Goal: Task Accomplishment & Management: Manage account settings

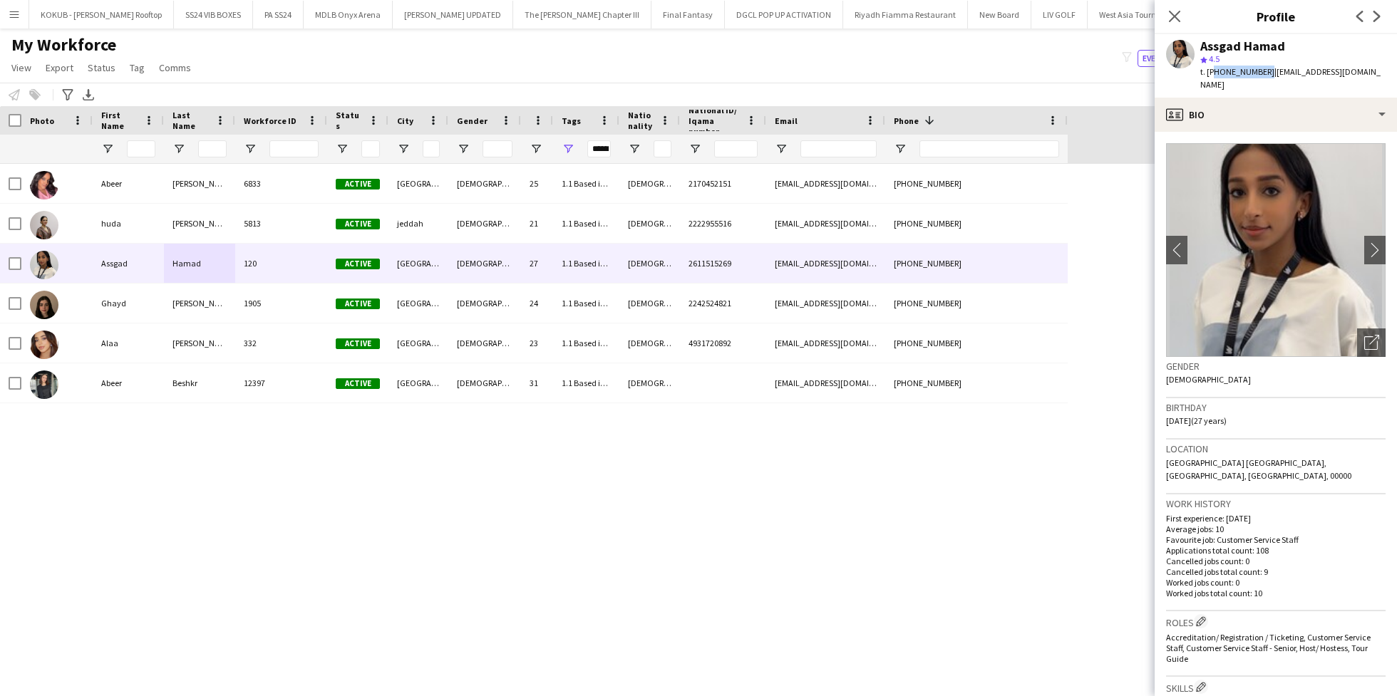
scroll to position [885, 0]
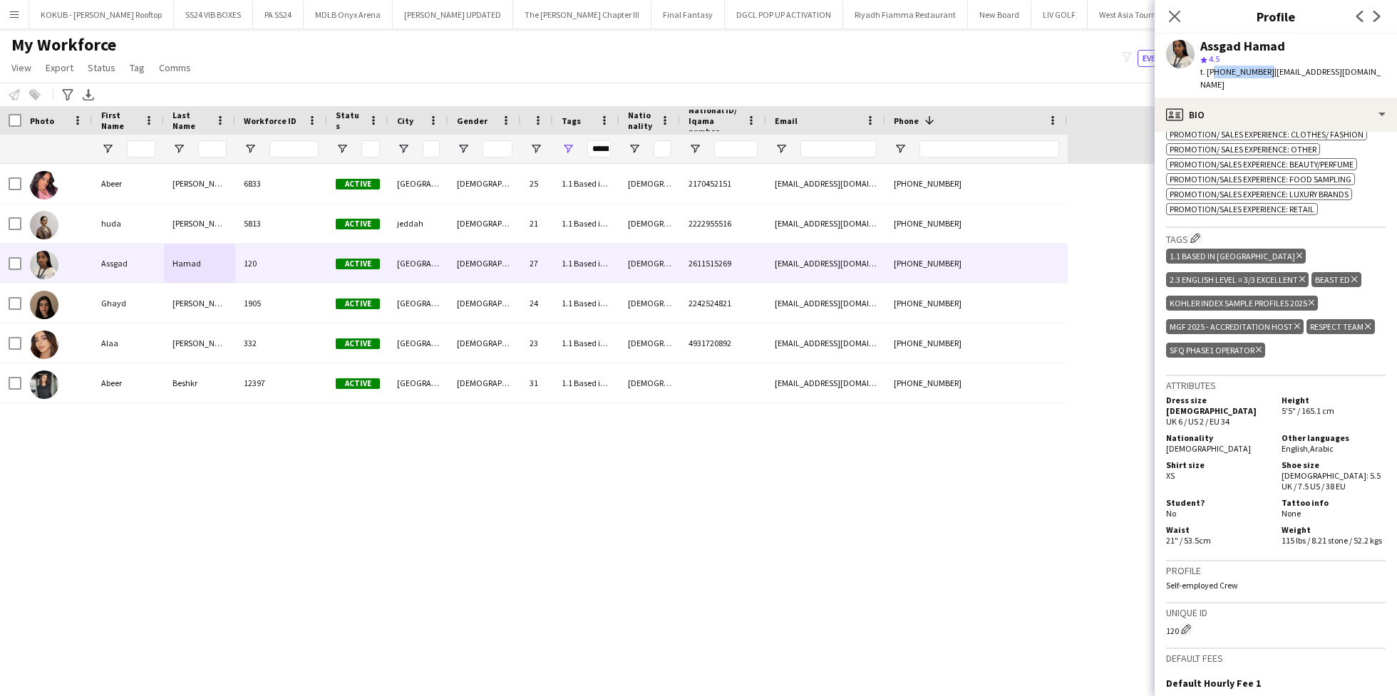
click at [504, 515] on div "[PERSON_NAME] 6833 Active [GEOGRAPHIC_DATA] and [GEOGRAPHIC_DATA] [DEMOGRAPHIC_…" at bounding box center [683, 418] width 1366 height 508
click at [136, 64] on span "Tag" at bounding box center [137, 67] width 15 height 13
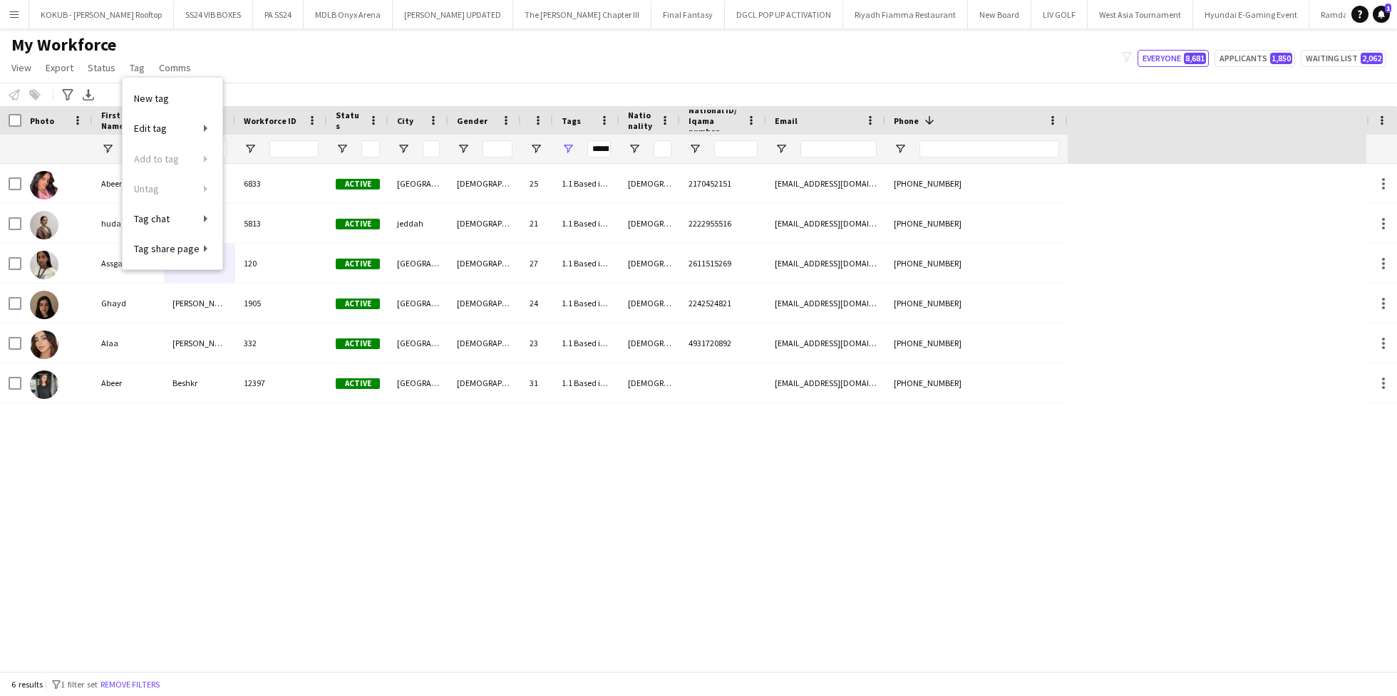
click at [282, 674] on div "6 results filter-1 1 filter set Remove filters" at bounding box center [698, 684] width 1397 height 24
click at [163, 679] on button "Remove filters" at bounding box center [130, 685] width 65 height 16
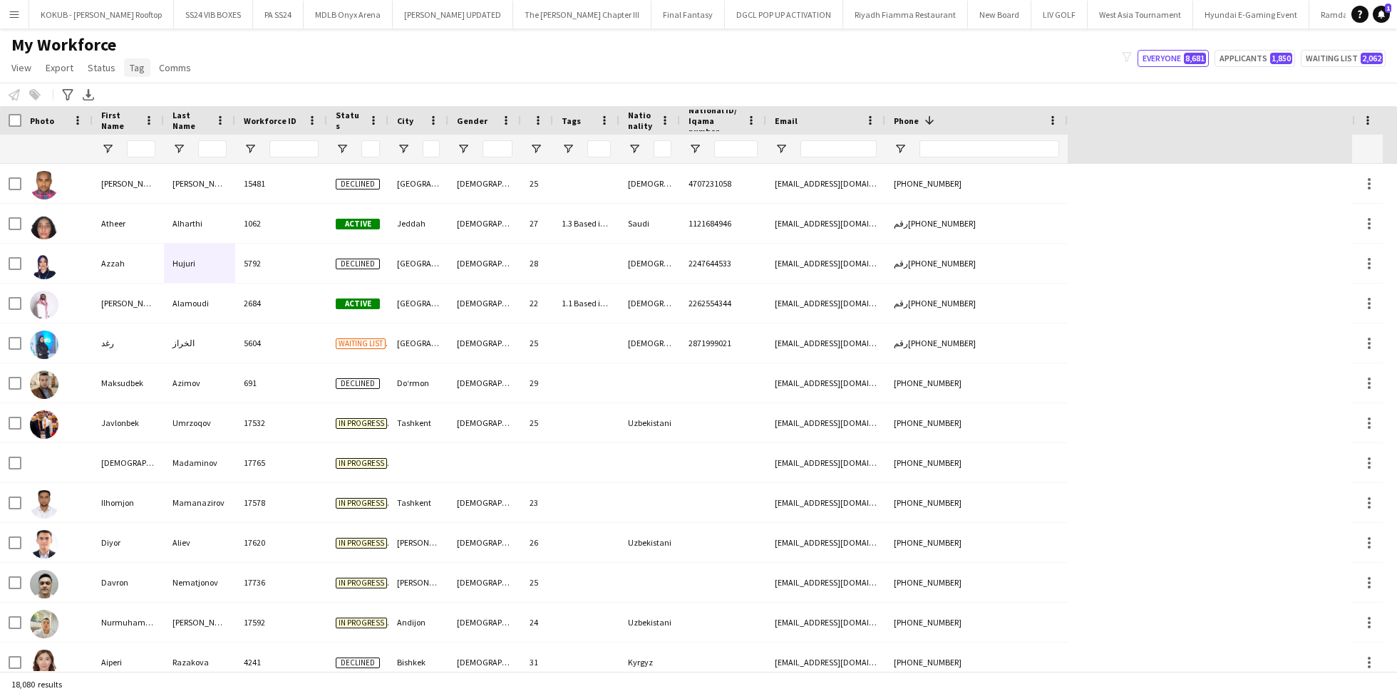
click at [132, 71] on span "Tag" at bounding box center [137, 67] width 15 height 13
click at [273, 61] on div "My Workforce View Views Default view R4ven New view Update view Delete view Edi…" at bounding box center [698, 58] width 1397 height 48
click at [137, 73] on span "Tag" at bounding box center [137, 67] width 15 height 13
click at [180, 99] on link "New tag" at bounding box center [173, 98] width 100 height 30
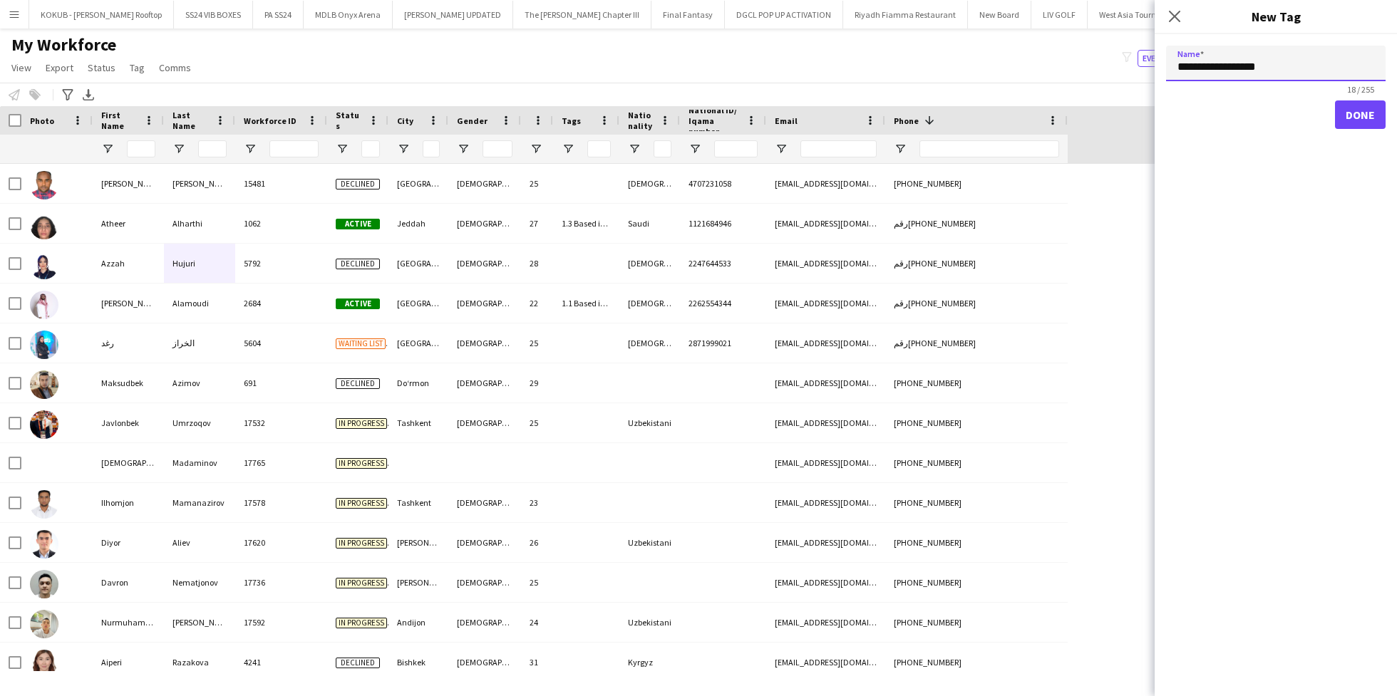
click at [1178, 64] on input "**********" at bounding box center [1276, 64] width 220 height 36
paste input "**********"
paste input "*********"
click at [1349, 63] on input "**********" at bounding box center [1276, 64] width 220 height 36
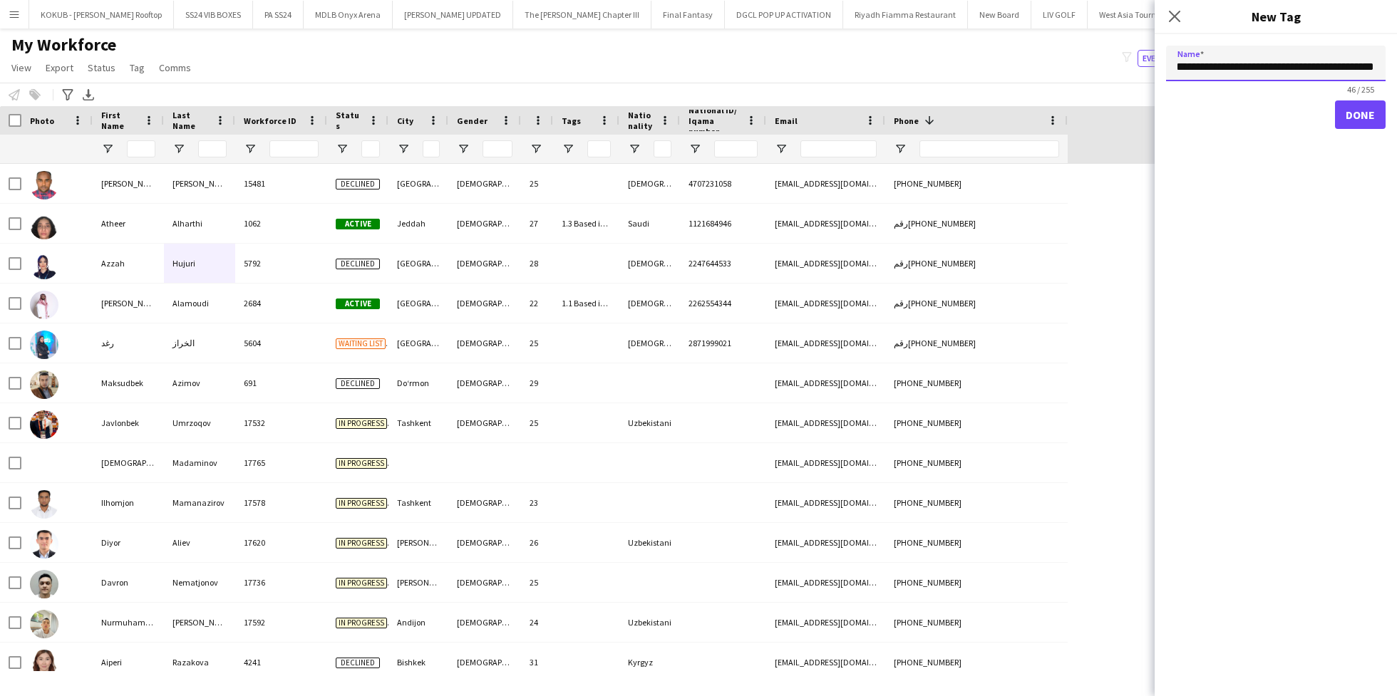
type input "**********"
click at [1352, 118] on button "Done" at bounding box center [1360, 115] width 51 height 29
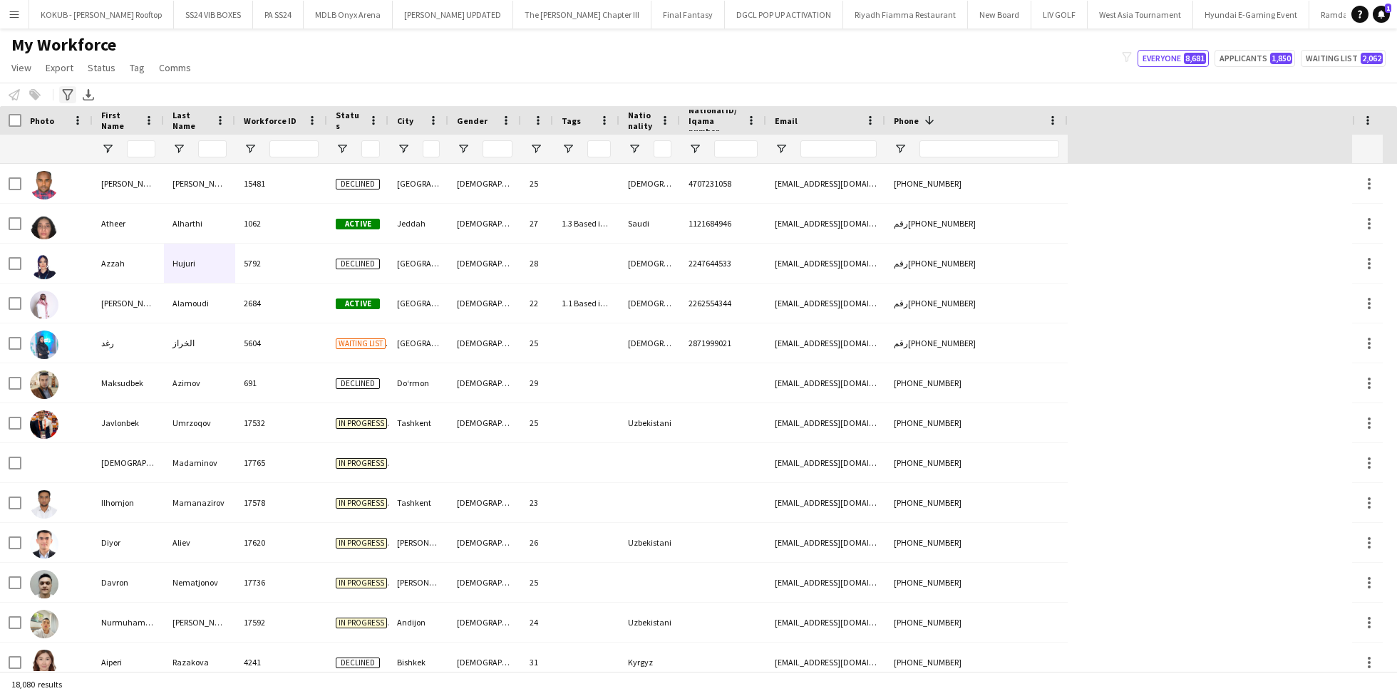
click at [67, 98] on icon "Advanced filters" at bounding box center [67, 94] width 11 height 11
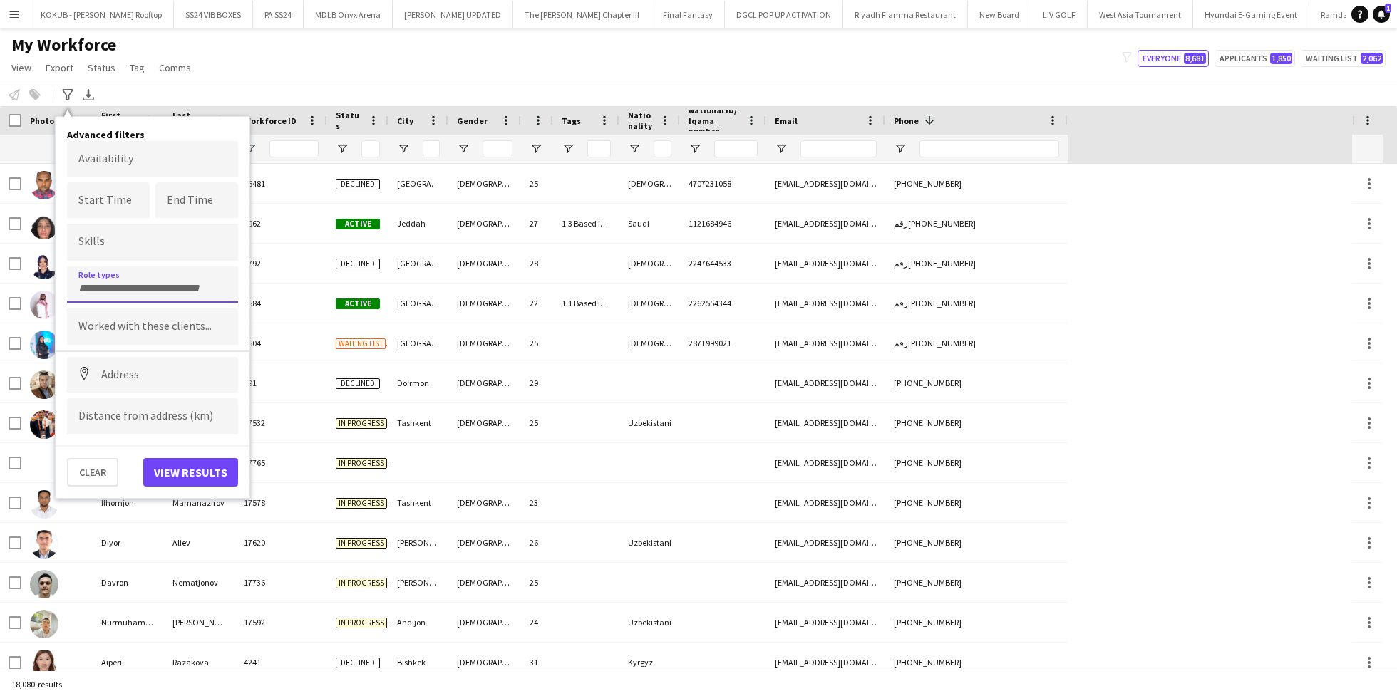
click at [131, 300] on div at bounding box center [152, 285] width 171 height 36
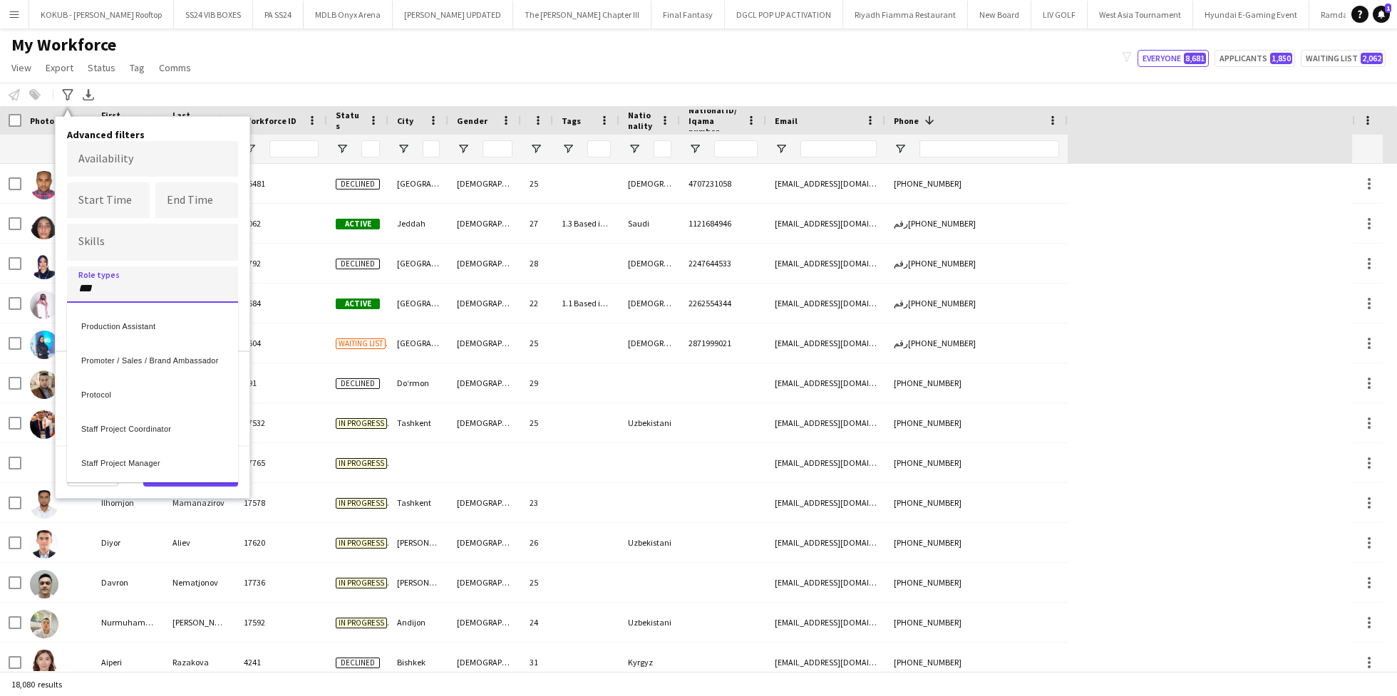
type input "***"
click at [138, 358] on div "Promoter / Sales / Brand Ambassador" at bounding box center [152, 358] width 171 height 34
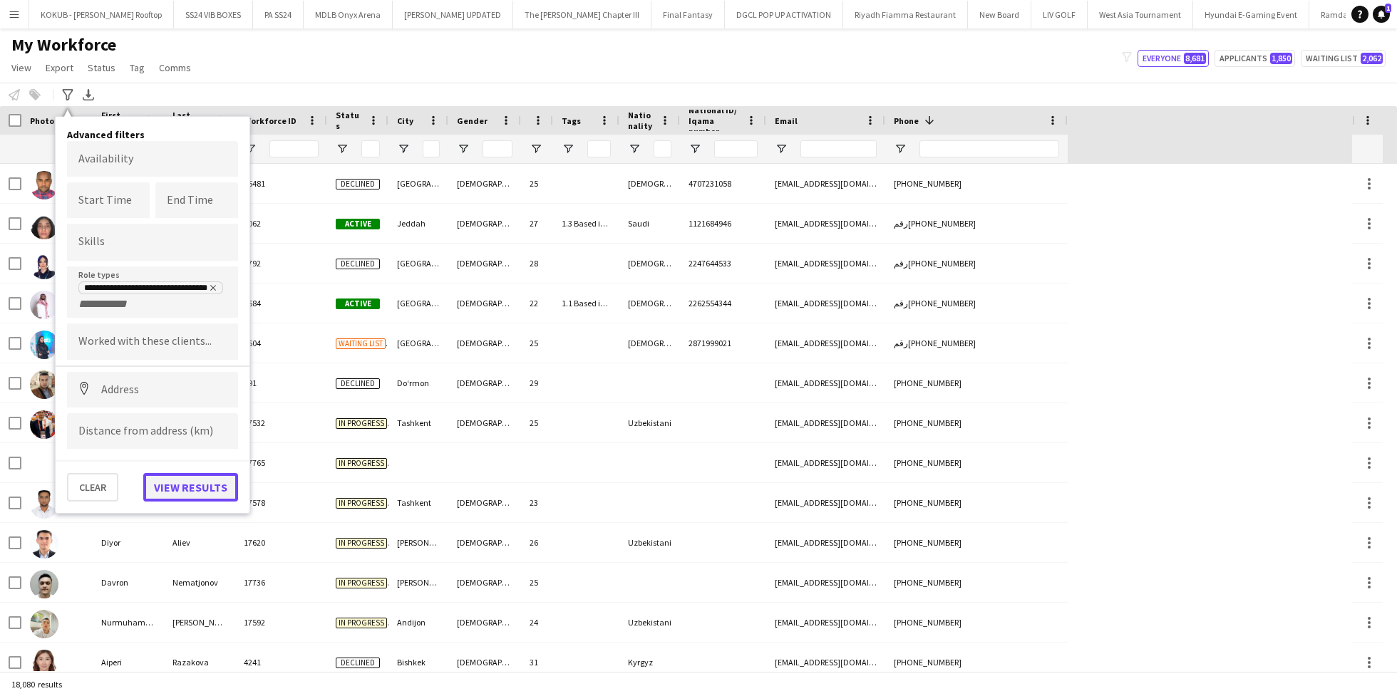
click at [192, 489] on button "View results" at bounding box center [190, 487] width 95 height 29
type input "**********"
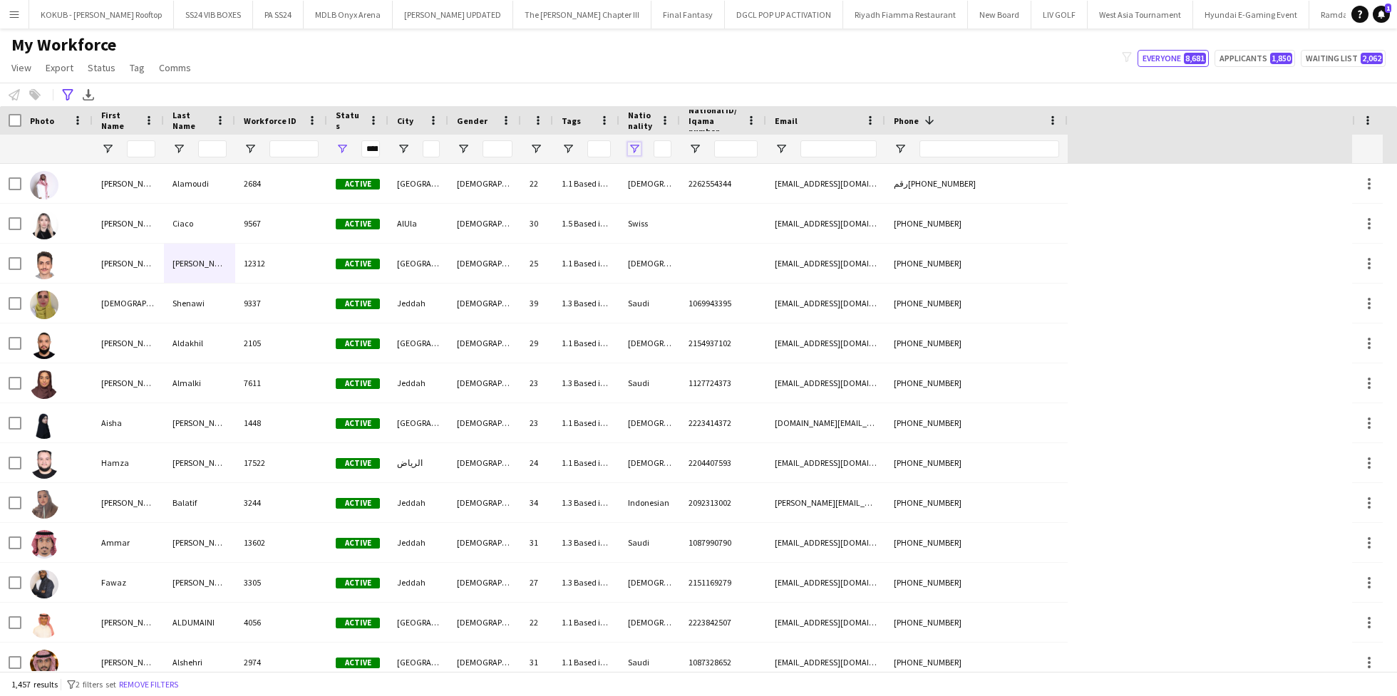
click at [634, 145] on span "Open Filter Menu" at bounding box center [634, 149] width 13 height 13
type input "***"
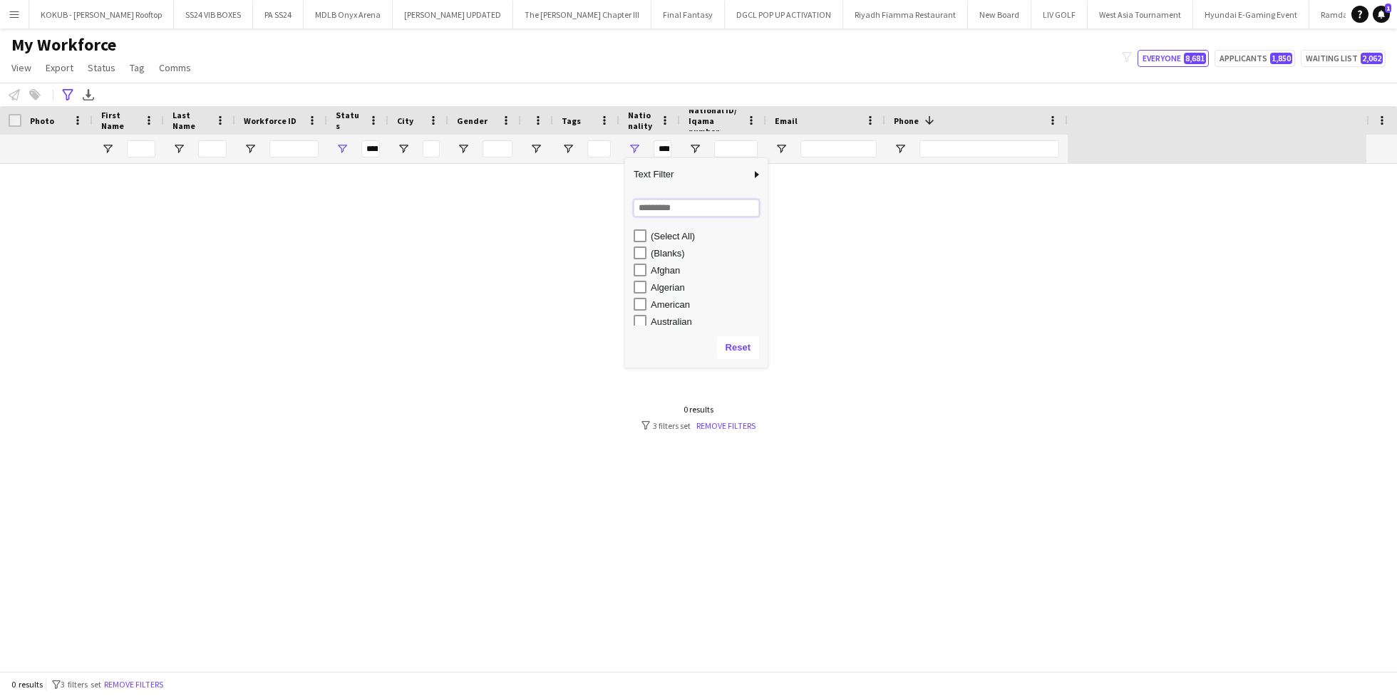
click at [646, 207] on input "Search filter values" at bounding box center [696, 208] width 125 height 17
type input "**"
type input "*********"
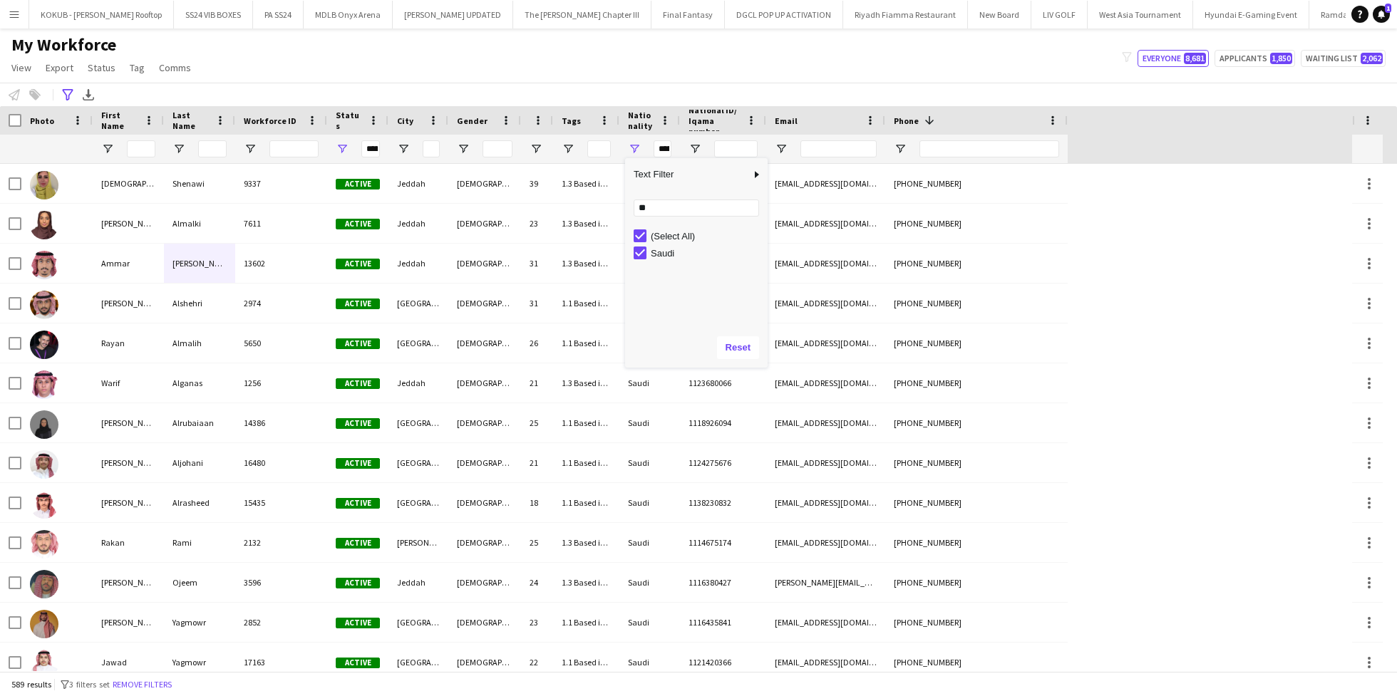
click at [580, 83] on div "**********" at bounding box center [698, 95] width 1397 height 24
click at [464, 150] on span "Open Filter Menu" at bounding box center [463, 149] width 13 height 13
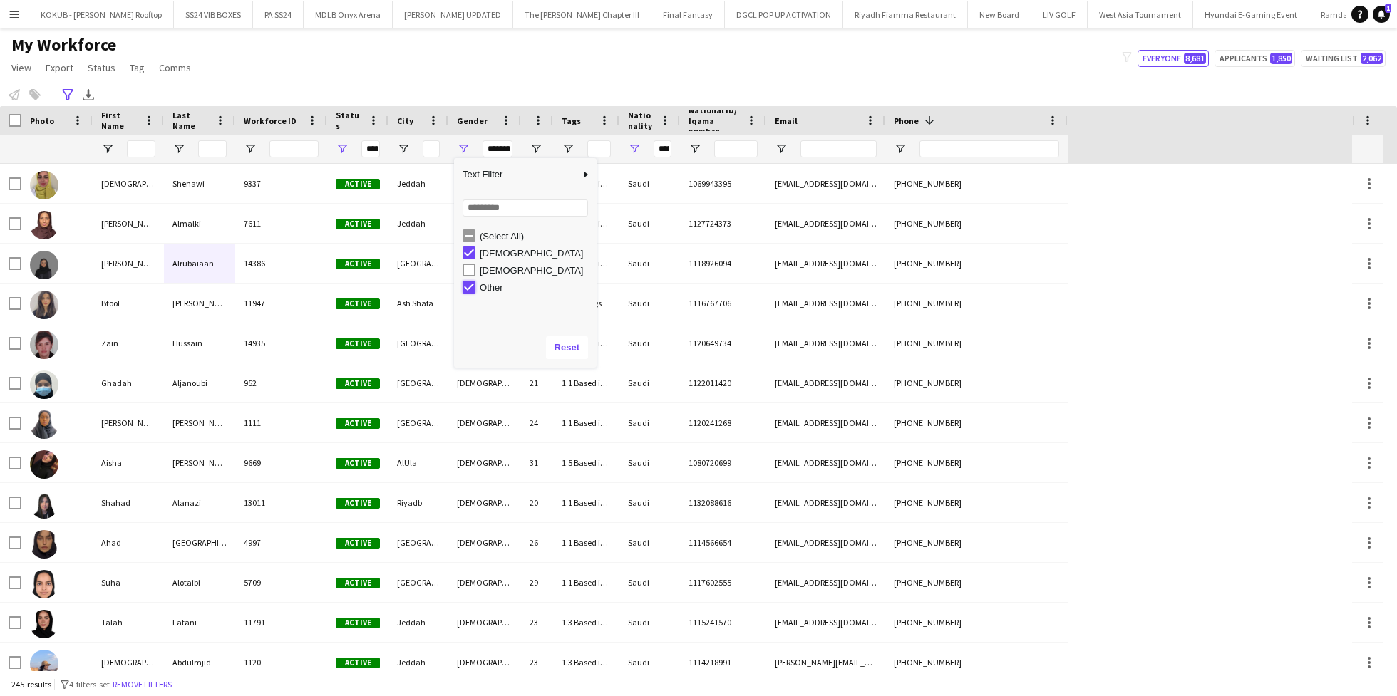
type input "**********"
click at [500, 81] on div "My Workforce View Views Default view R4ven New view Update view Delete view Edi…" at bounding box center [698, 58] width 1397 height 48
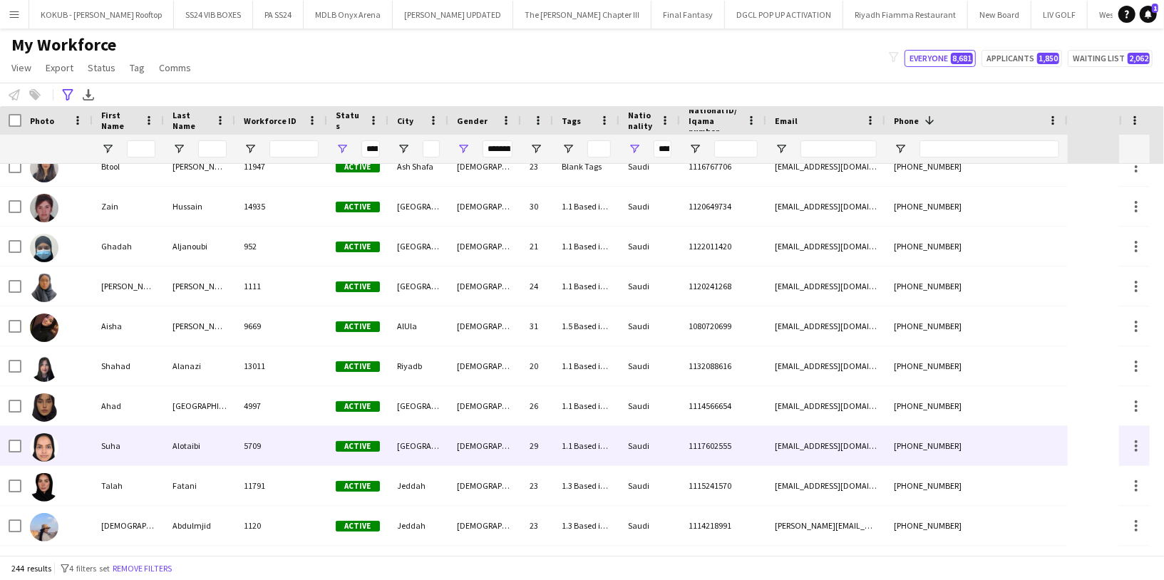
scroll to position [143, 0]
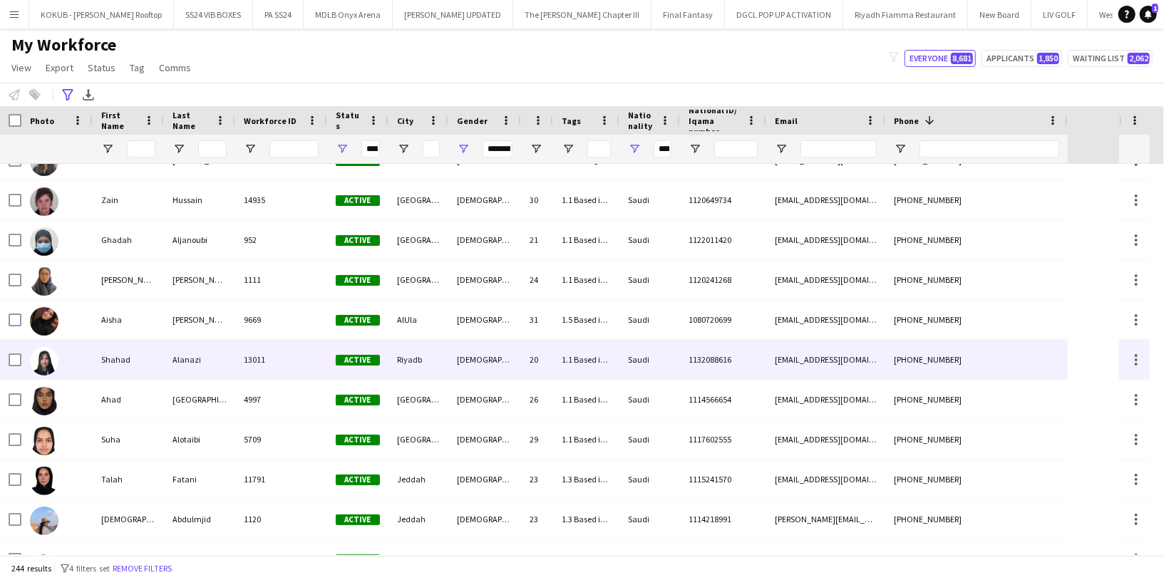
click at [134, 364] on div "Shahad" at bounding box center [128, 359] width 71 height 39
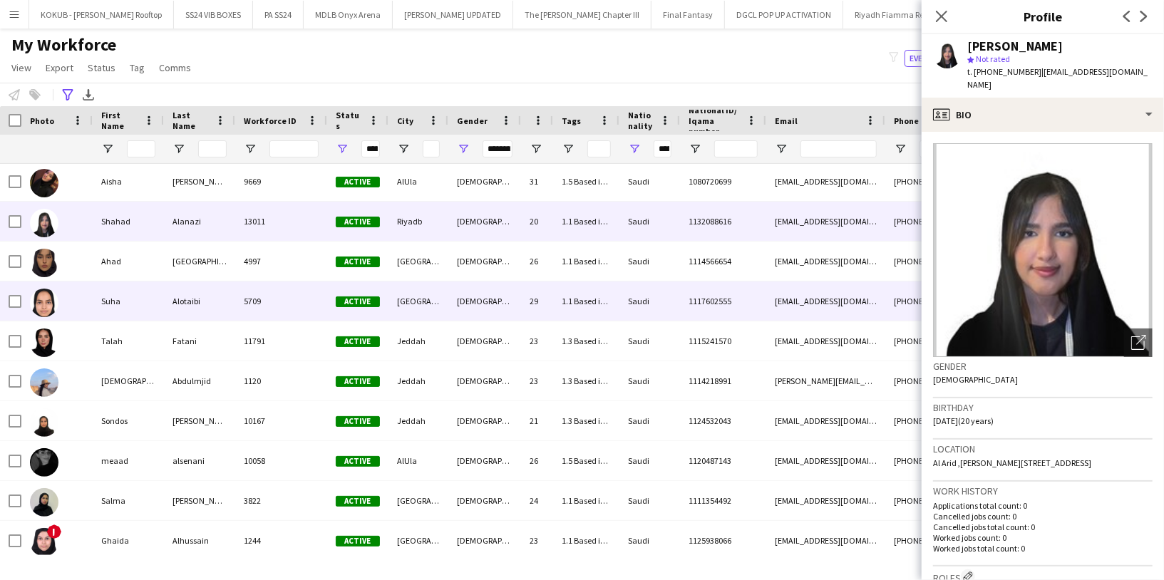
scroll to position [292, 0]
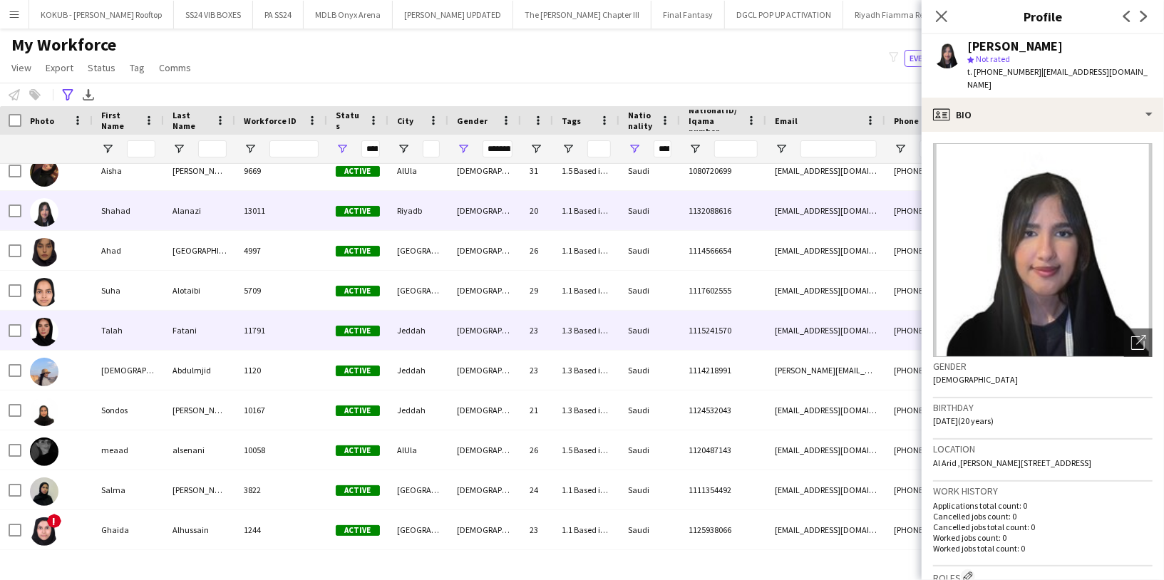
click at [120, 340] on div "Talah" at bounding box center [128, 330] width 71 height 39
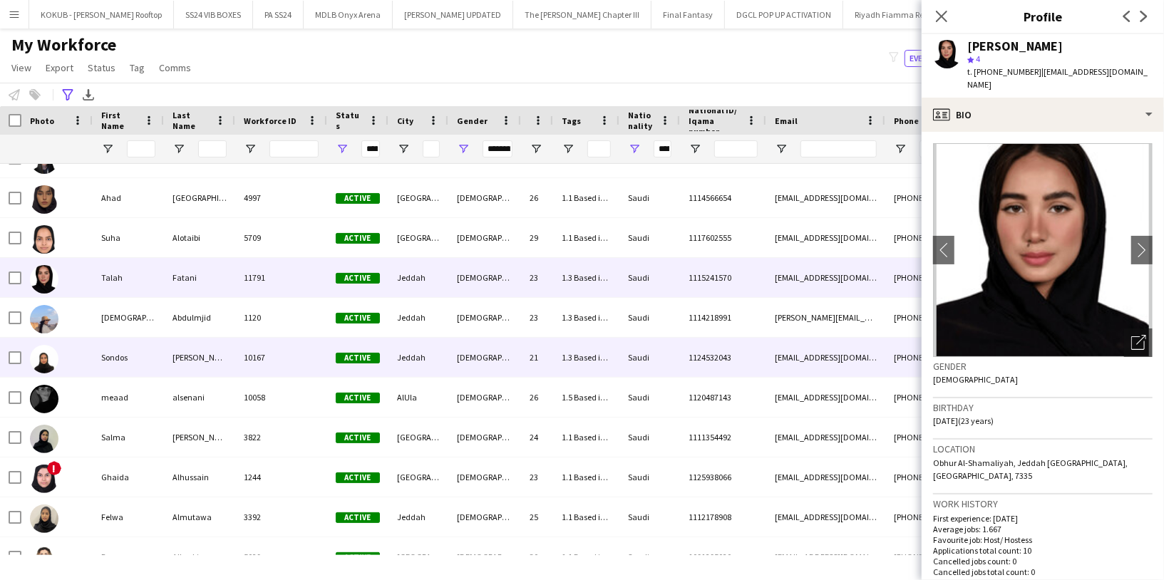
scroll to position [401, 0]
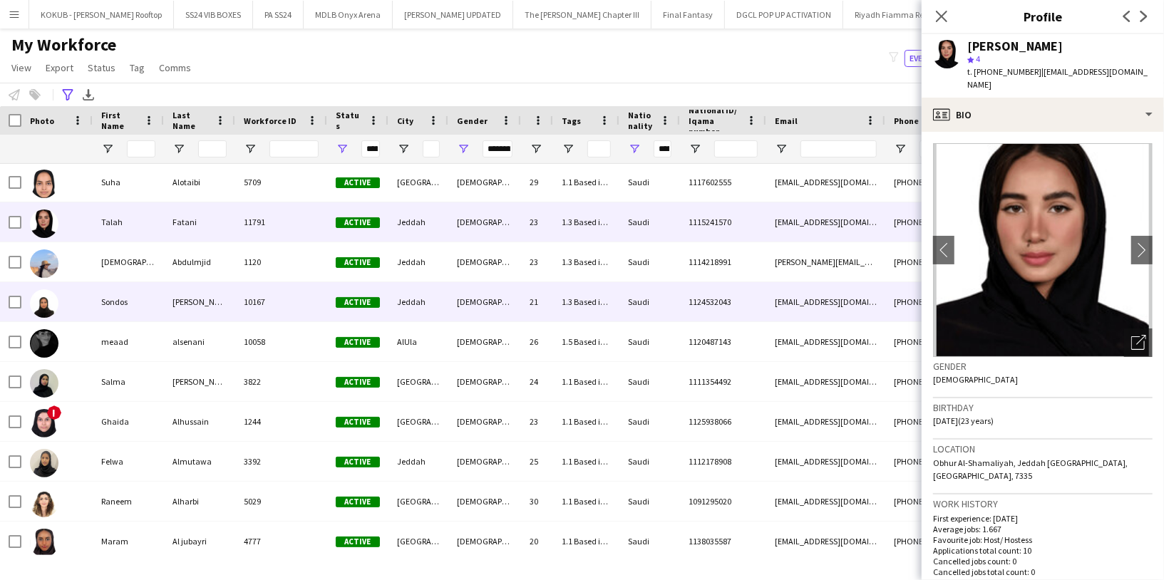
click at [117, 314] on div "Sondos" at bounding box center [128, 301] width 71 height 39
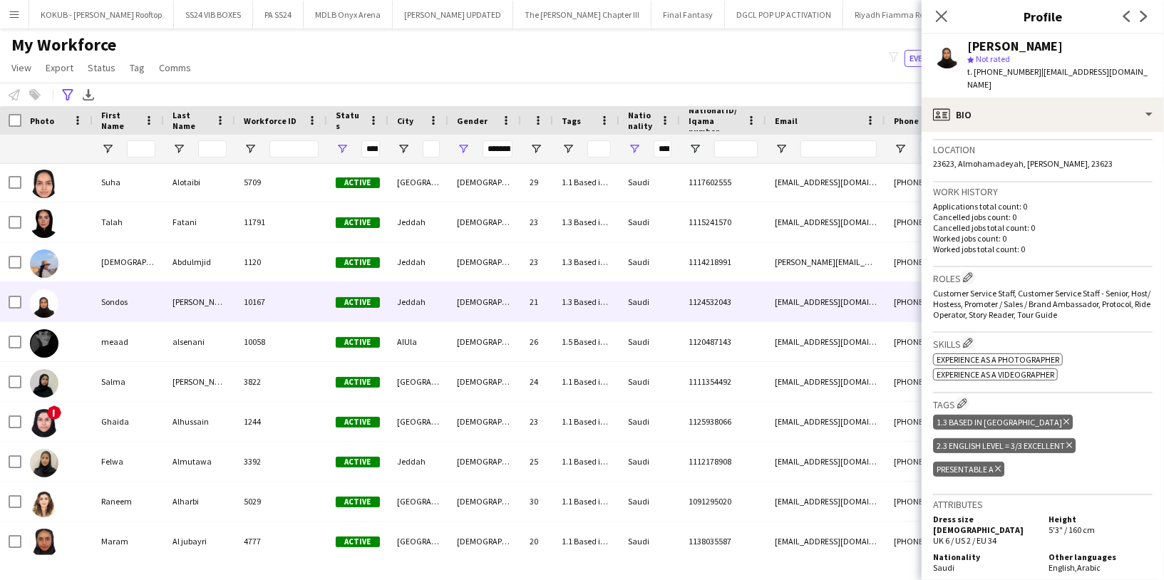
scroll to position [302, 0]
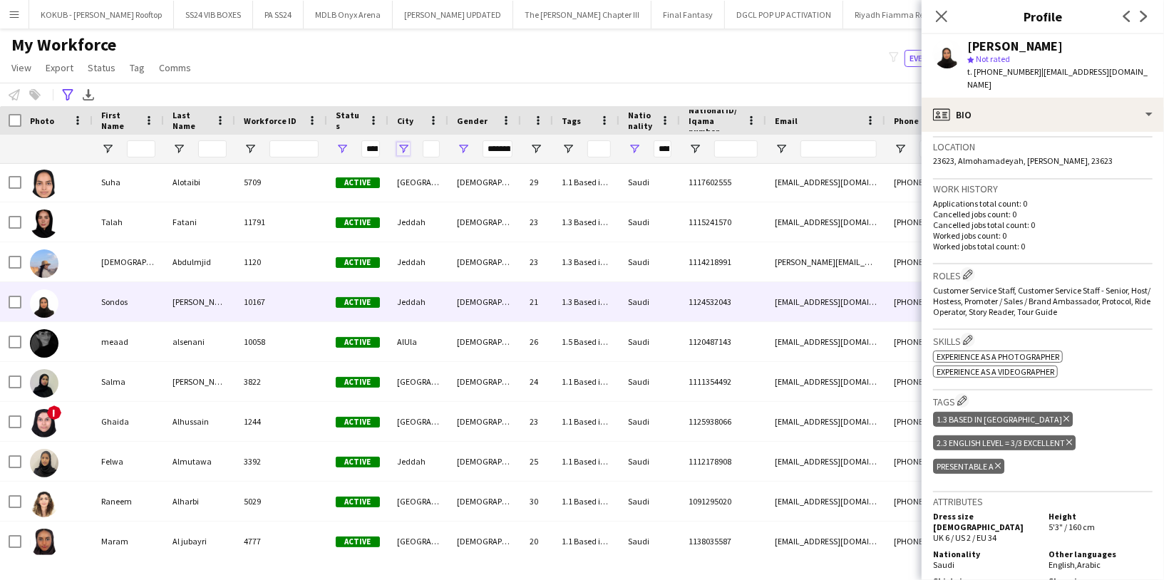
click at [407, 145] on span "Open Filter Menu" at bounding box center [403, 149] width 13 height 13
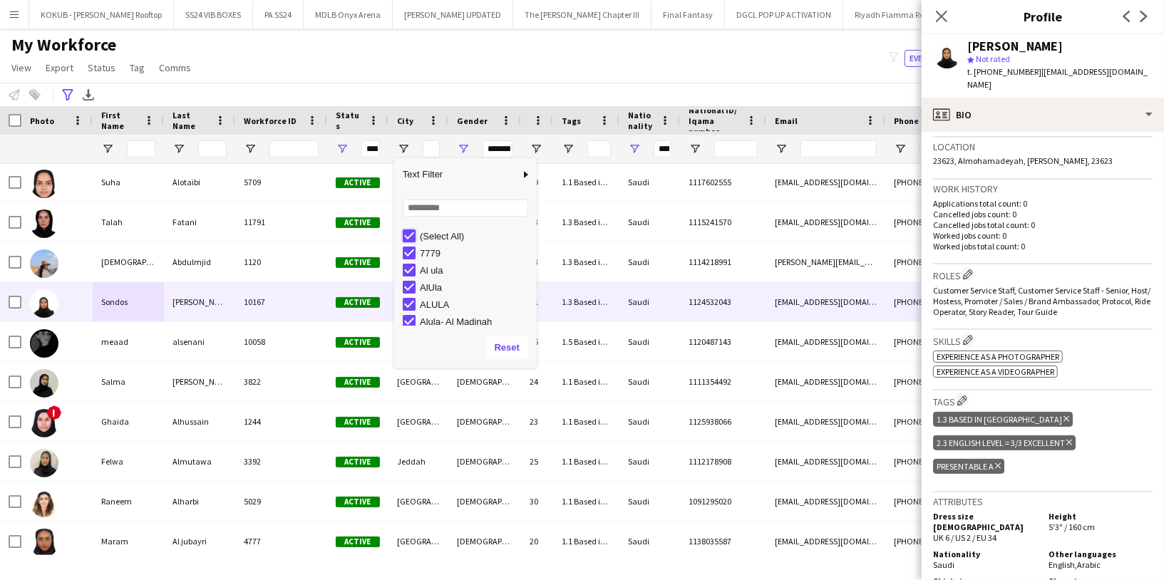
type input "***"
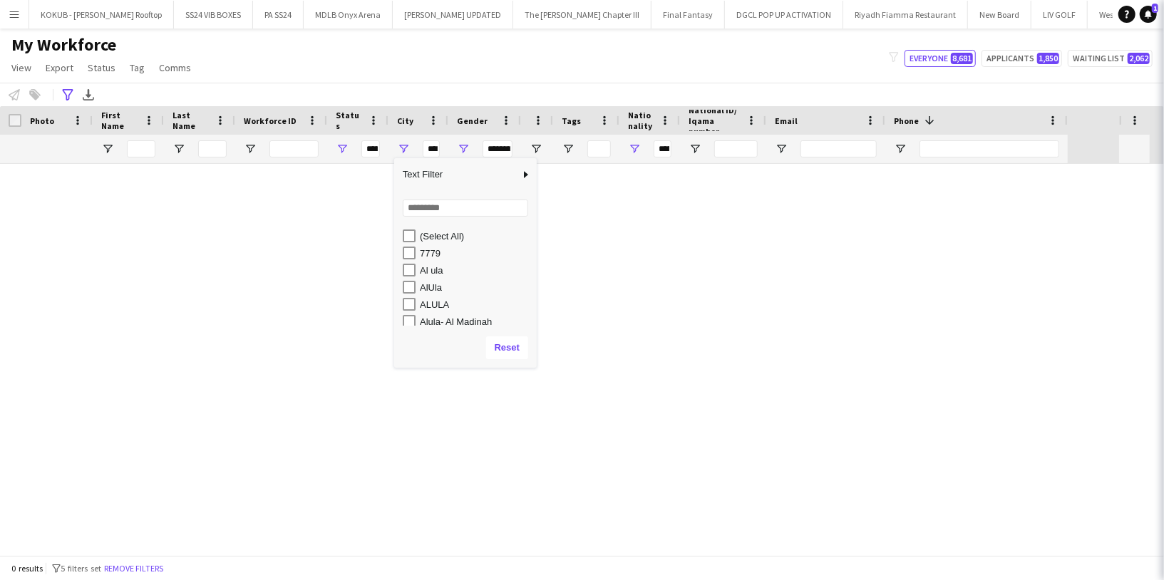
type input "***"
click at [423, 215] on input "Search filter values" at bounding box center [465, 208] width 125 height 17
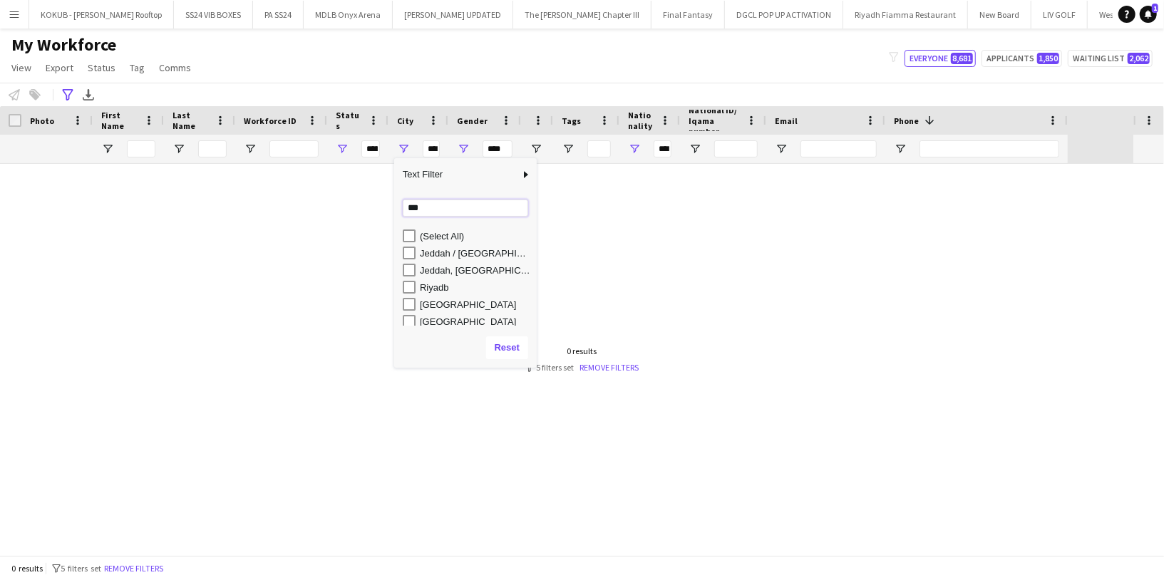
type input "***"
type input "**********"
type input "*********"
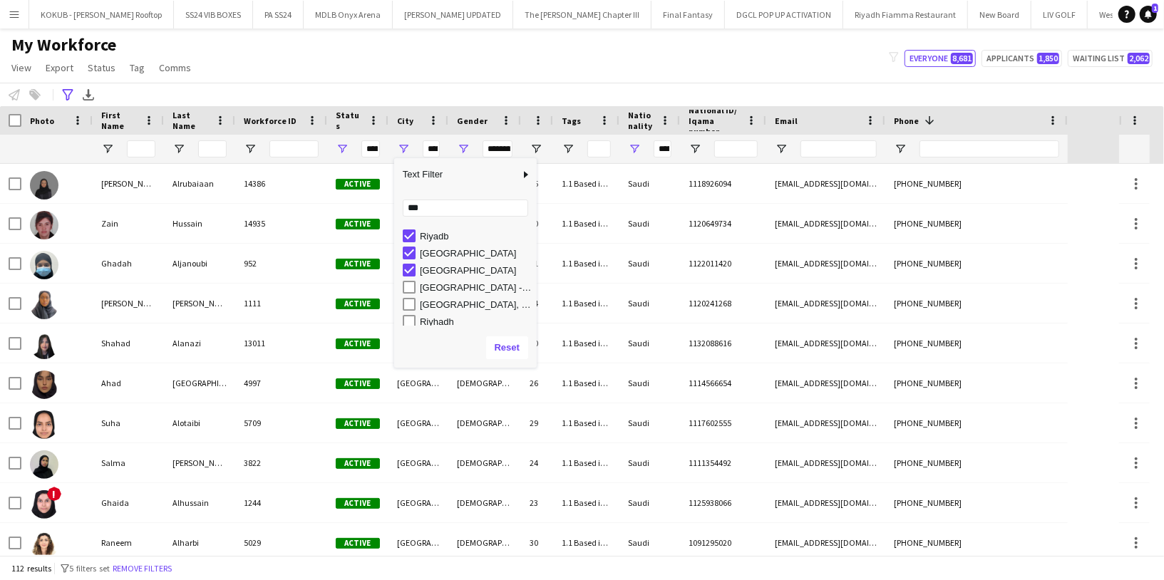
scroll to position [55, 0]
type input "**********"
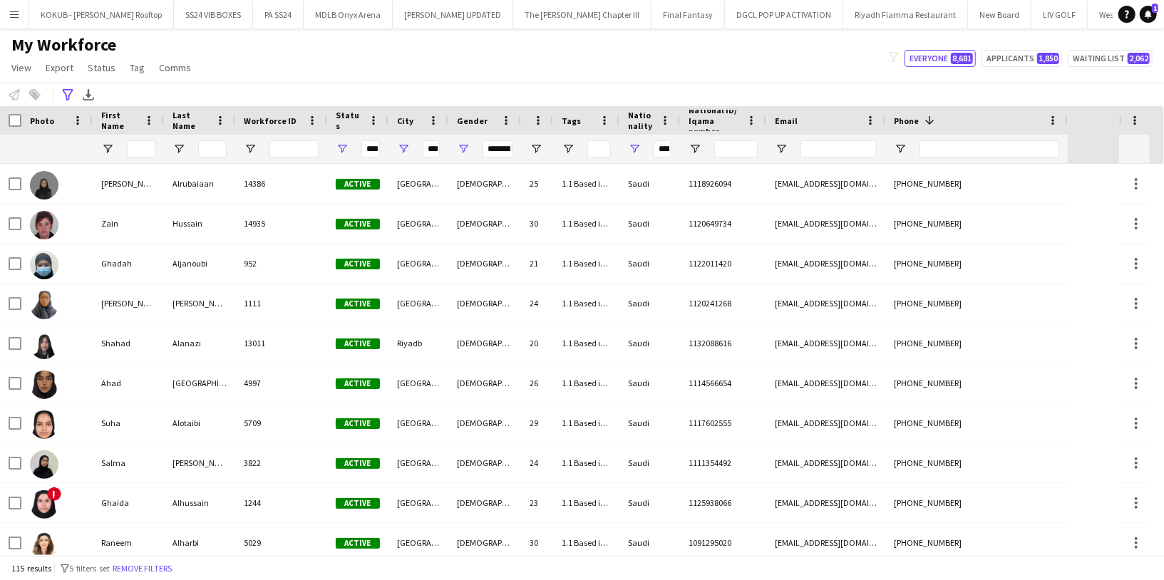
click at [358, 47] on div "My Workforce View Views Default view R4ven New view Update view Delete view Edi…" at bounding box center [582, 58] width 1164 height 48
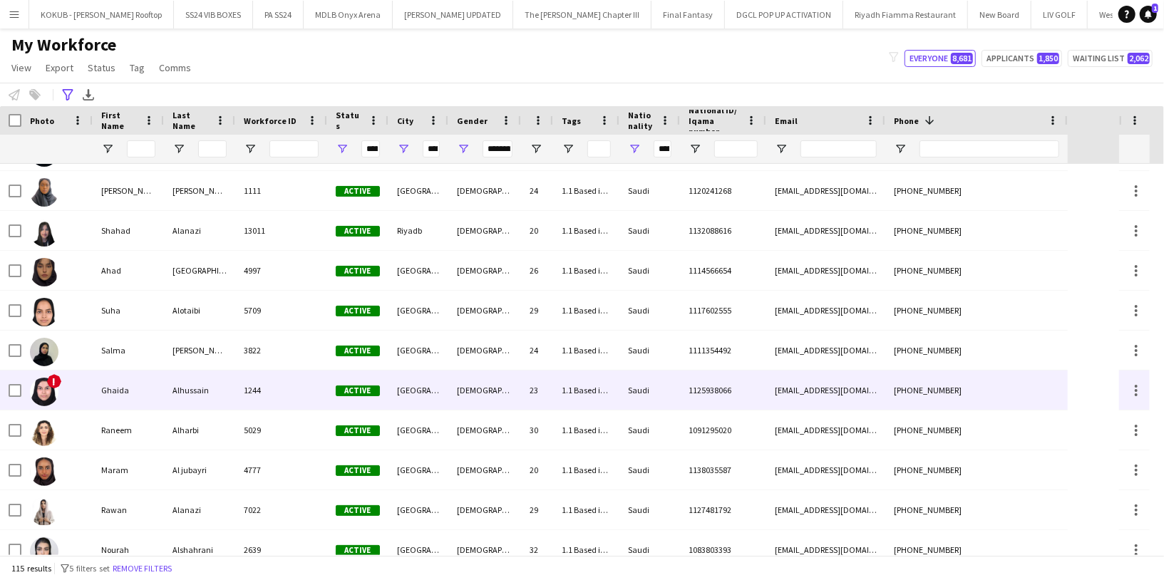
scroll to position [0, 0]
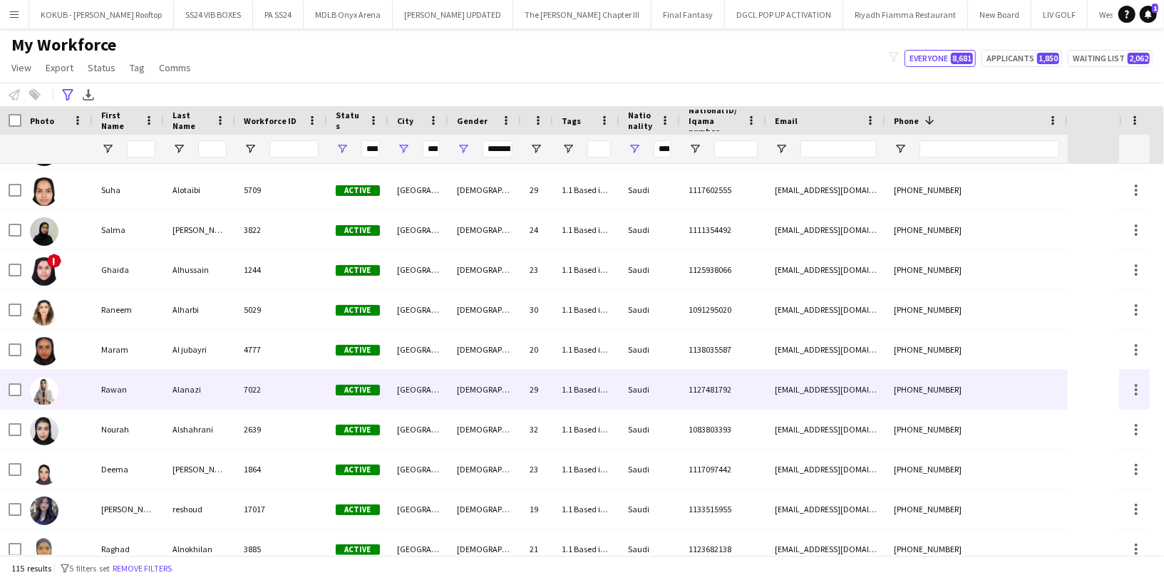
click at [105, 396] on div "Rawan" at bounding box center [128, 389] width 71 height 39
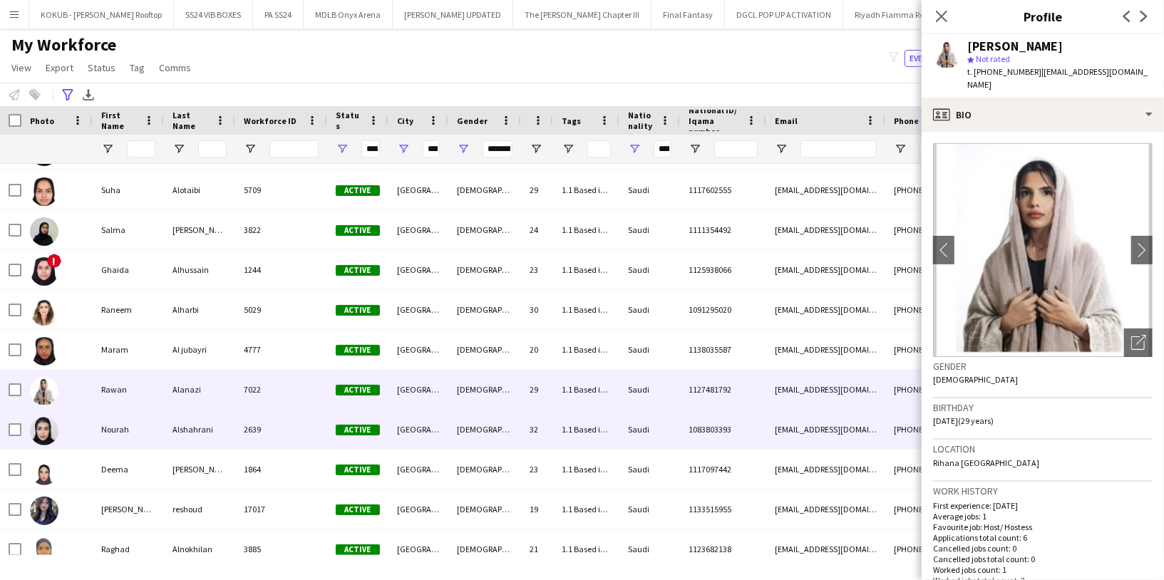
click at [104, 443] on div "Nourah" at bounding box center [128, 429] width 71 height 39
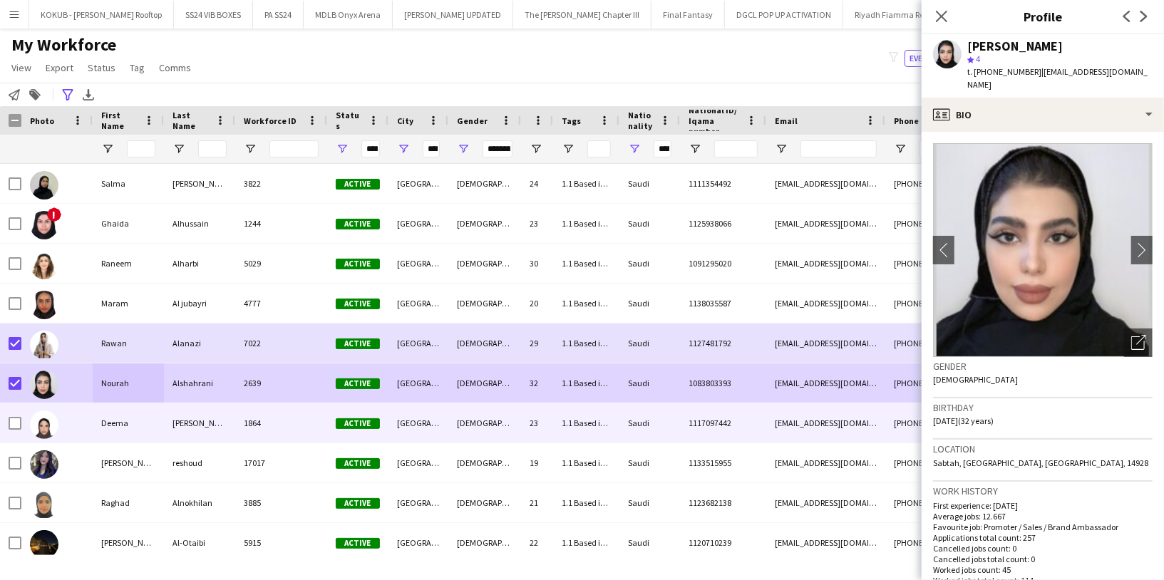
click at [115, 437] on div "Deema" at bounding box center [128, 422] width 71 height 39
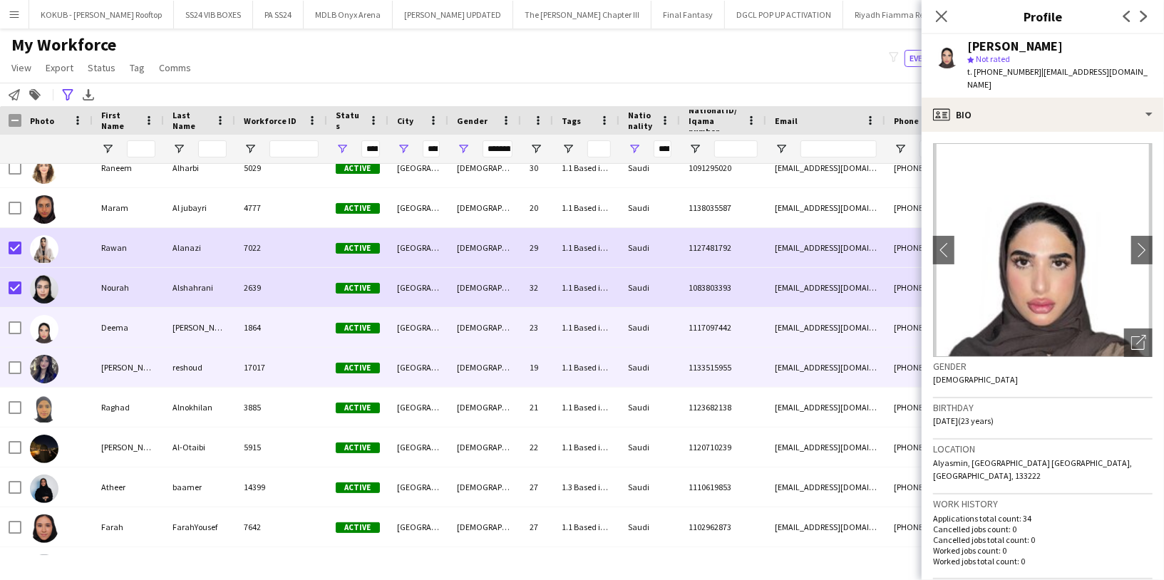
click at [118, 366] on div "[PERSON_NAME]" at bounding box center [128, 367] width 71 height 39
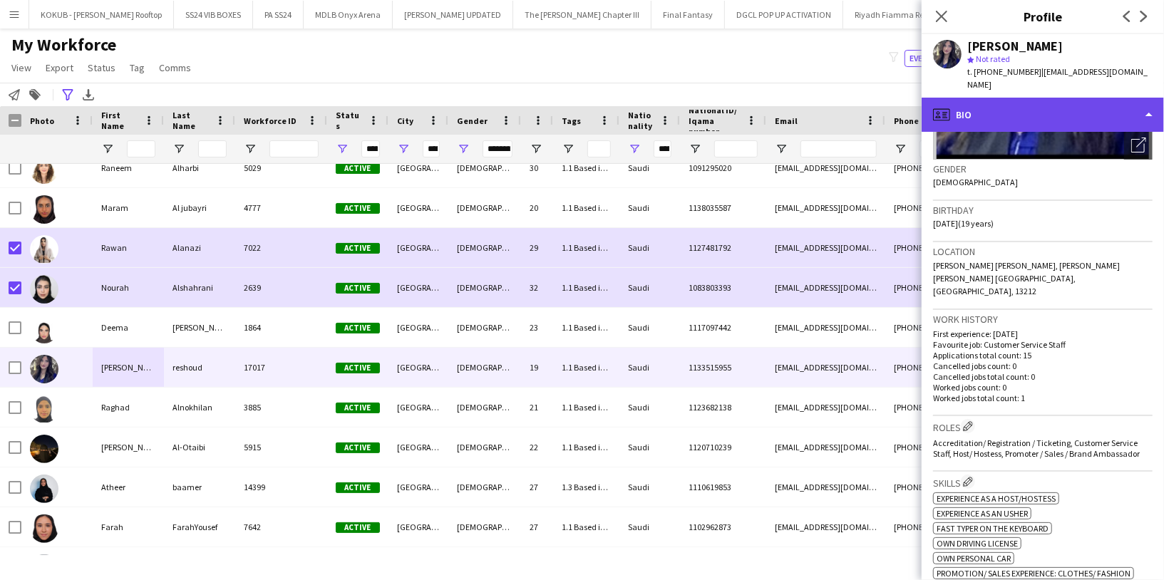
click at [1009, 101] on div "profile Bio" at bounding box center [1043, 115] width 242 height 34
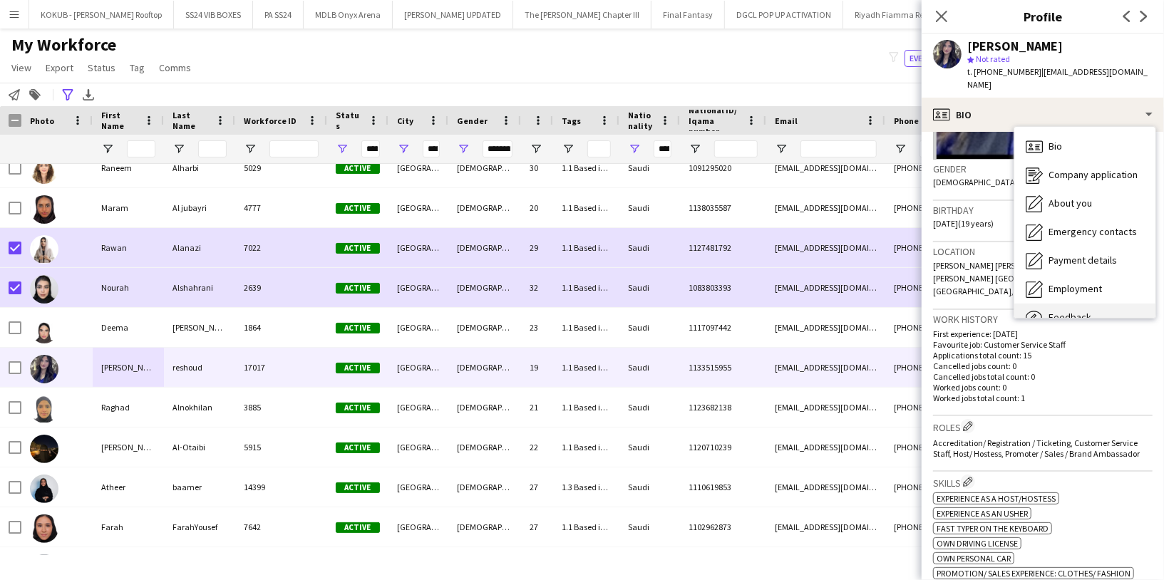
click at [1074, 304] on div "Feedback Feedback" at bounding box center [1084, 318] width 141 height 29
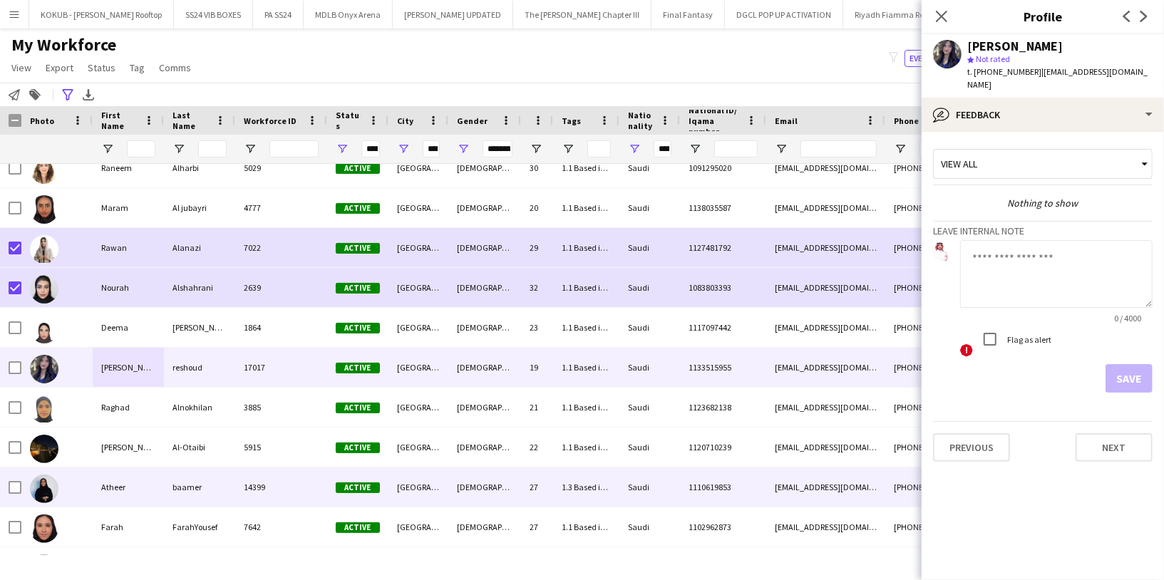
click at [124, 486] on div "Atheer" at bounding box center [128, 487] width 71 height 39
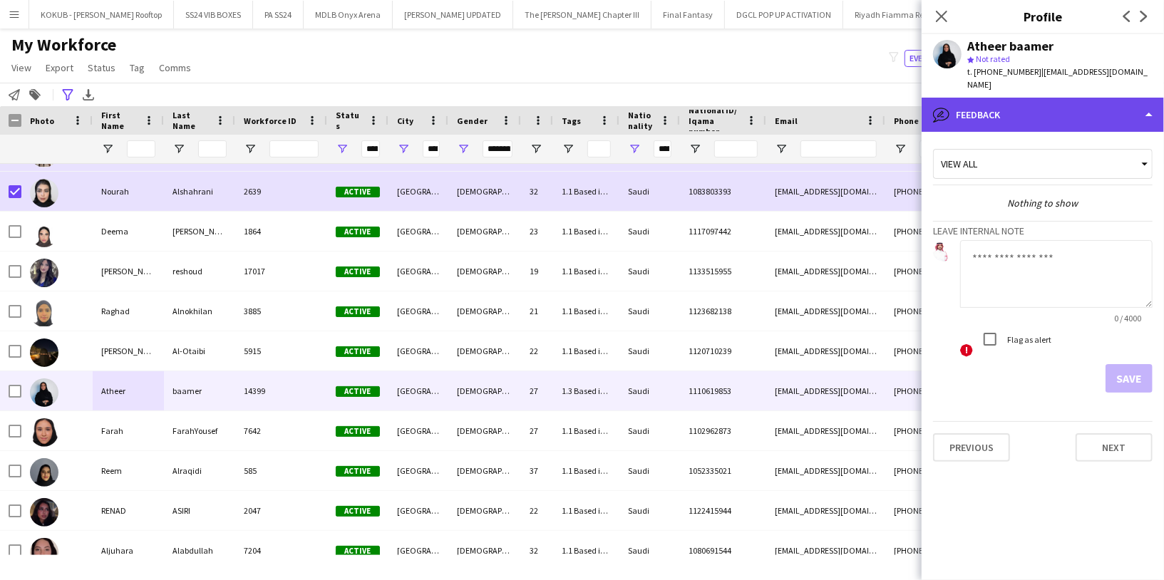
click at [1020, 98] on div "bubble-pencil Feedback" at bounding box center [1043, 115] width 242 height 34
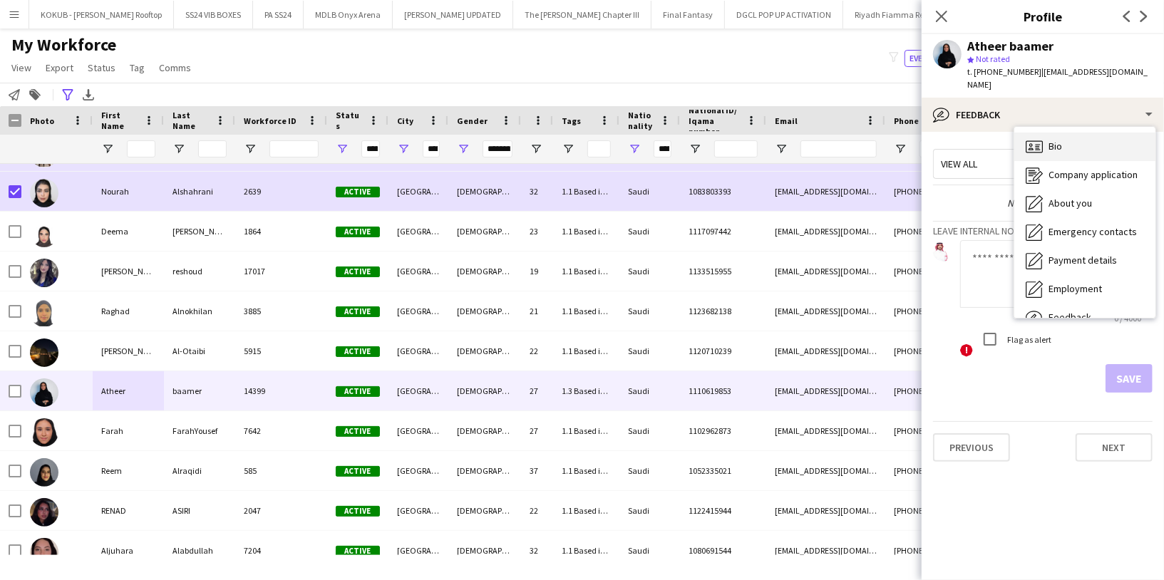
click at [1039, 143] on div "Bio Bio" at bounding box center [1084, 147] width 141 height 29
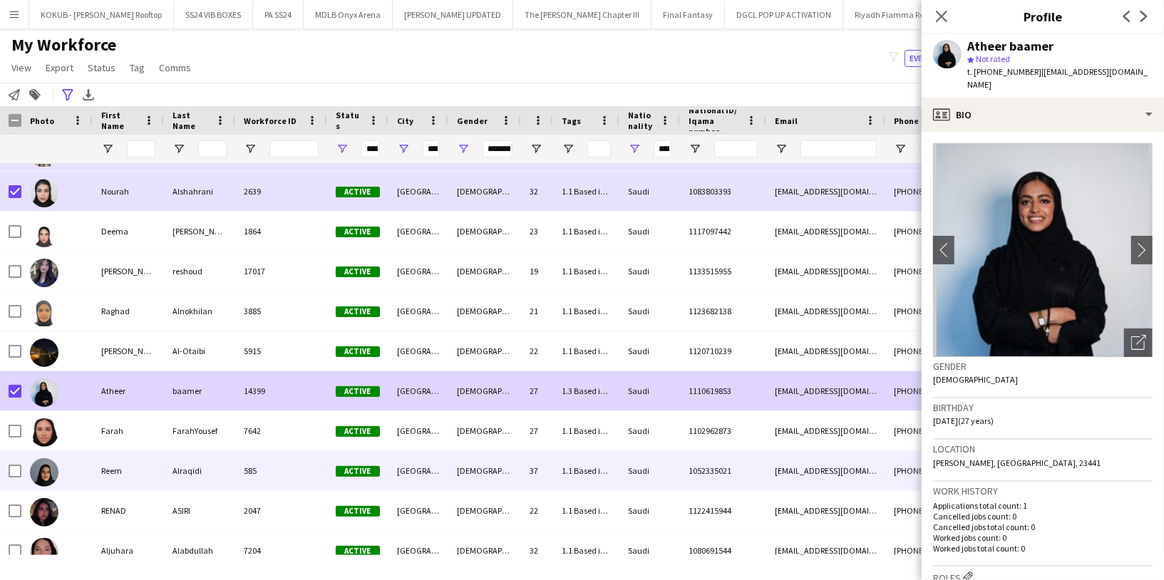
click at [103, 475] on div "Reem" at bounding box center [128, 470] width 71 height 39
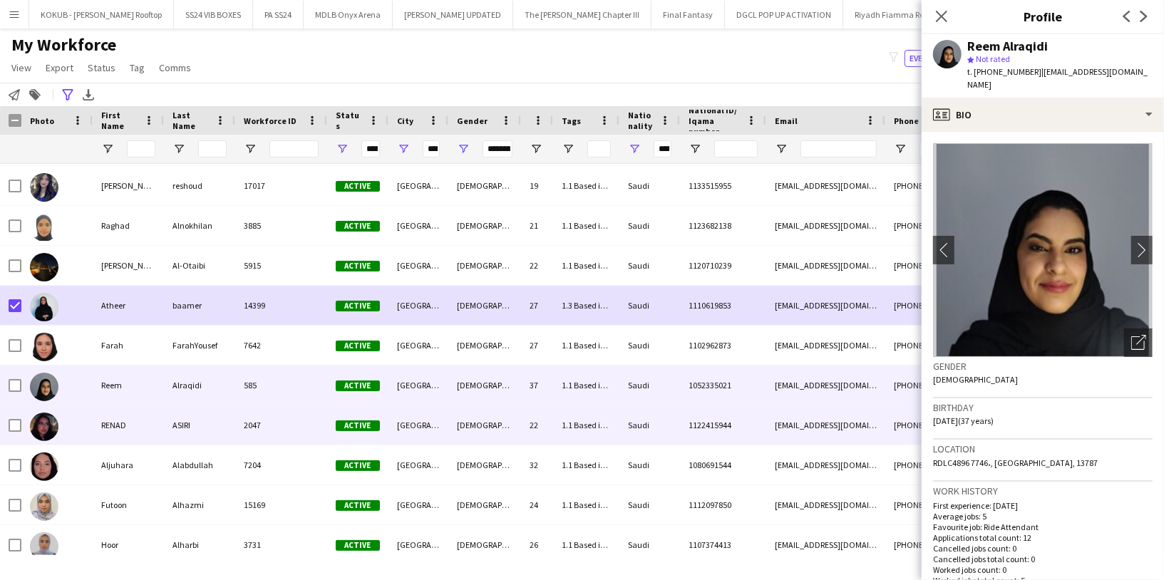
click at [110, 424] on div "RENAD" at bounding box center [128, 425] width 71 height 39
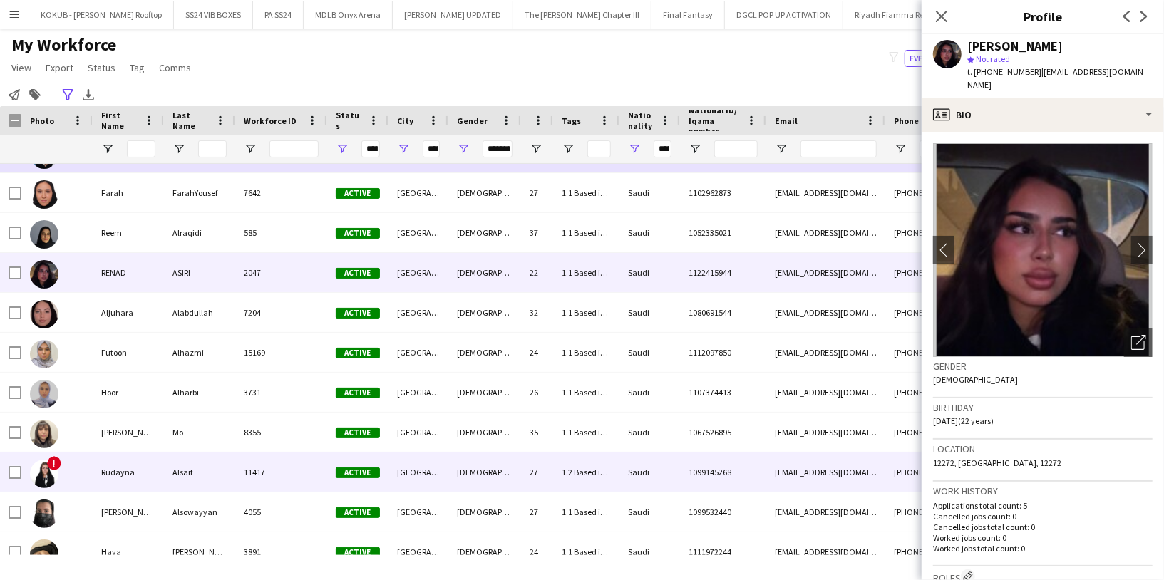
click at [121, 468] on div "Rudayna" at bounding box center [128, 472] width 71 height 39
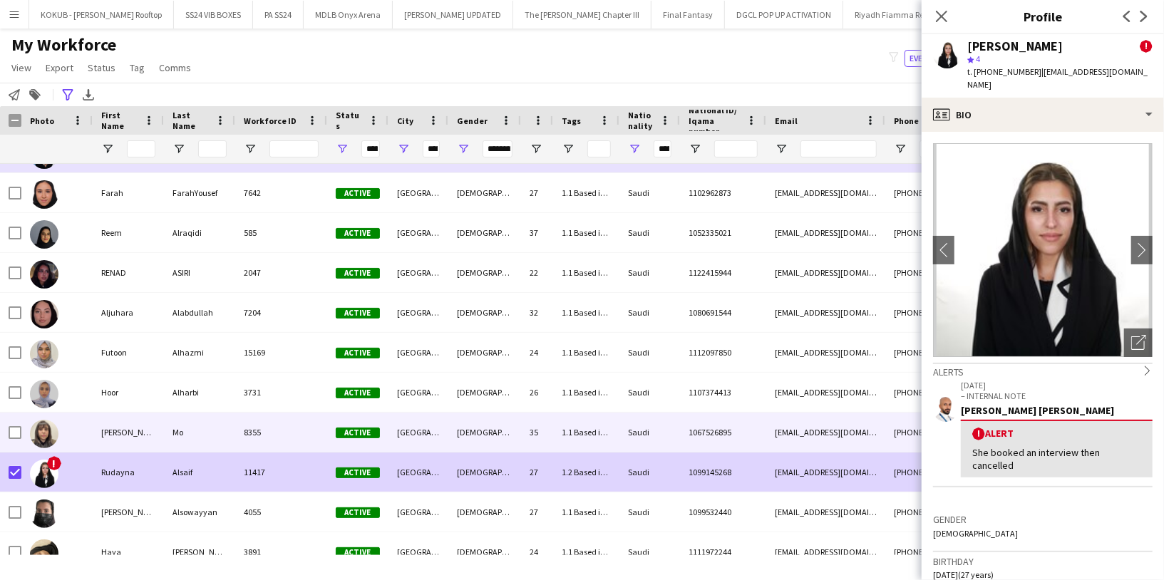
click at [100, 428] on div "[PERSON_NAME]" at bounding box center [128, 432] width 71 height 39
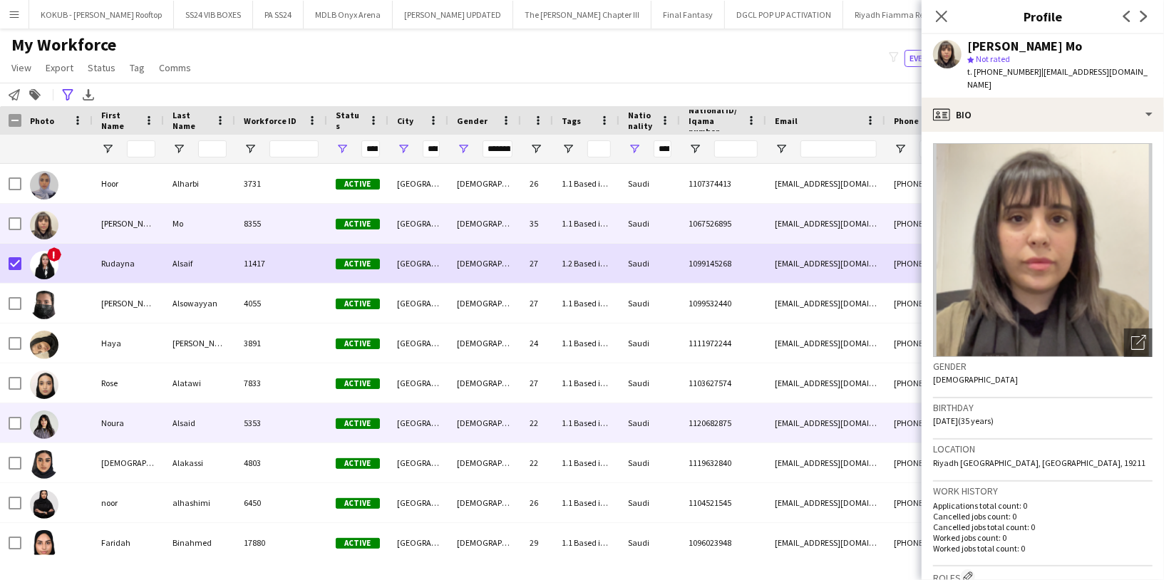
click at [100, 428] on div "Noura" at bounding box center [128, 422] width 71 height 39
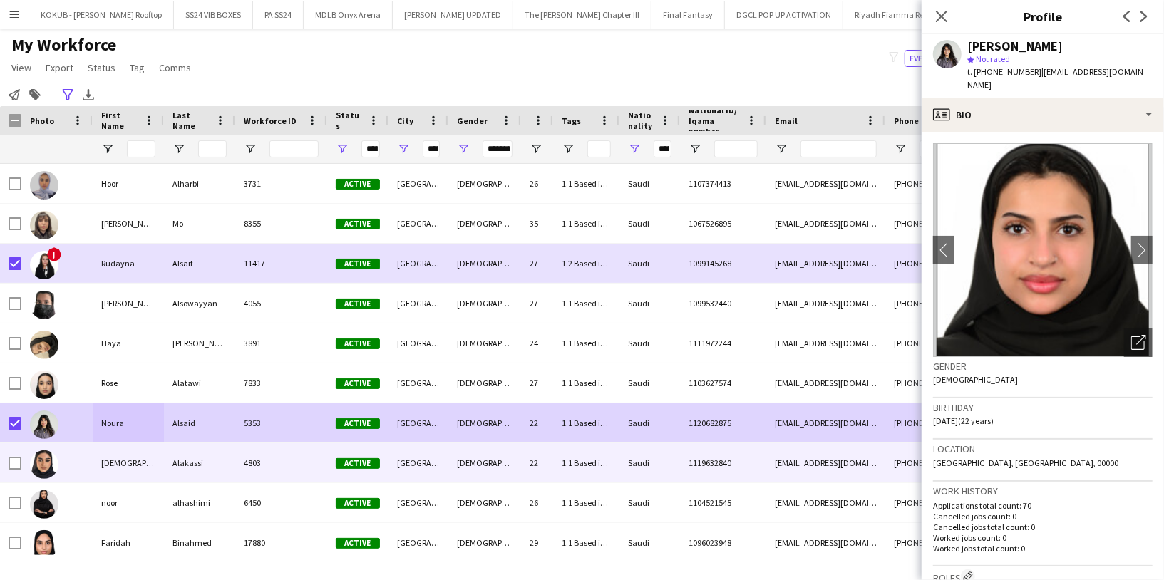
click at [114, 464] on div "[DEMOGRAPHIC_DATA]" at bounding box center [128, 462] width 71 height 39
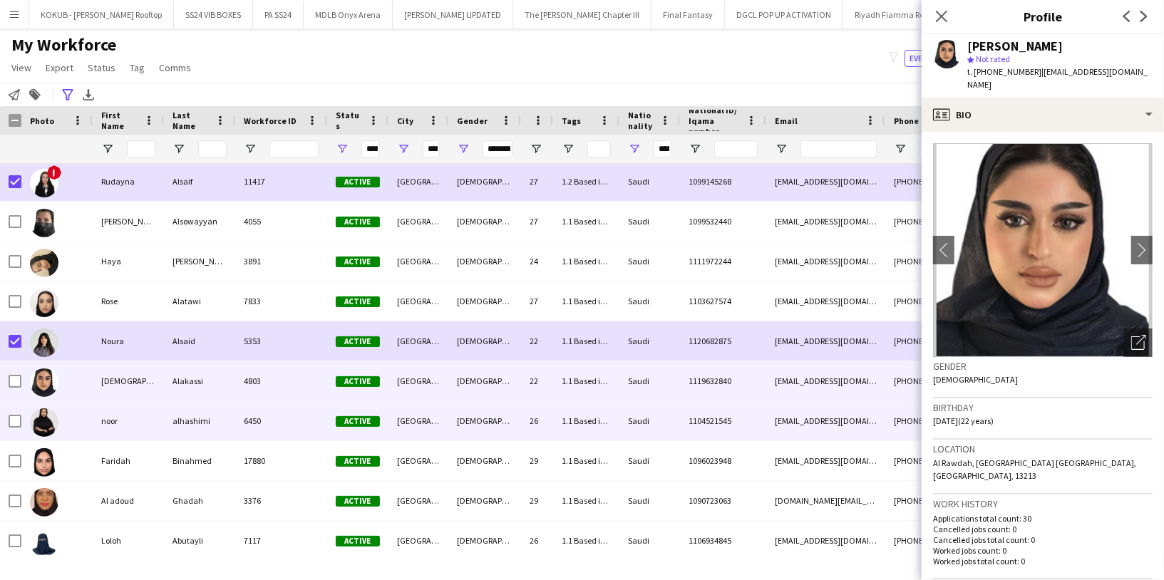
click at [107, 413] on div "noor" at bounding box center [128, 420] width 71 height 39
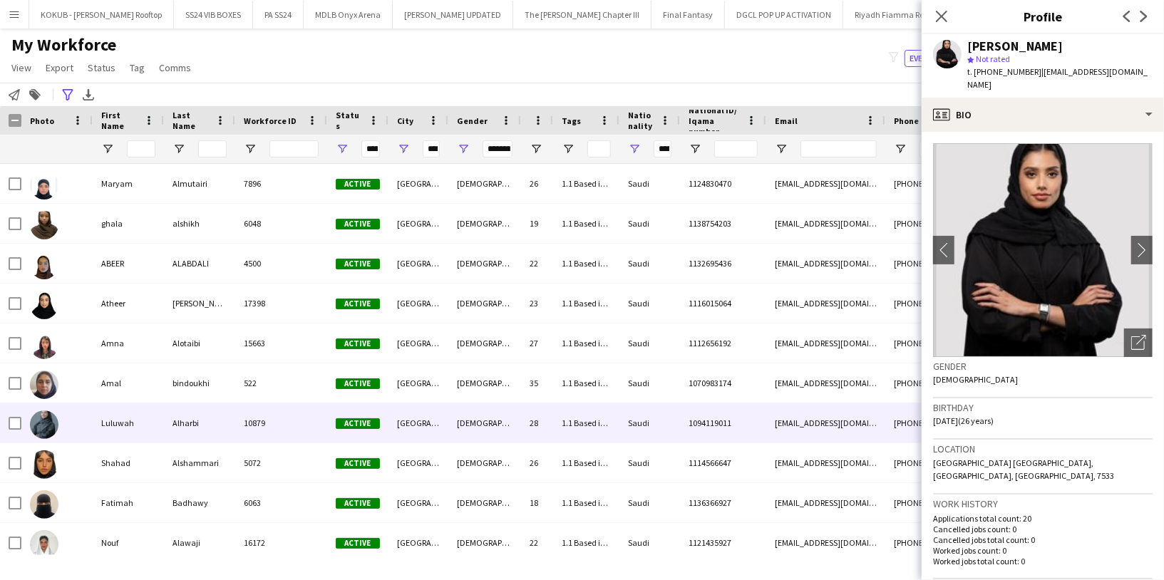
click at [126, 426] on div "Luluwah" at bounding box center [128, 422] width 71 height 39
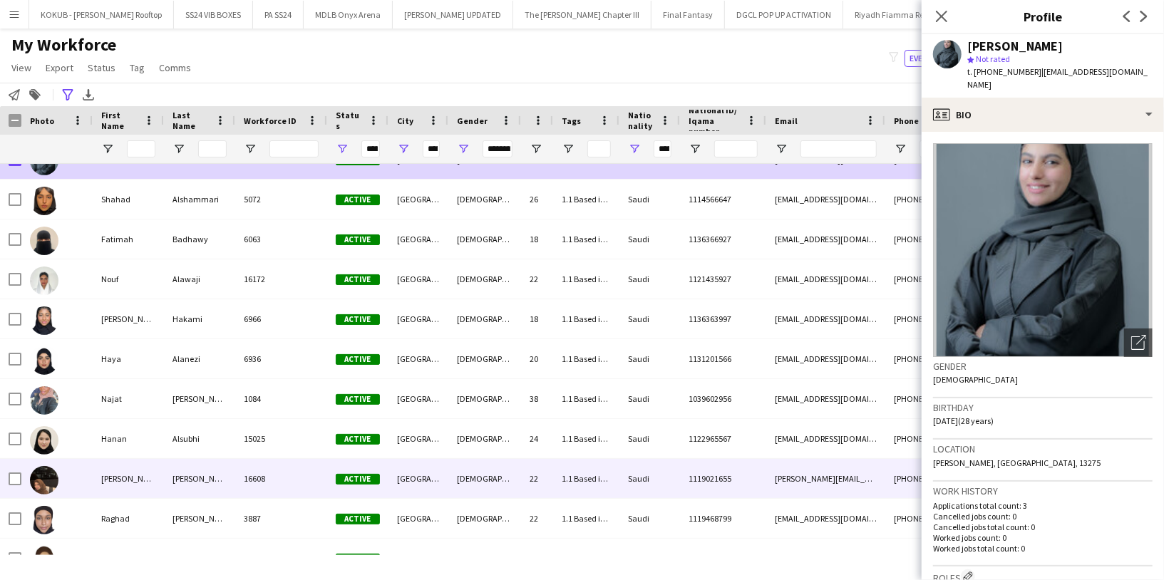
click at [128, 485] on div "[PERSON_NAME]" at bounding box center [128, 478] width 71 height 39
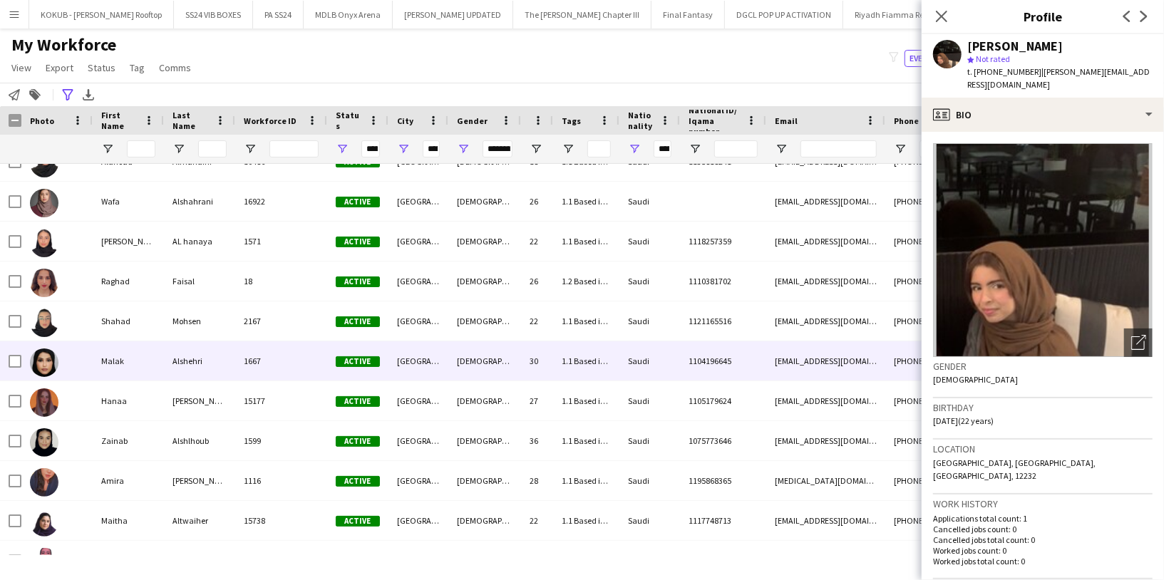
click at [121, 361] on div "Malak" at bounding box center [128, 360] width 71 height 39
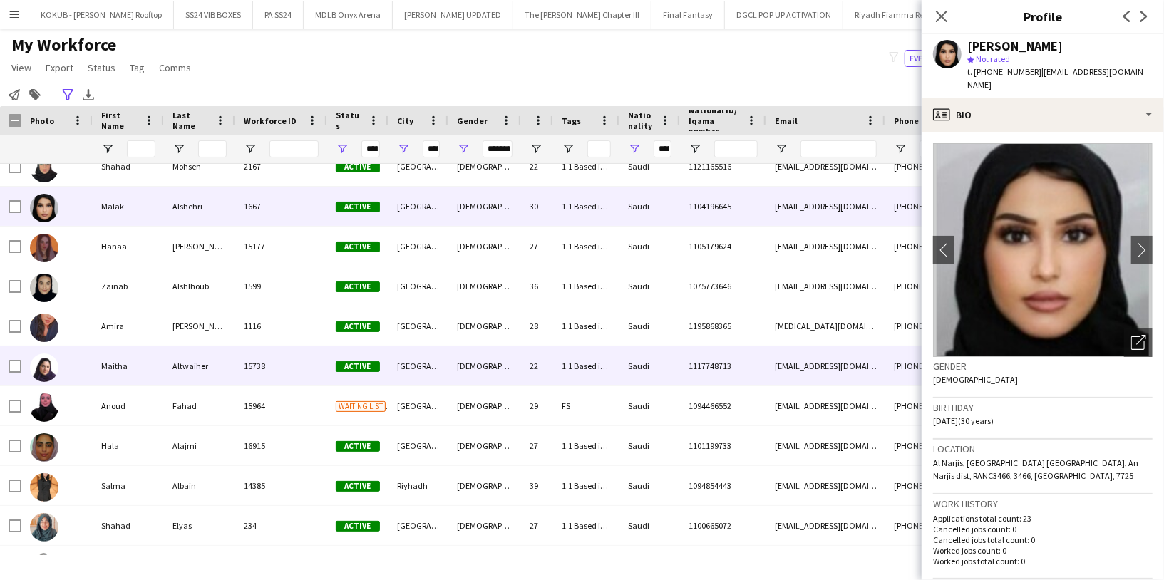
click at [120, 370] on div "Maitha" at bounding box center [128, 365] width 71 height 39
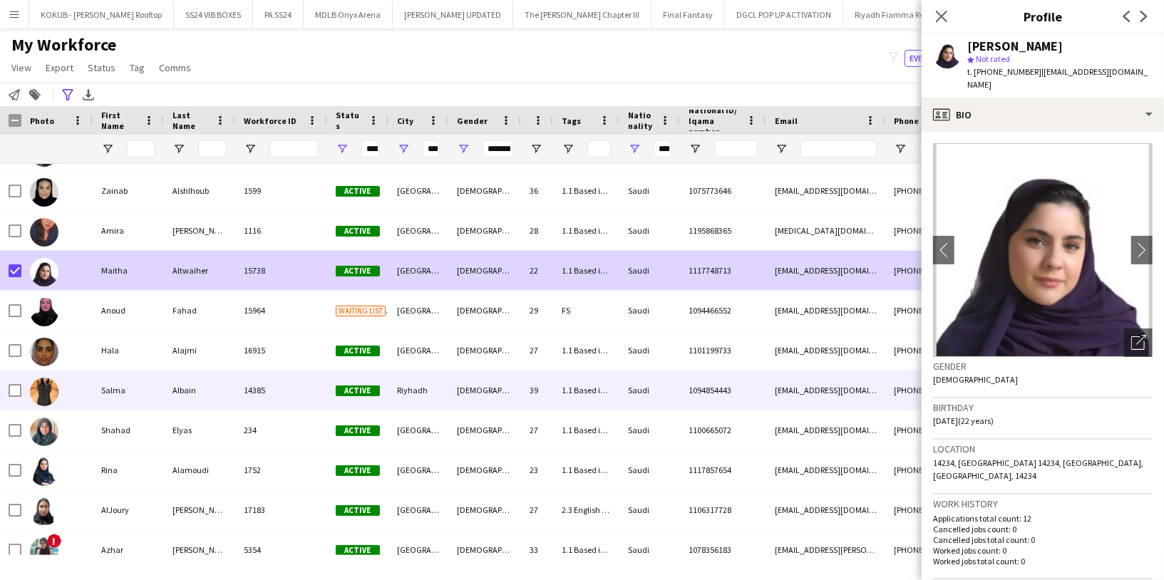
click at [118, 391] on div "Salma" at bounding box center [128, 390] width 71 height 39
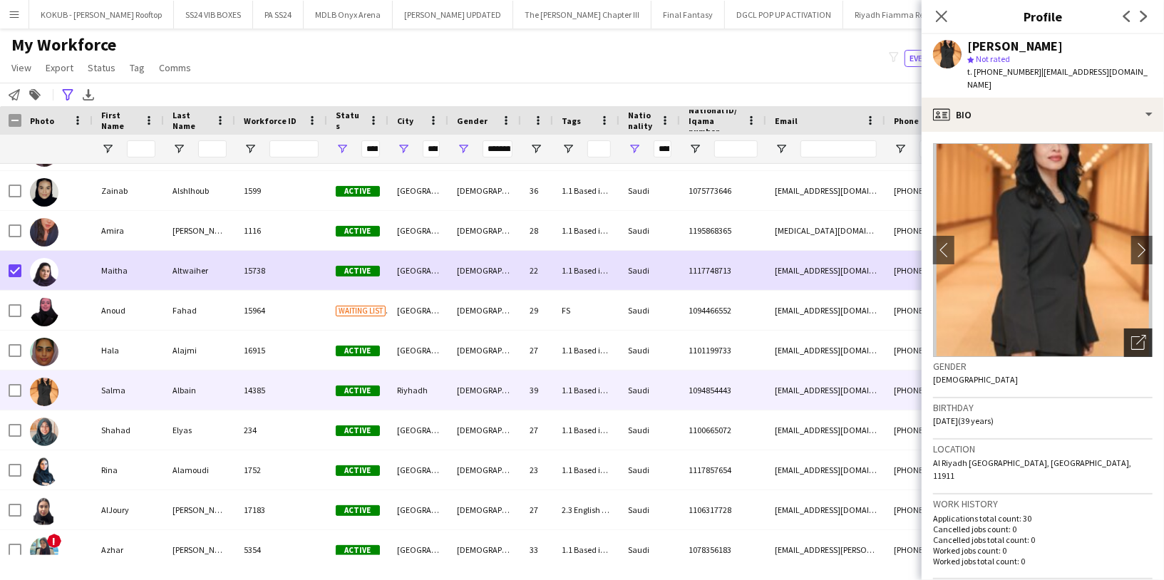
click at [1131, 335] on icon "Open photos pop-in" at bounding box center [1138, 342] width 15 height 15
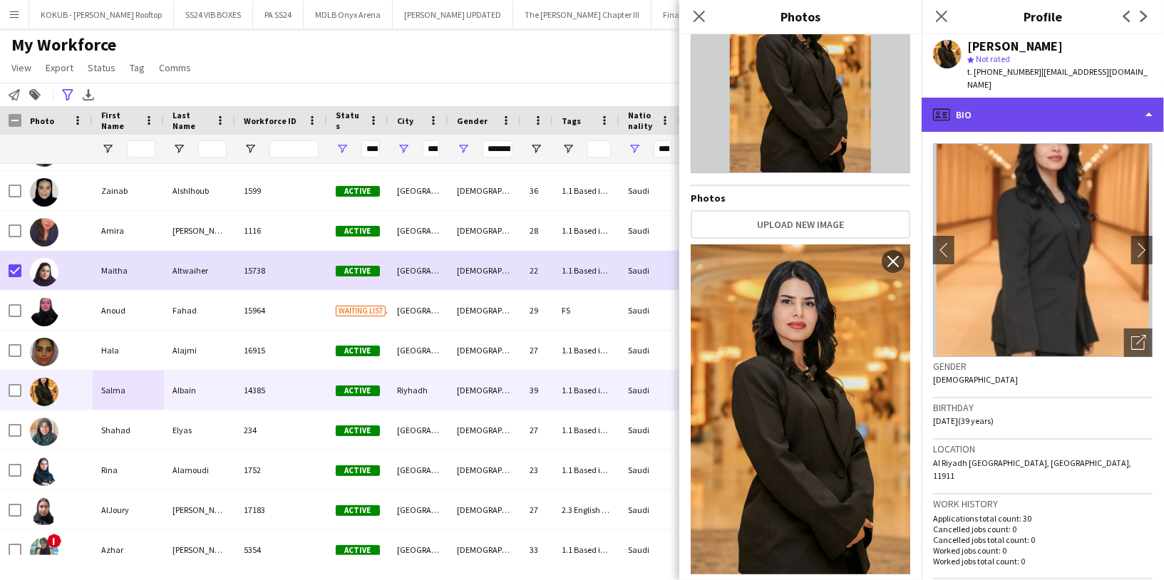
click at [1046, 105] on div "profile Bio" at bounding box center [1043, 115] width 242 height 34
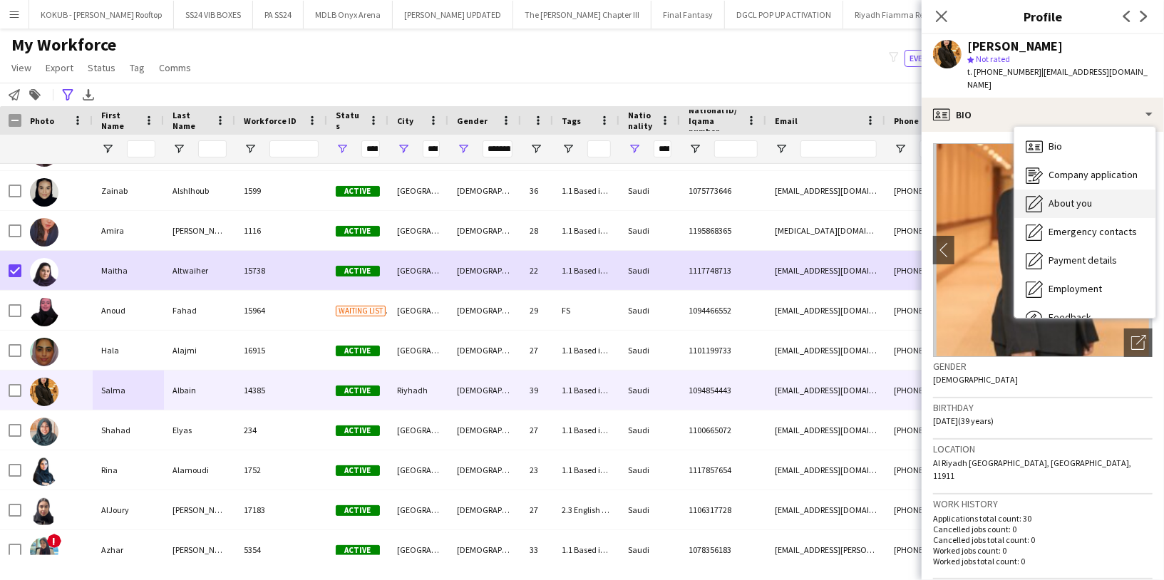
click at [1064, 197] on span "About you" at bounding box center [1070, 203] width 43 height 13
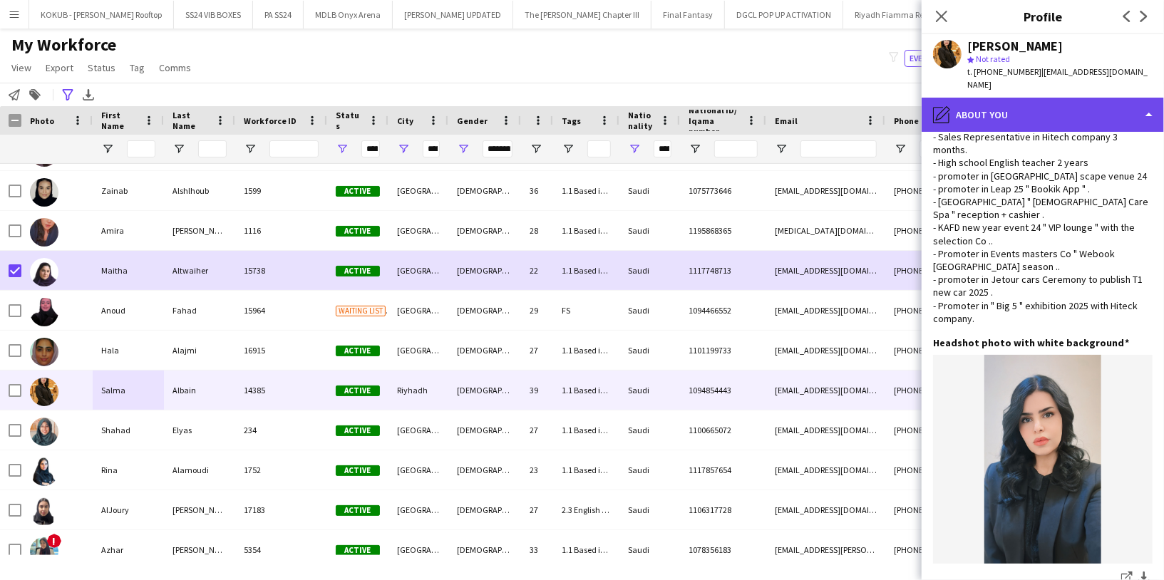
click at [1011, 103] on div "pencil4 About you" at bounding box center [1043, 115] width 242 height 34
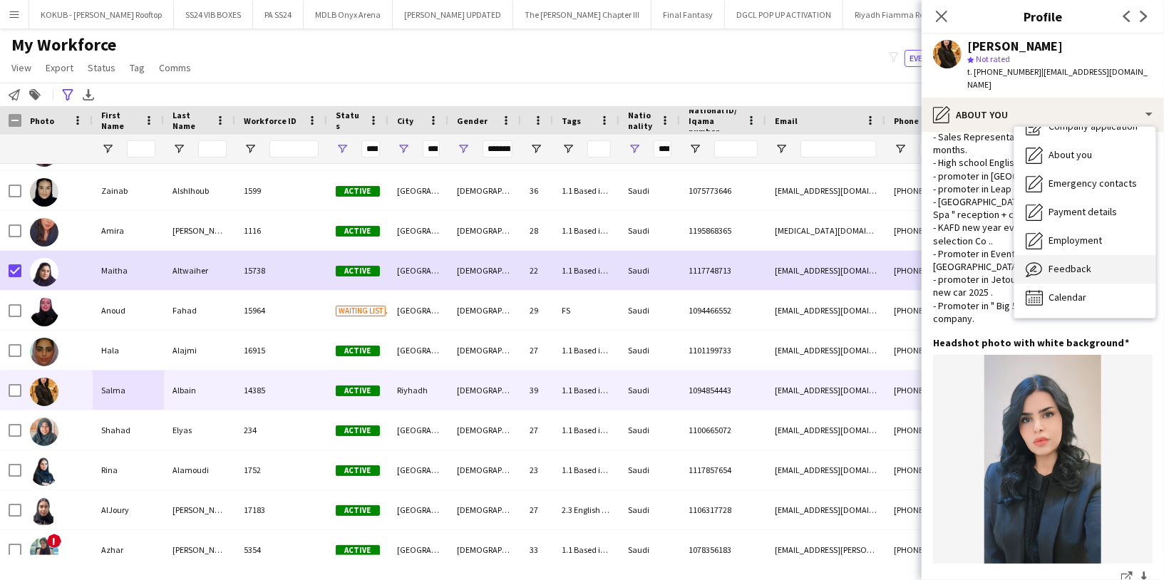
click at [1061, 262] on div "Feedback Feedback" at bounding box center [1084, 269] width 141 height 29
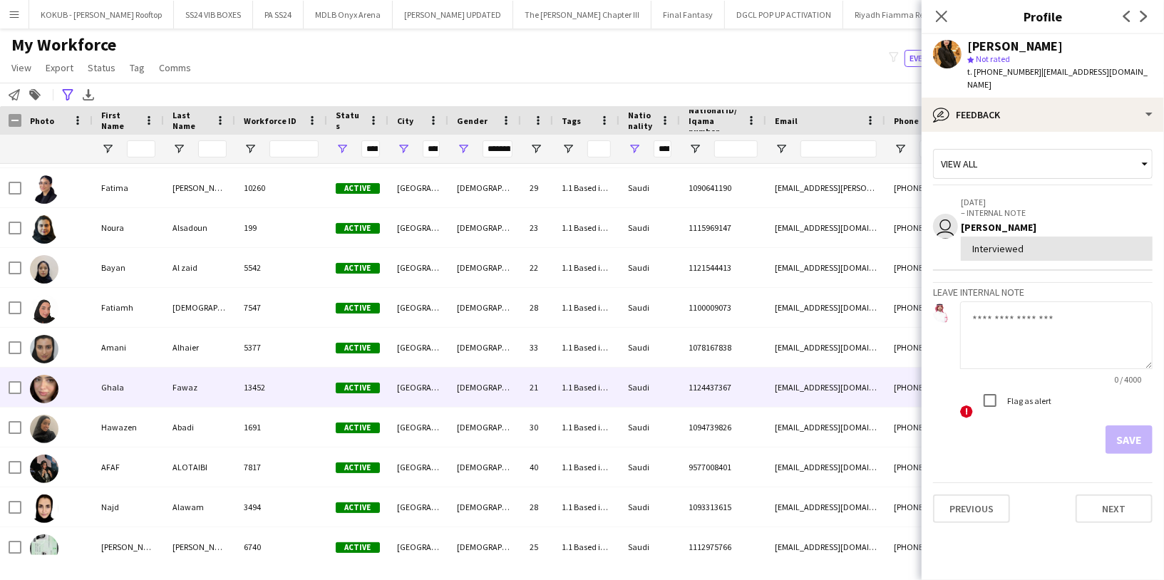
click at [115, 391] on div "Ghala" at bounding box center [128, 387] width 71 height 39
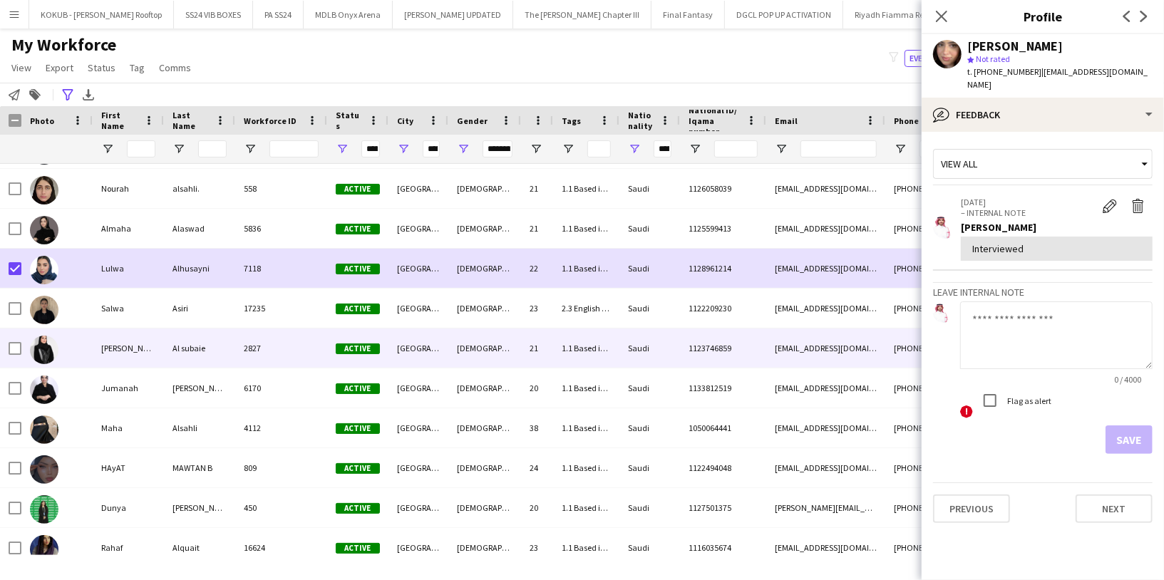
click at [110, 349] on div "[PERSON_NAME]" at bounding box center [128, 348] width 71 height 39
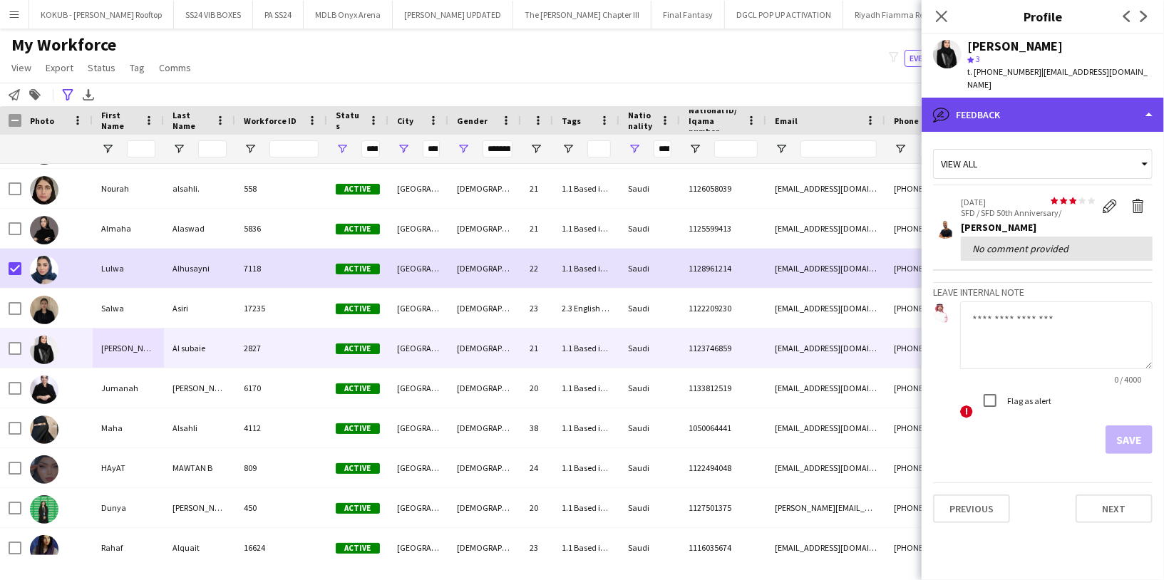
click at [1040, 108] on div "bubble-pencil Feedback" at bounding box center [1043, 115] width 242 height 34
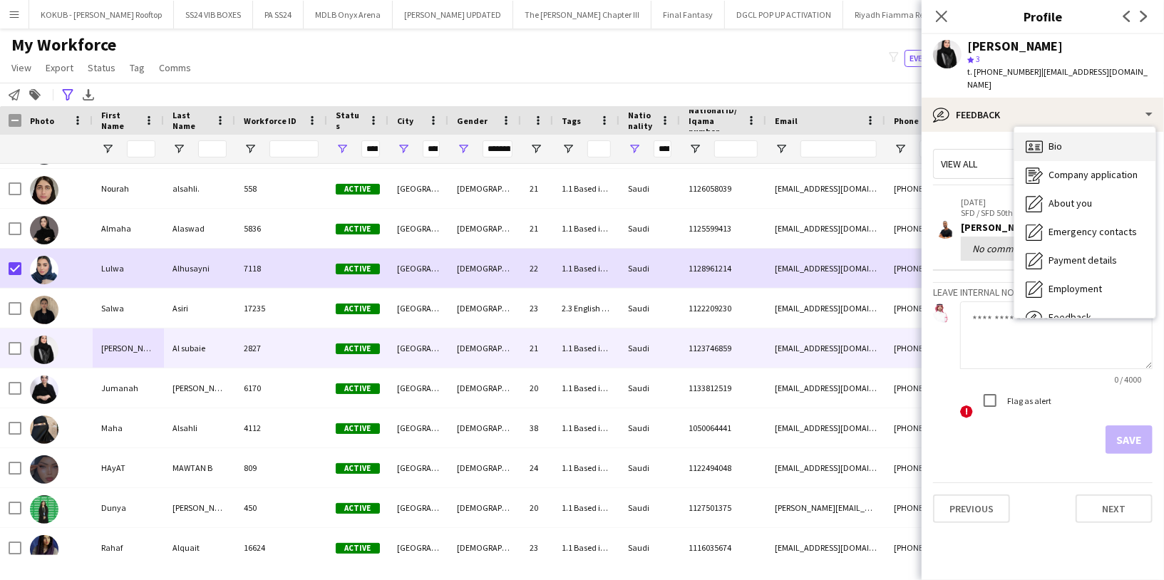
click at [1054, 140] on span "Bio" at bounding box center [1056, 146] width 14 height 13
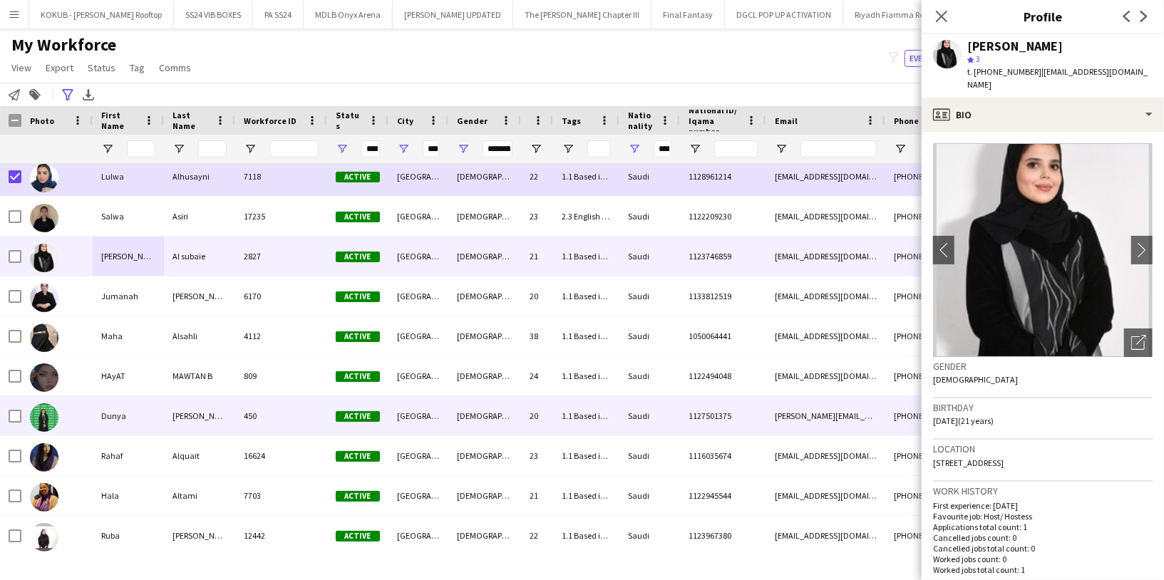
click at [123, 416] on div "Dunya" at bounding box center [128, 415] width 71 height 39
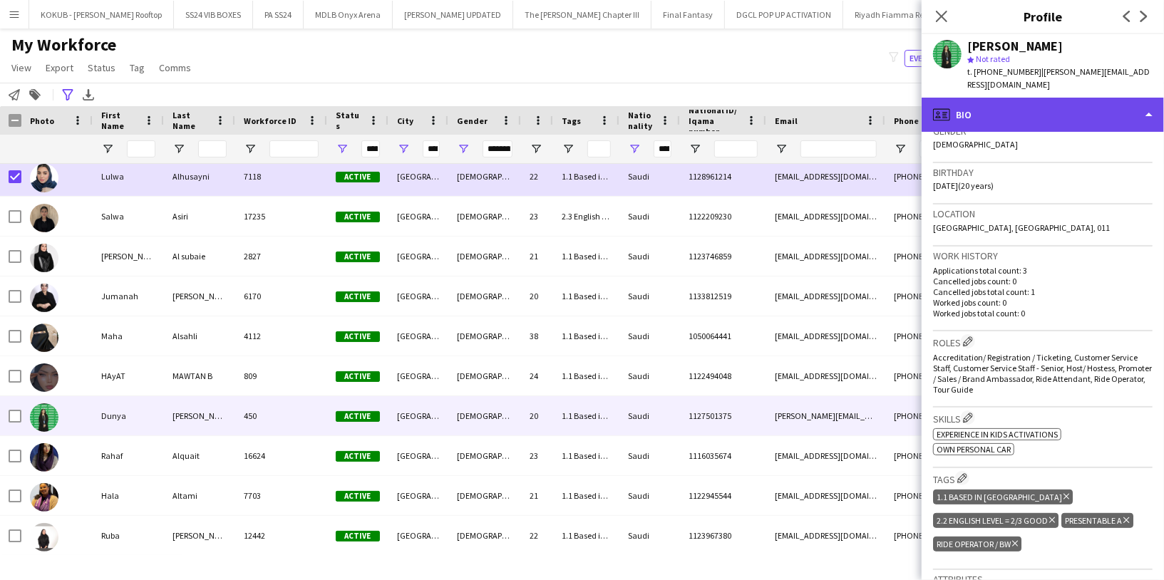
click at [1033, 98] on div "profile Bio" at bounding box center [1043, 115] width 242 height 34
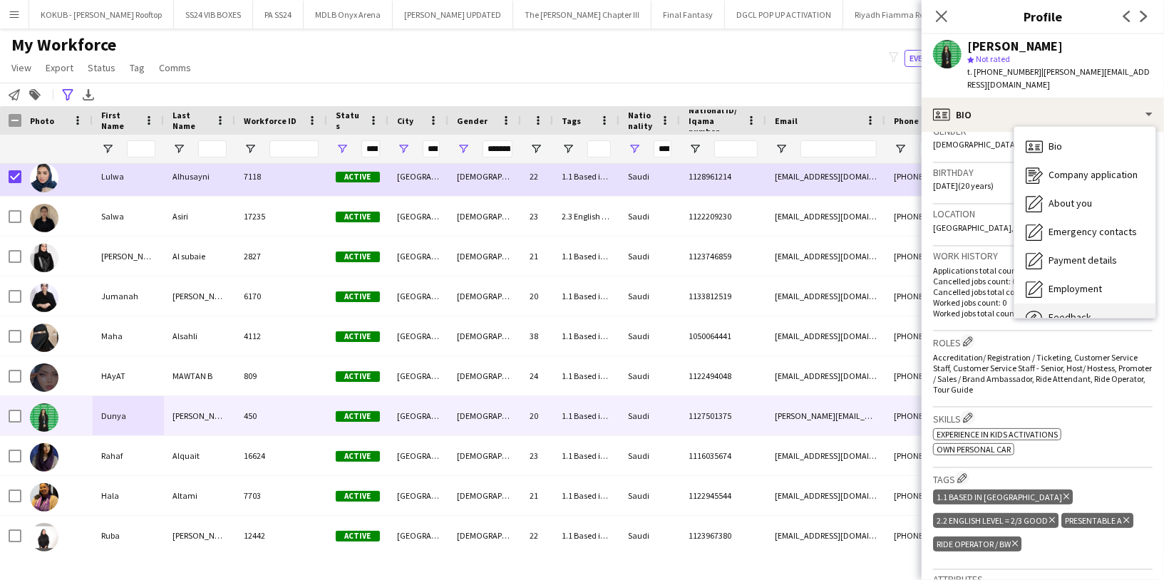
click at [1076, 304] on div "Feedback Feedback" at bounding box center [1084, 318] width 141 height 29
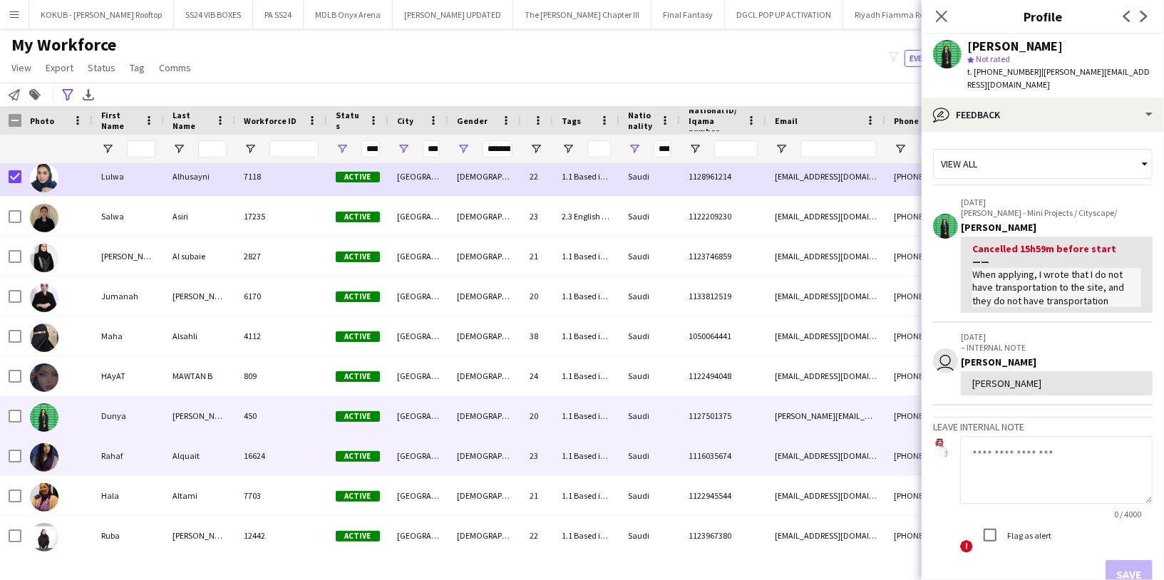
click at [127, 462] on div "Rahaf" at bounding box center [128, 455] width 71 height 39
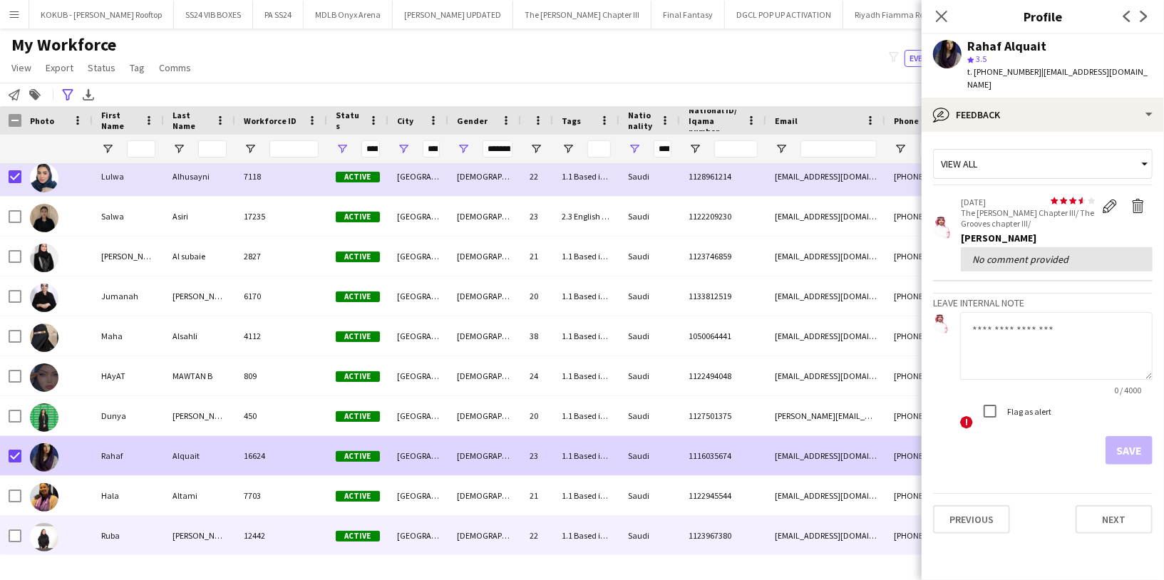
click at [120, 537] on div "Ruba" at bounding box center [128, 535] width 71 height 39
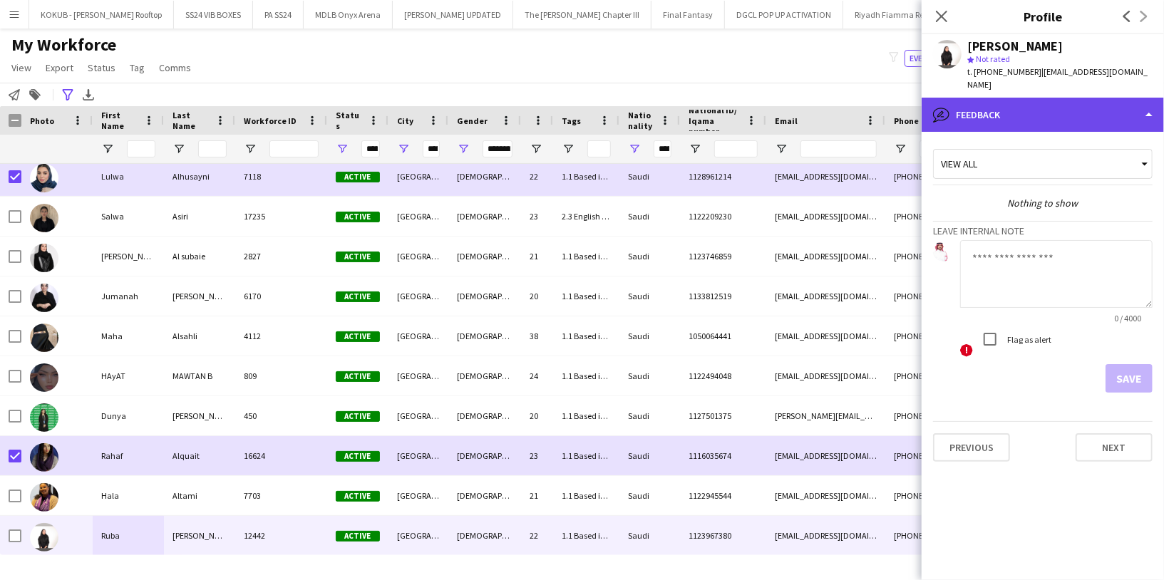
click at [1034, 98] on div "bubble-pencil Feedback" at bounding box center [1043, 115] width 242 height 34
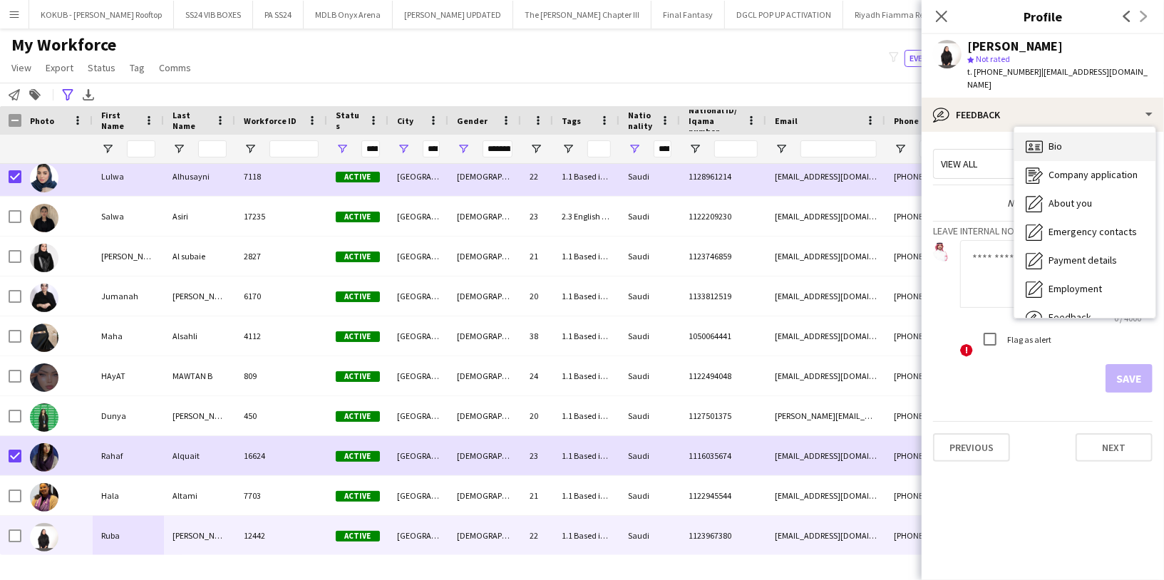
click at [1056, 140] on div "Bio Bio" at bounding box center [1084, 147] width 141 height 29
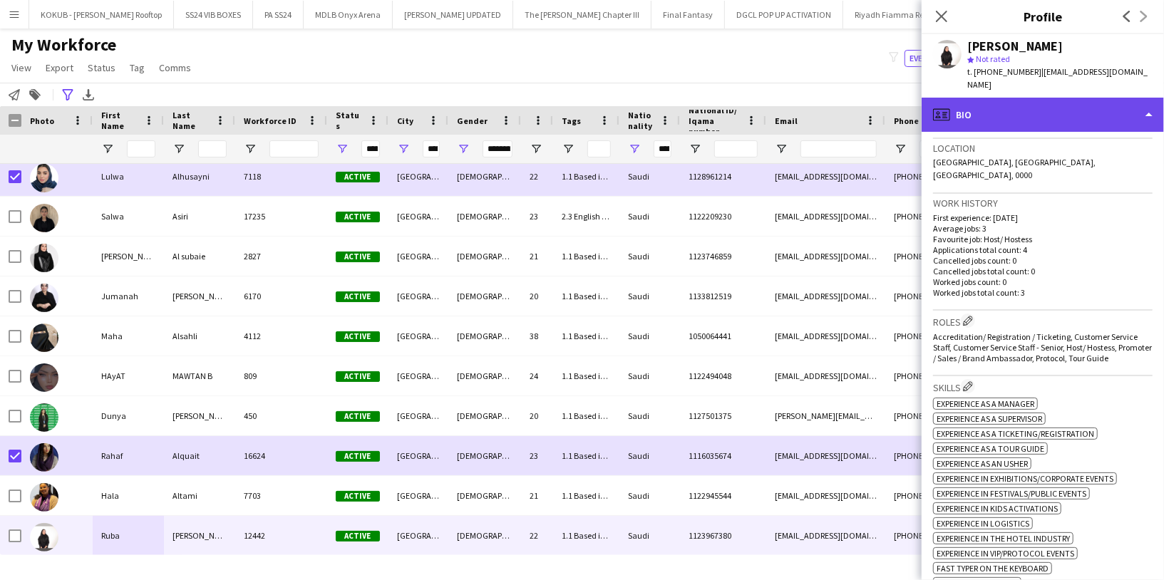
click at [1014, 106] on div "profile Bio" at bounding box center [1043, 115] width 242 height 34
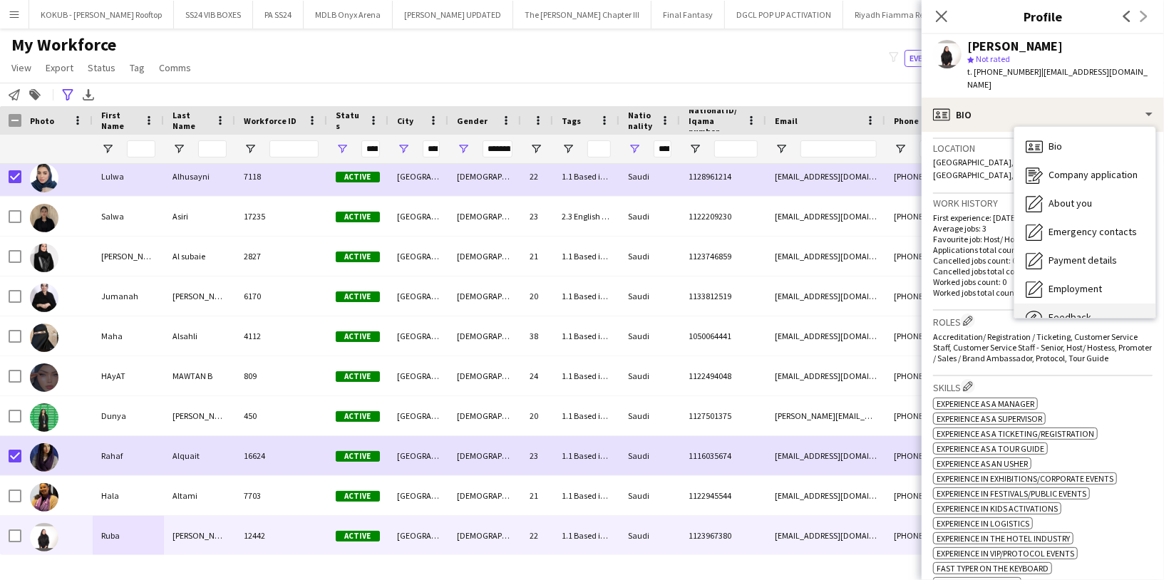
click at [1071, 304] on div "Feedback Feedback" at bounding box center [1084, 318] width 141 height 29
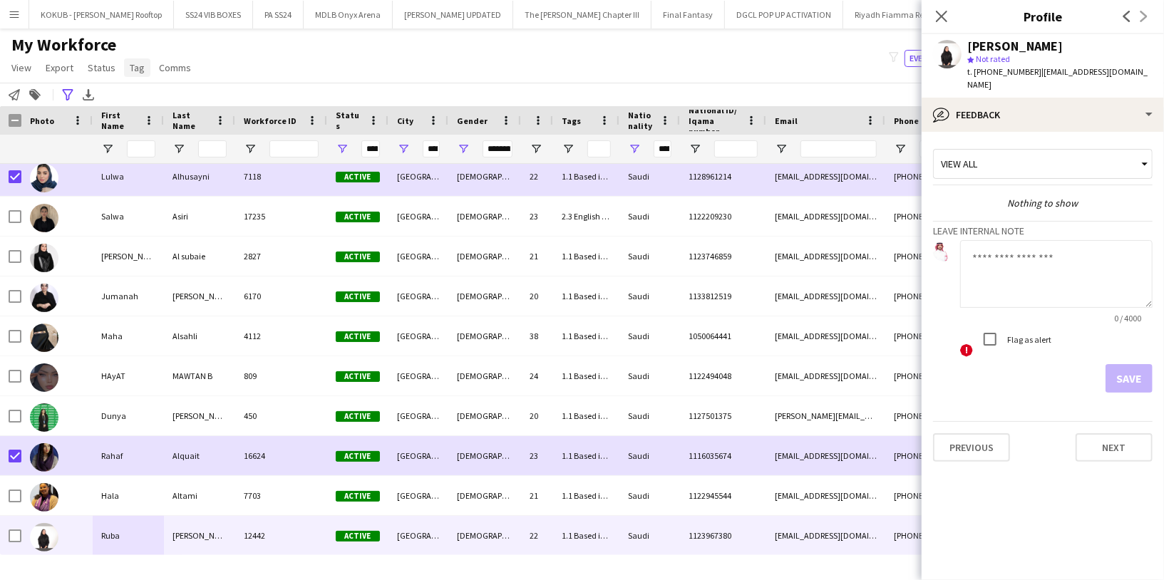
click at [136, 65] on span "Tag" at bounding box center [137, 67] width 15 height 13
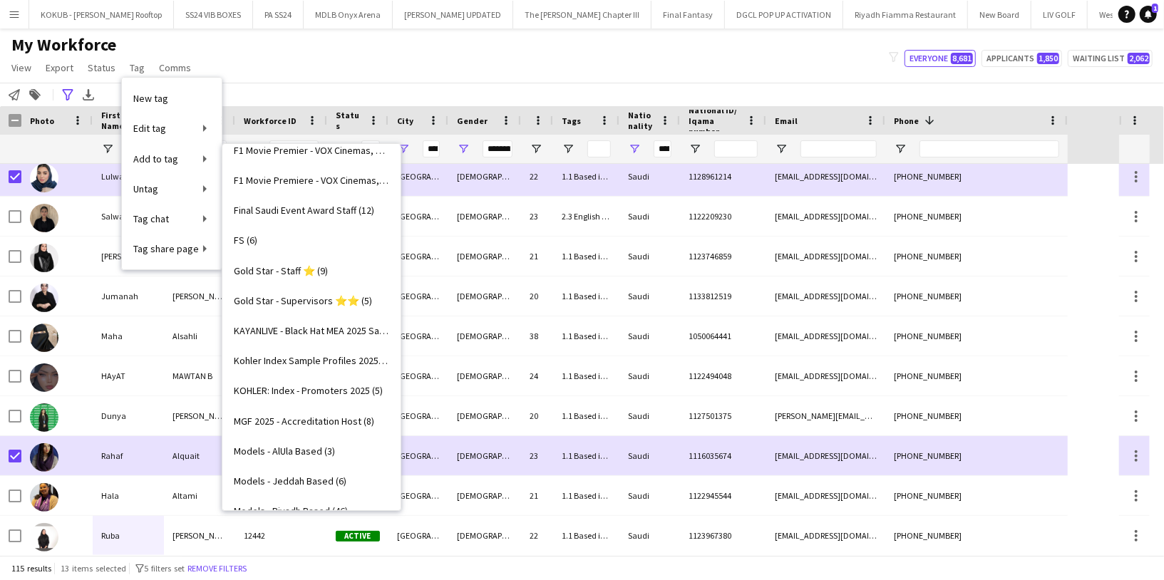
scroll to position [558, 0]
click at [307, 327] on span "KAYANLIVE - Black Hat MEA 2025 Sample profiles (0)" at bounding box center [311, 328] width 155 height 13
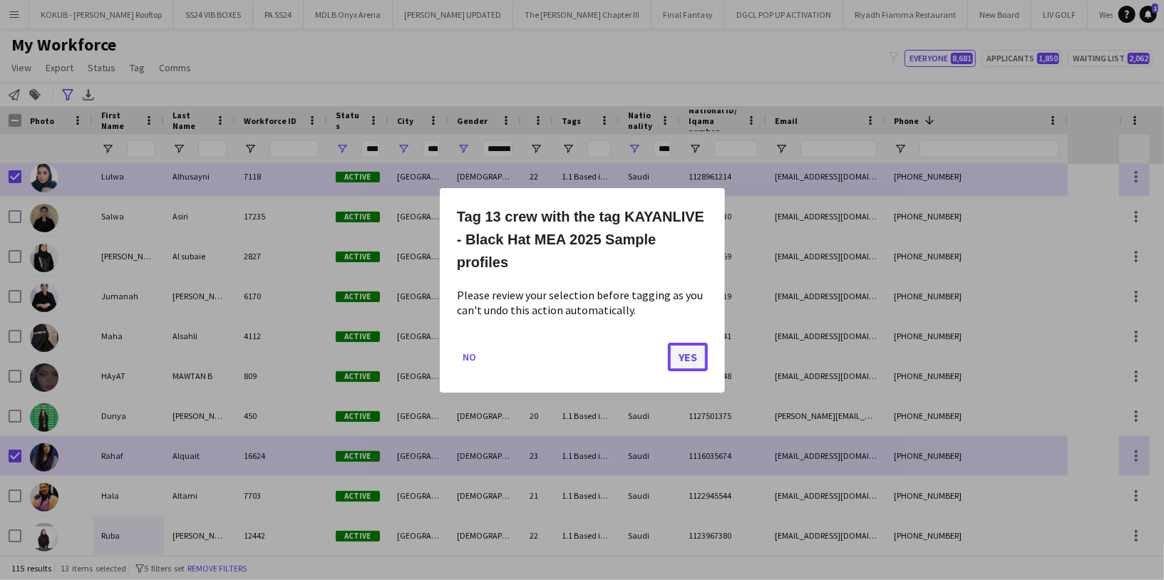
click at [686, 358] on button "Yes" at bounding box center [688, 356] width 40 height 29
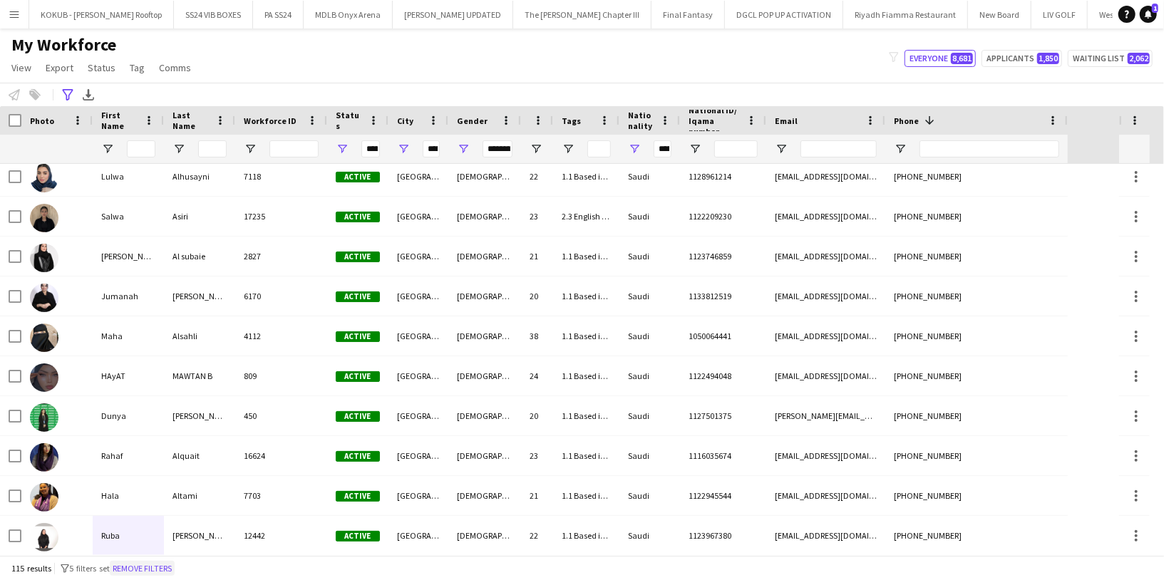
click at [161, 562] on button "Remove filters" at bounding box center [142, 569] width 65 height 16
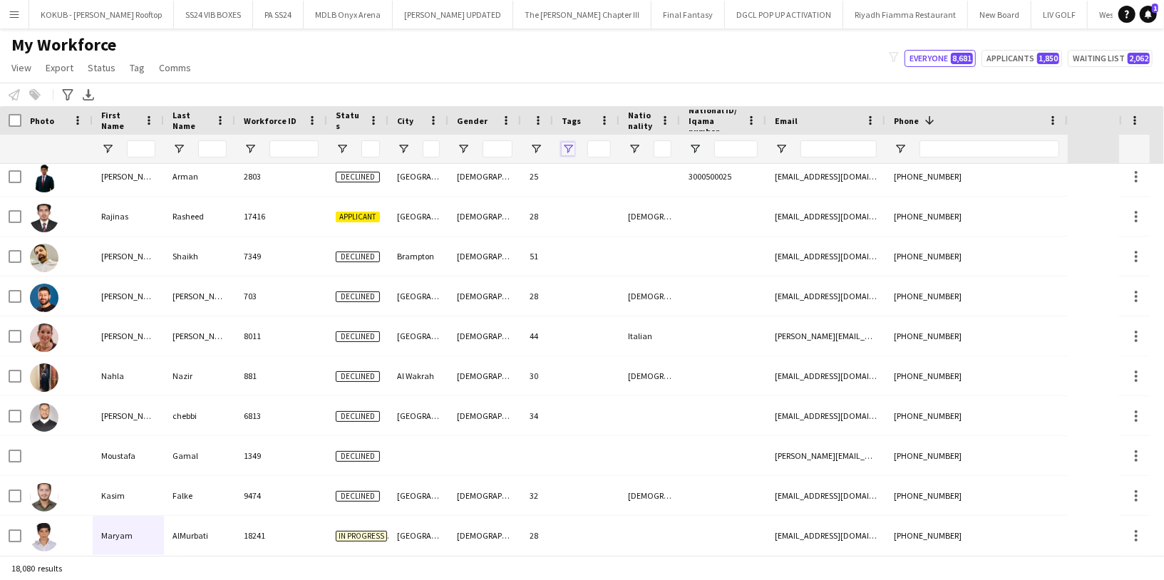
click at [567, 153] on span "Open Filter Menu" at bounding box center [568, 149] width 13 height 13
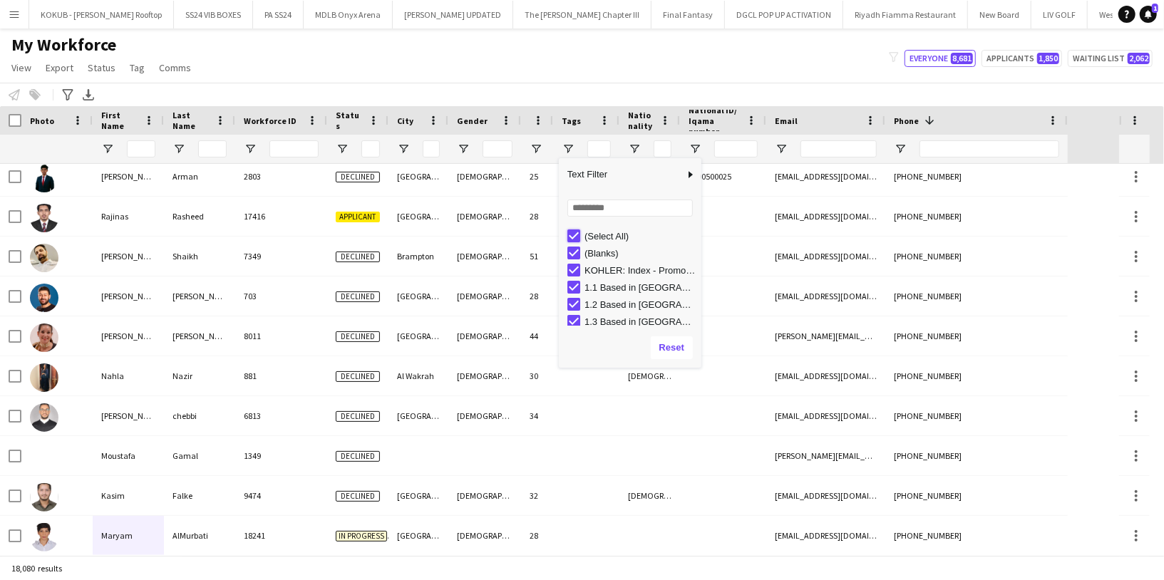
type input "***"
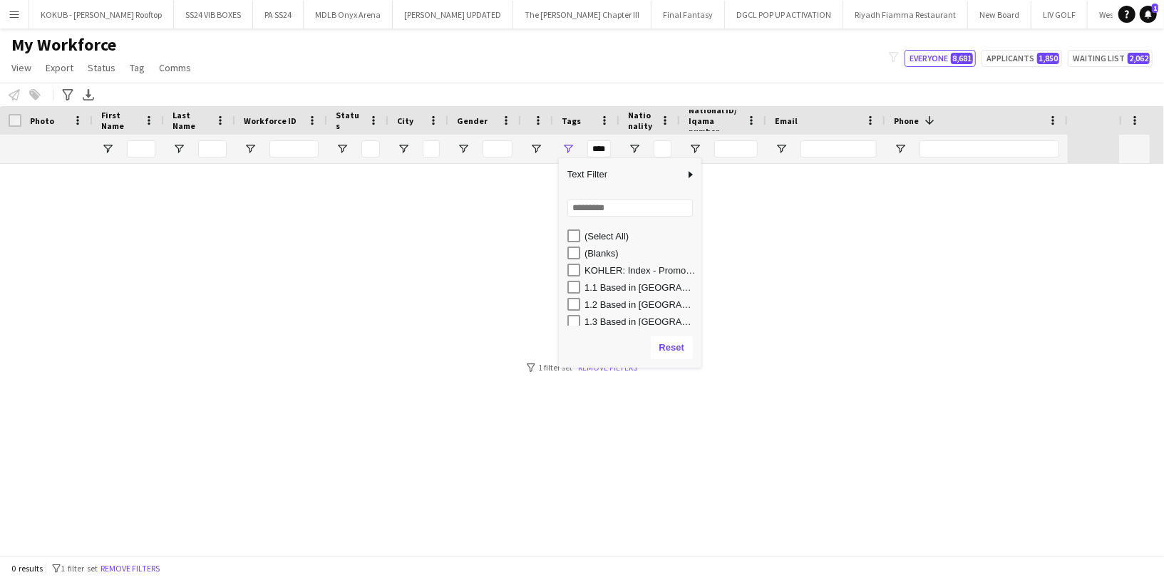
scroll to position [0, 0]
click at [594, 211] on input "Search filter values" at bounding box center [629, 208] width 125 height 17
type input "****"
type input "**********"
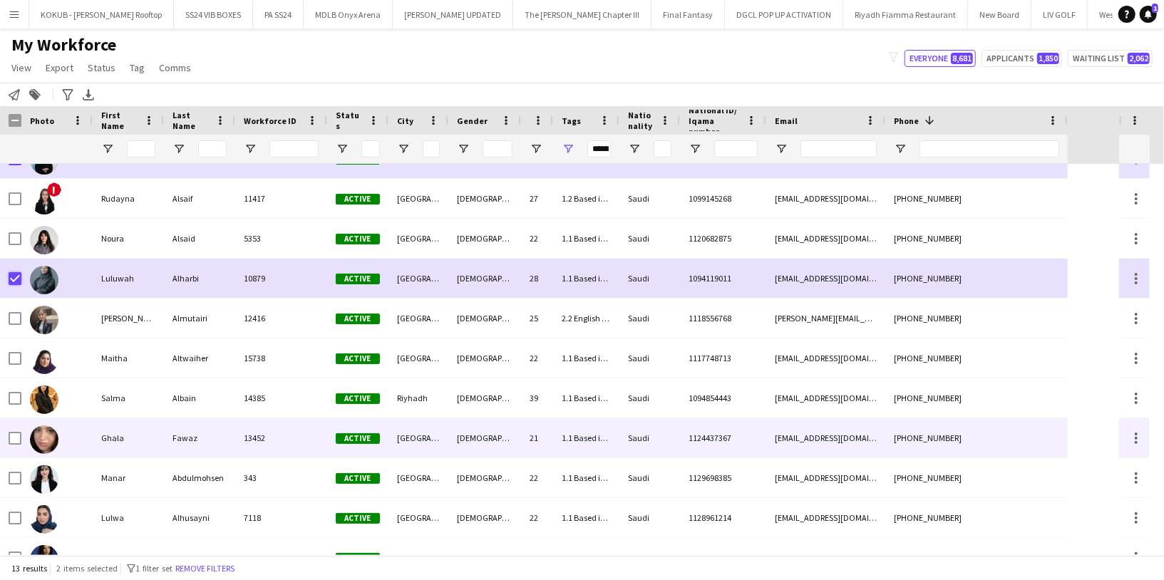
scroll to position [127, 0]
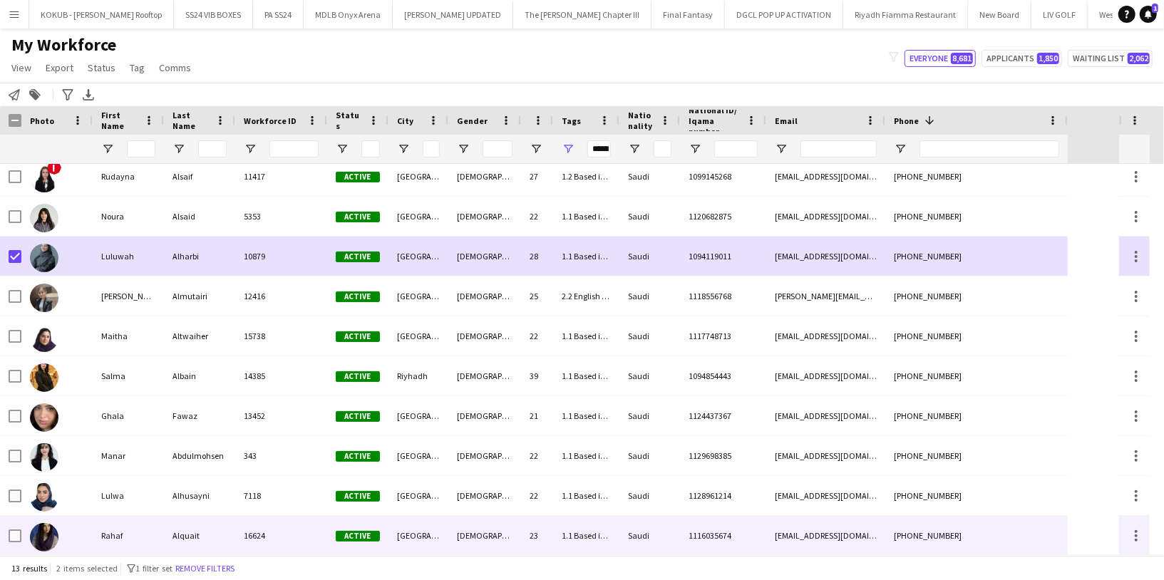
click at [96, 530] on div "Rahaf" at bounding box center [128, 535] width 71 height 39
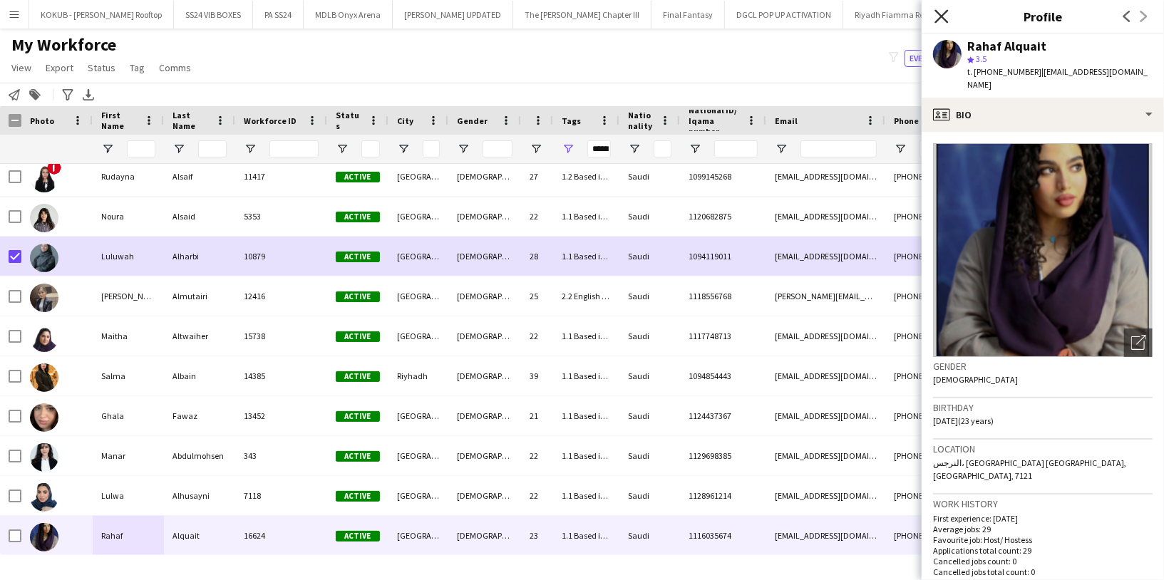
click at [943, 12] on icon "Close pop-in" at bounding box center [942, 16] width 14 height 14
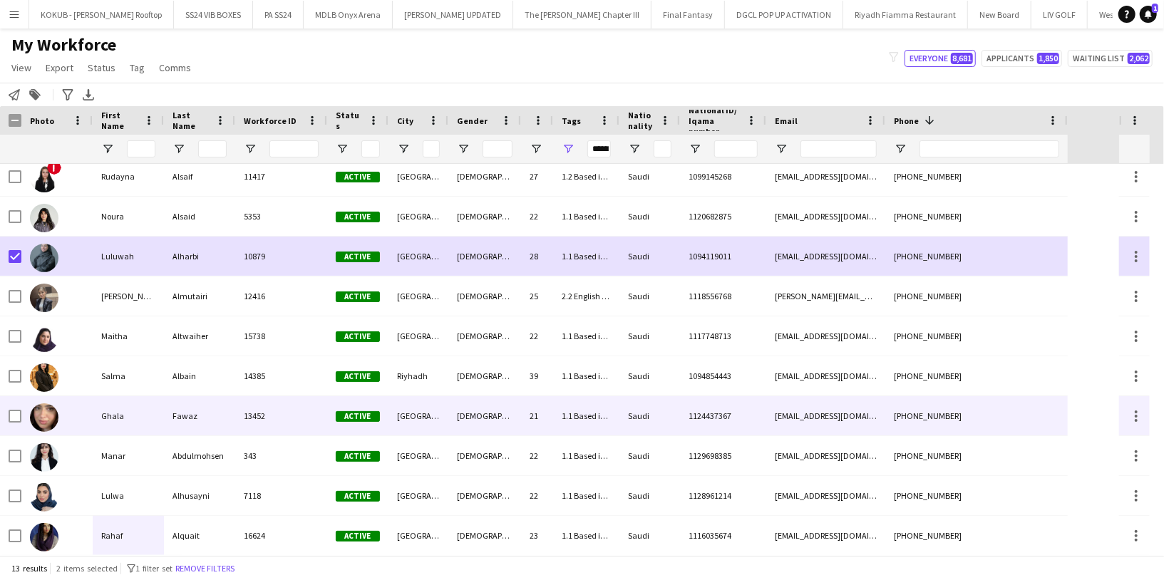
click at [77, 413] on div at bounding box center [56, 415] width 71 height 39
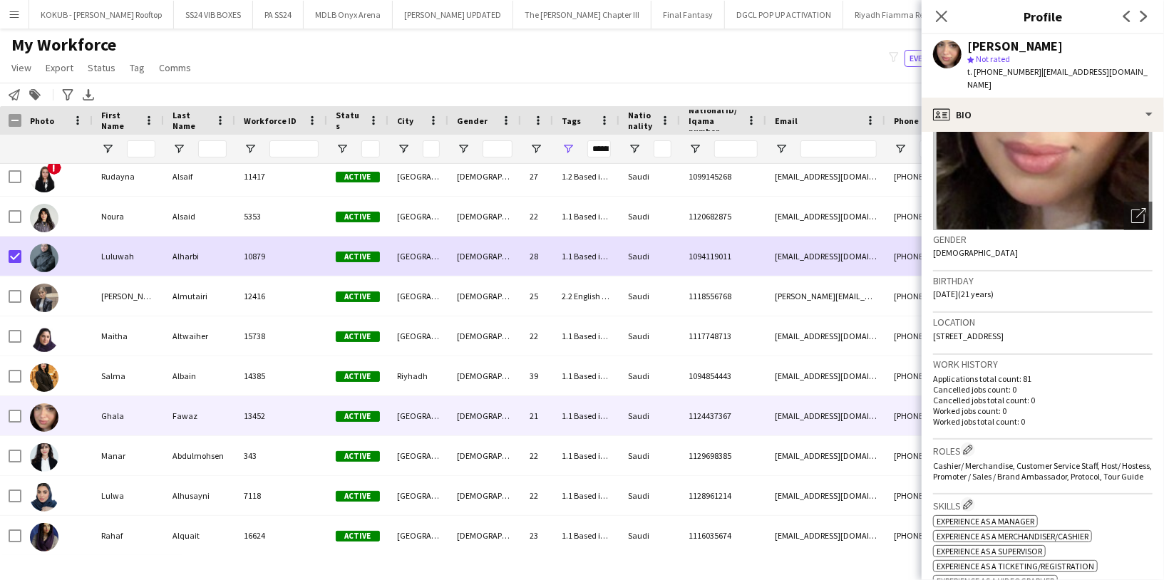
scroll to position [129, 0]
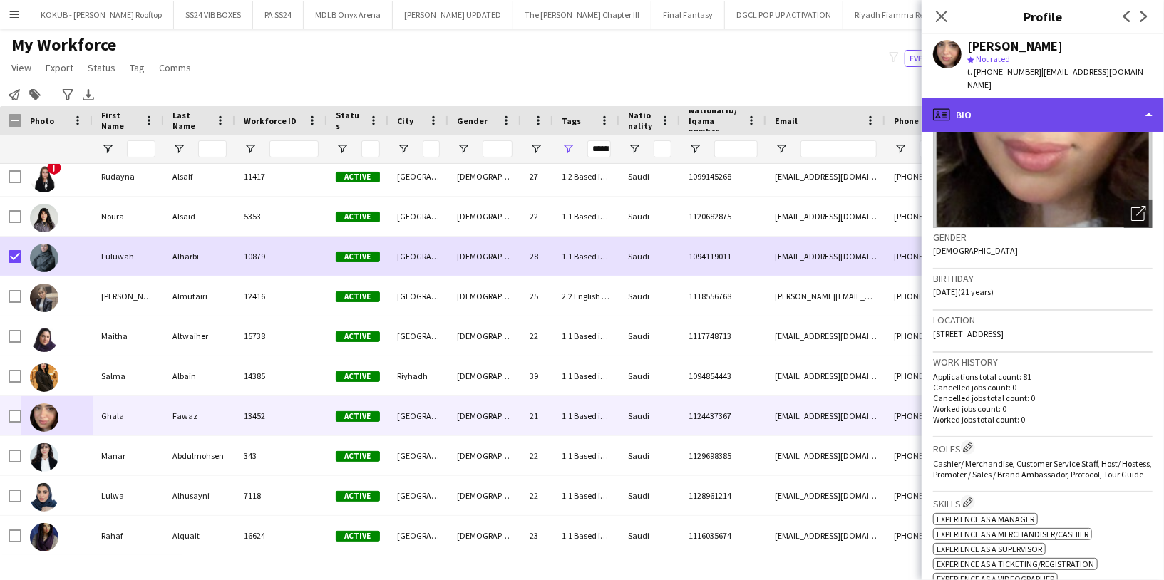
click at [1047, 98] on div "profile Bio" at bounding box center [1043, 115] width 242 height 34
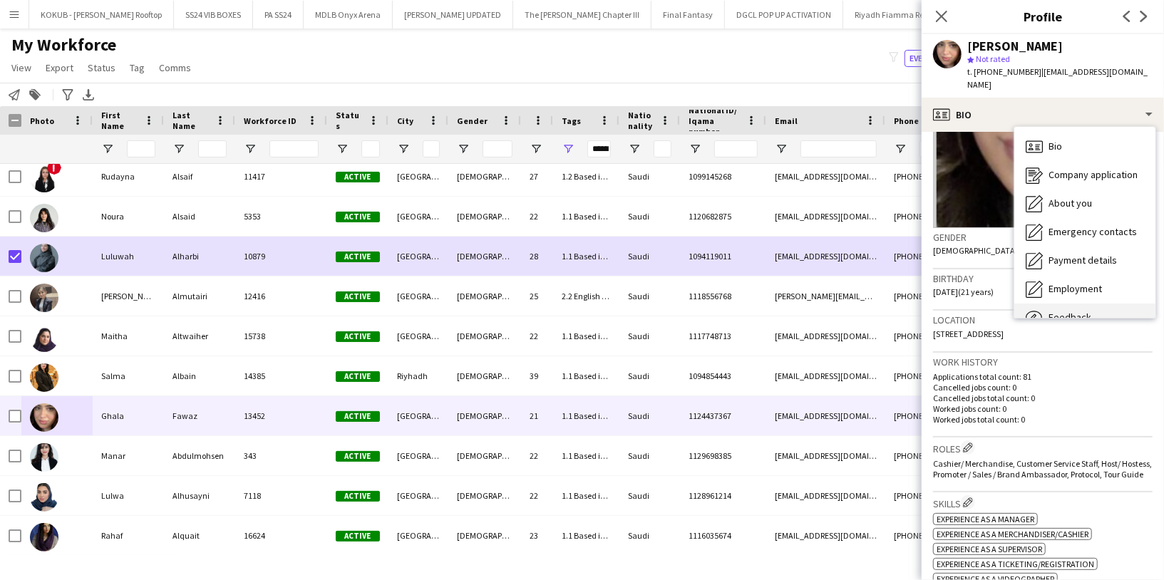
click at [1071, 304] on div "Feedback Feedback" at bounding box center [1084, 318] width 141 height 29
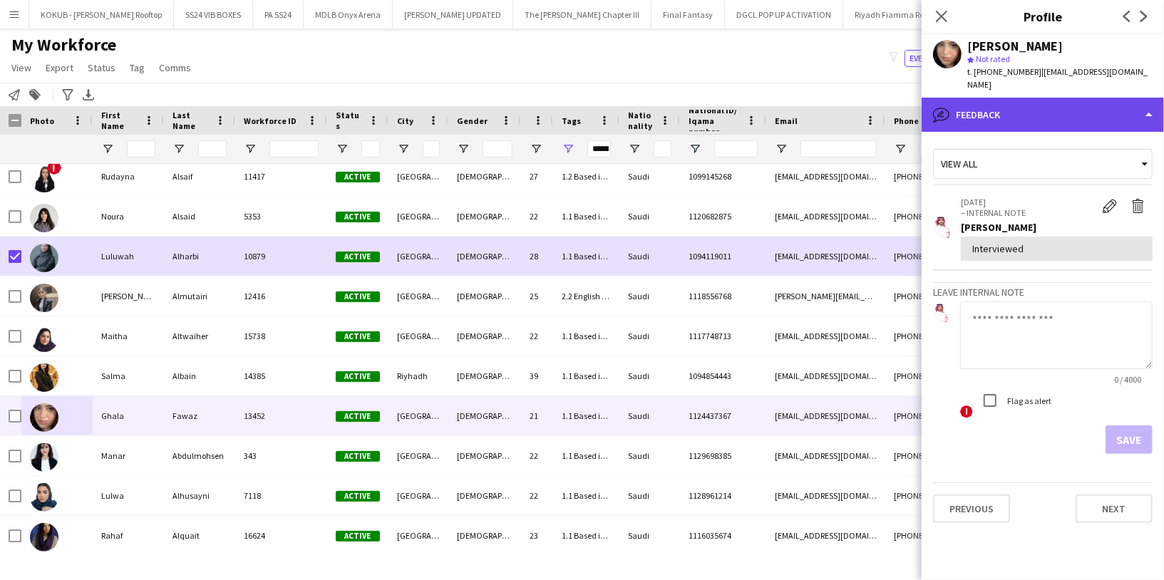
click at [1031, 106] on div "bubble-pencil Feedback" at bounding box center [1043, 115] width 242 height 34
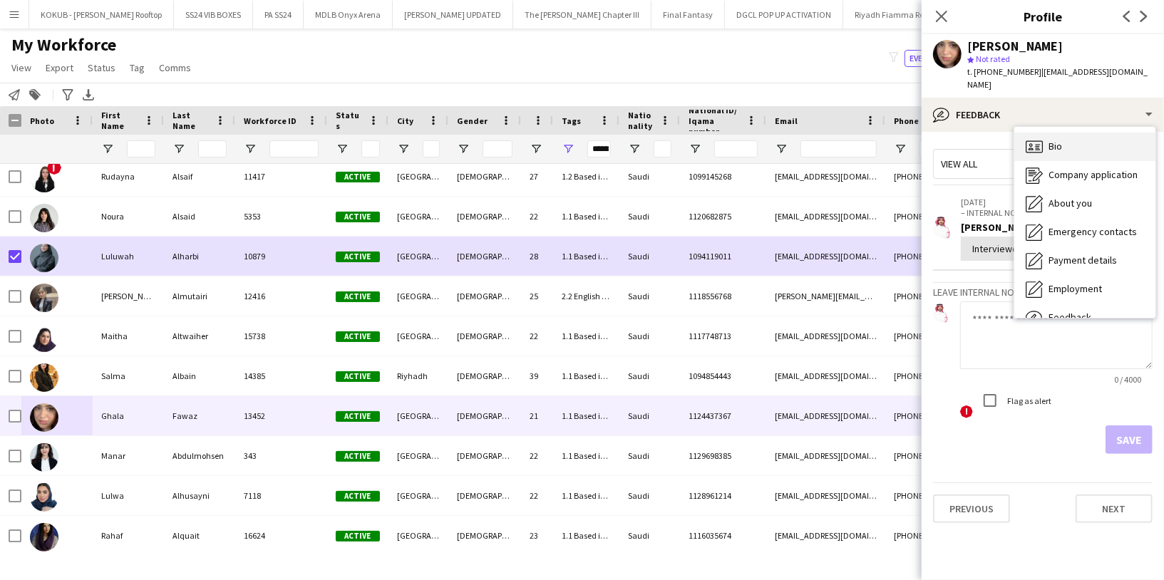
click at [1071, 141] on div "Bio Bio" at bounding box center [1084, 147] width 141 height 29
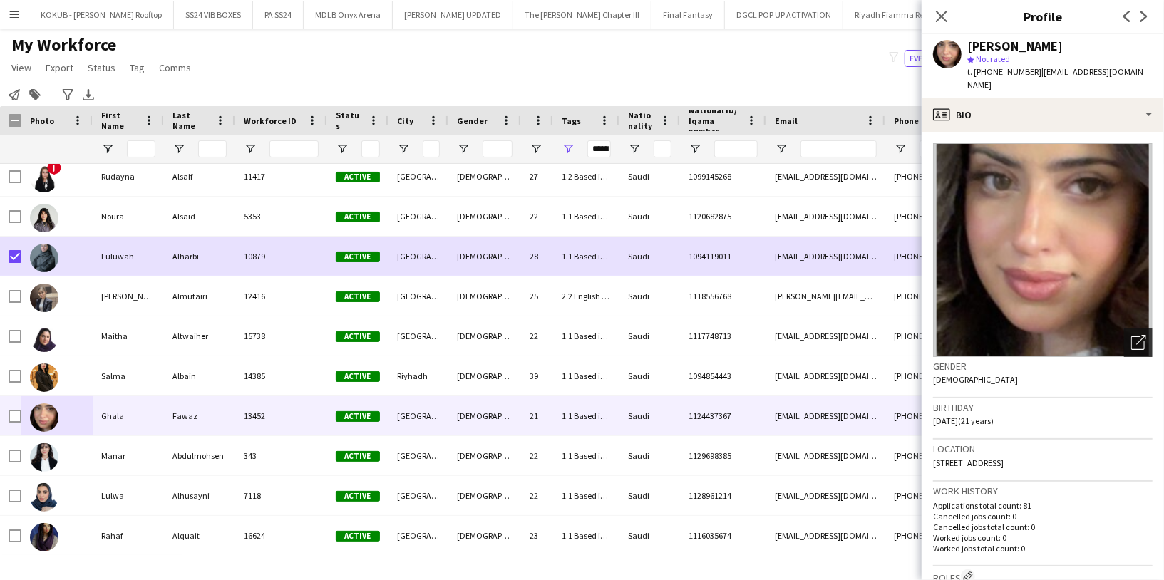
click at [1131, 336] on icon at bounding box center [1138, 343] width 14 height 14
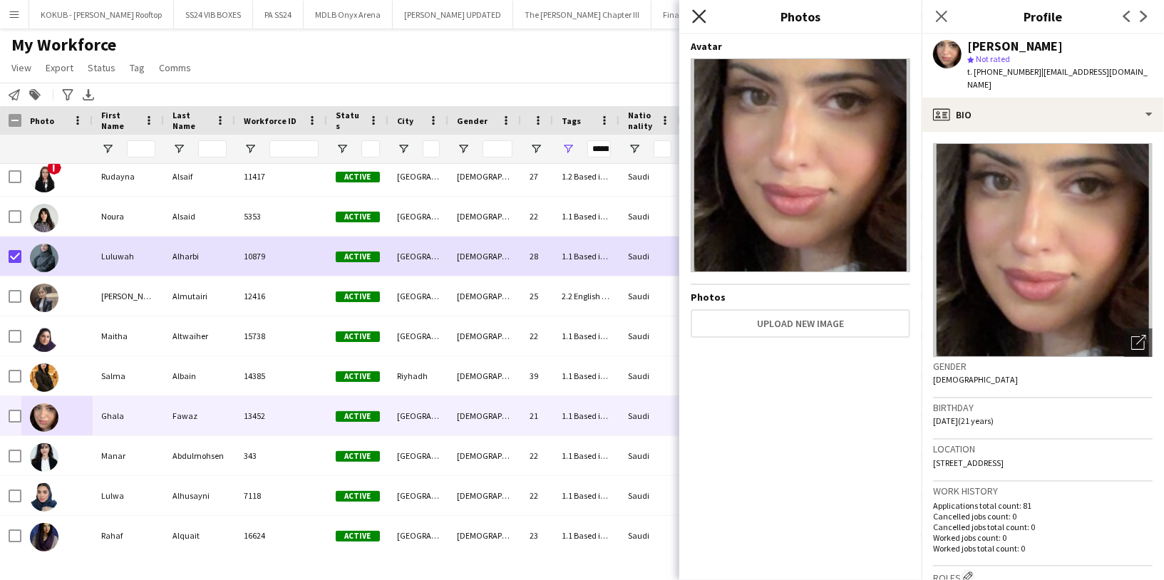
click at [703, 17] on icon "Close pop-in" at bounding box center [699, 16] width 14 height 14
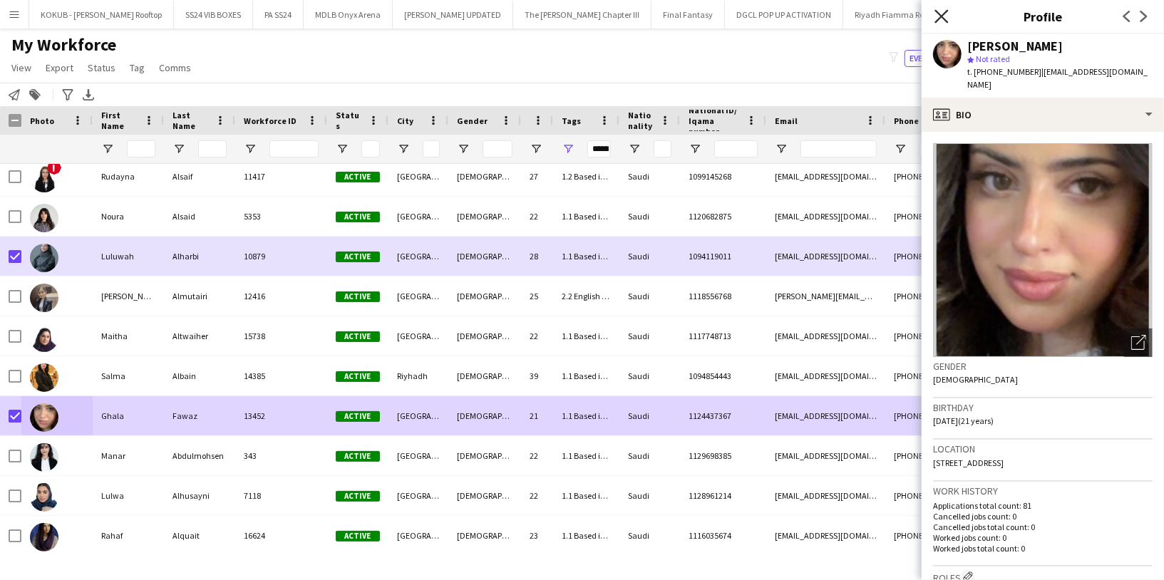
click at [941, 10] on icon "Close pop-in" at bounding box center [942, 16] width 14 height 14
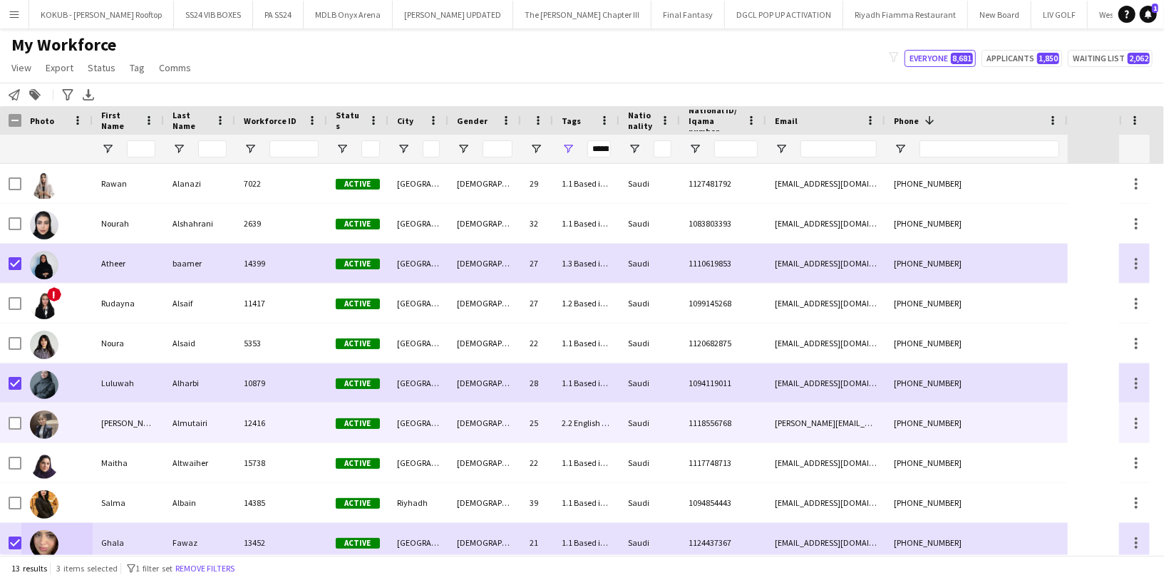
scroll to position [39, 0]
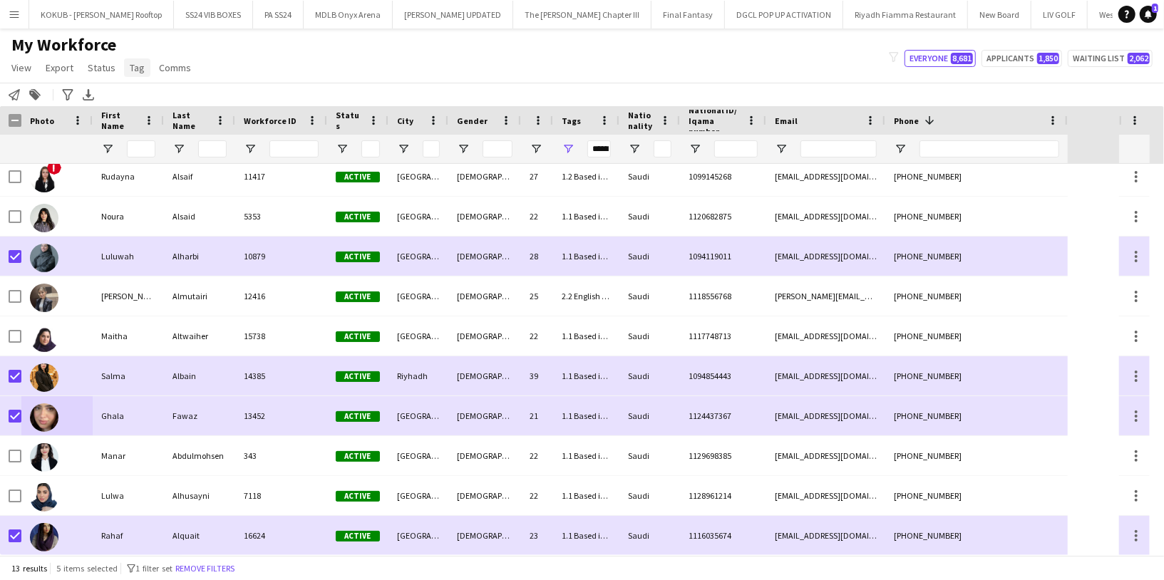
click at [137, 70] on span "Tag" at bounding box center [137, 67] width 15 height 13
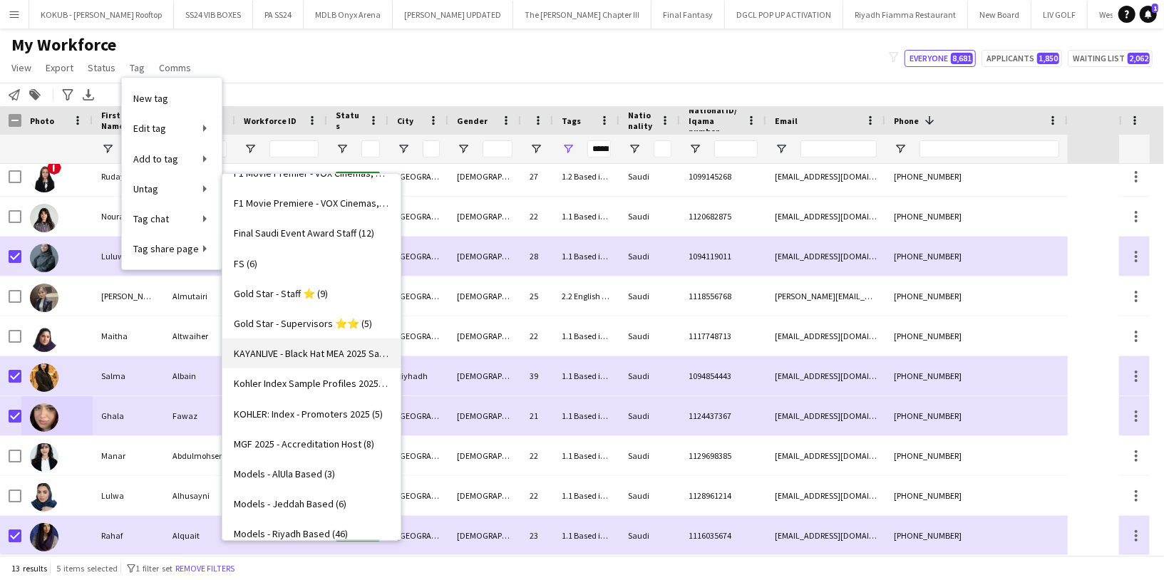
click at [294, 358] on span "KAYANLIVE - Black Hat MEA 2025 Sample profiles (13)" at bounding box center [311, 353] width 155 height 13
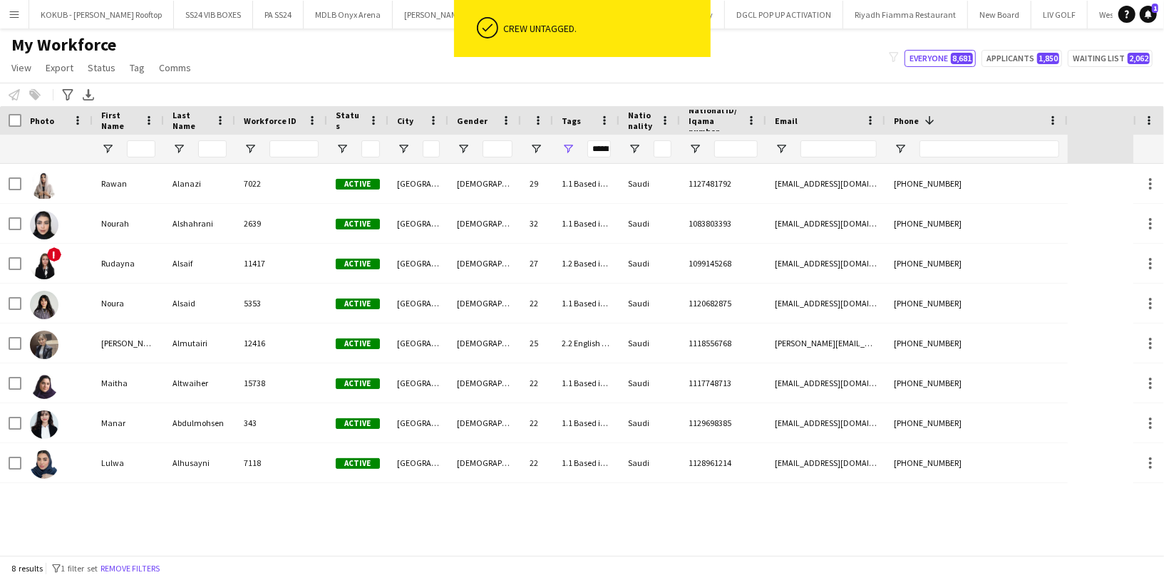
click at [428, 500] on div "[PERSON_NAME] 7022 Active [GEOGRAPHIC_DATA] [DEMOGRAPHIC_DATA] 29 1.1 Based in …" at bounding box center [566, 359] width 1133 height 391
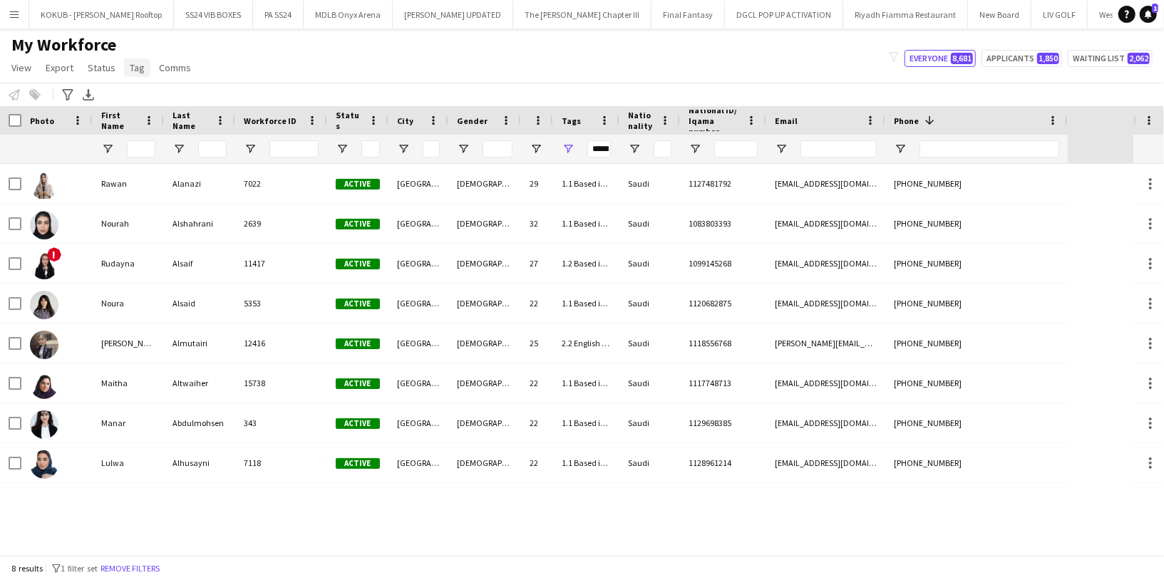
click at [138, 65] on span "Tag" at bounding box center [137, 67] width 15 height 13
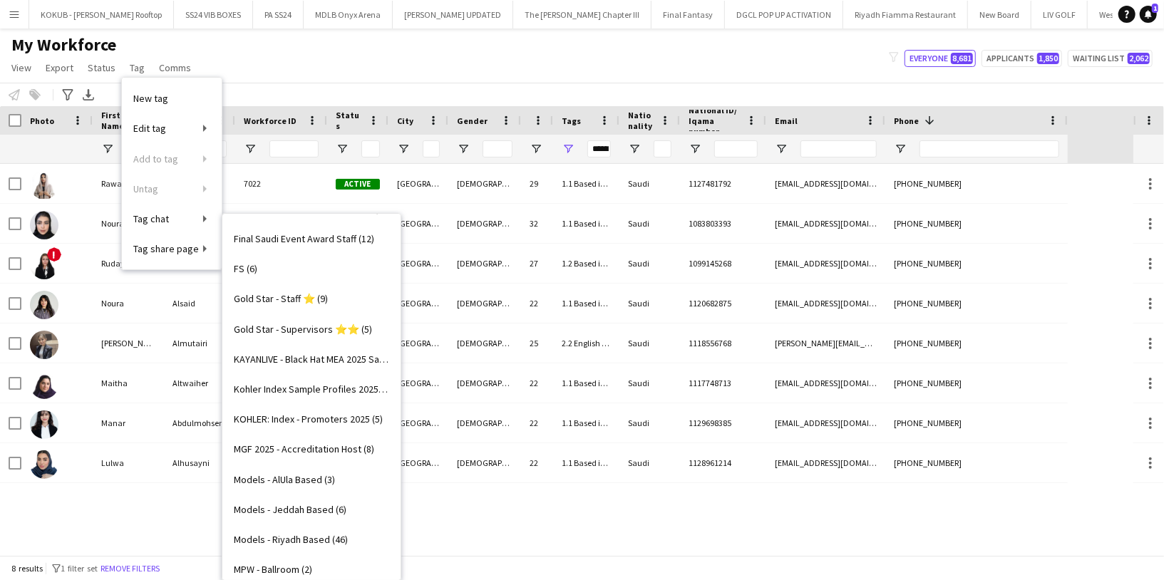
scroll to position [593, 0]
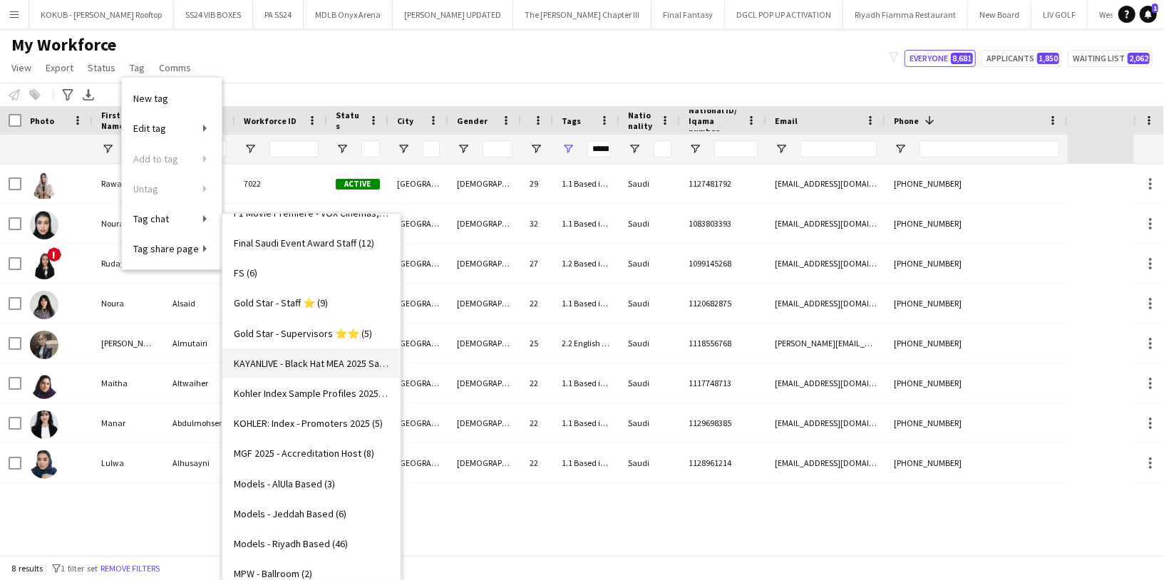
click at [301, 372] on link "KAYANLIVE - Black Hat MEA 2025 Sample profiles (8)" at bounding box center [311, 364] width 178 height 30
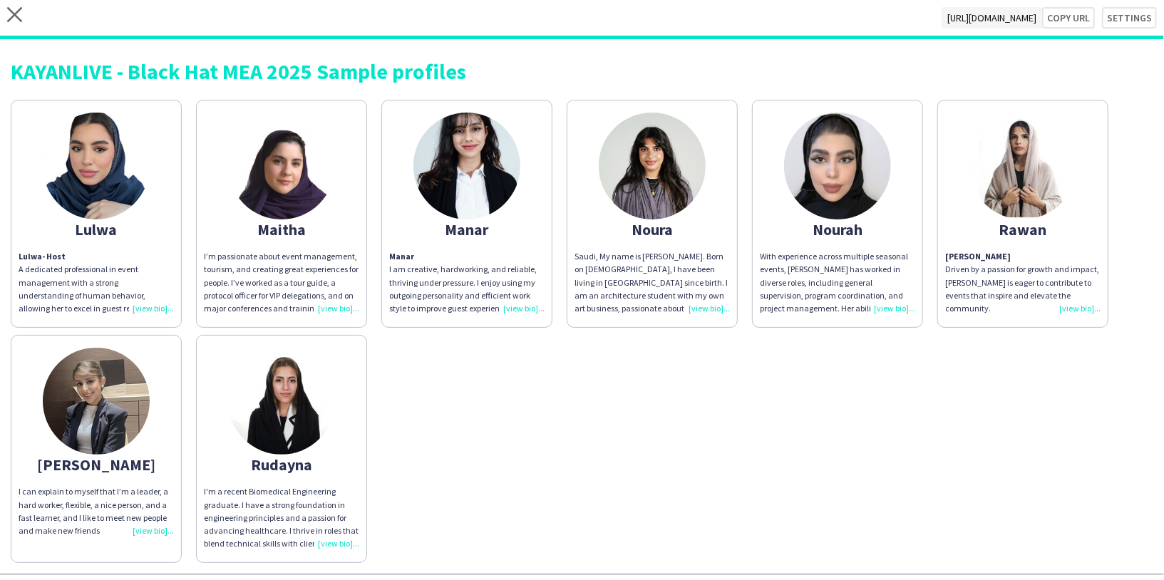
click at [137, 269] on div "A dedicated professional in event management with a strong understanding of hum…" at bounding box center [96, 289] width 155 height 52
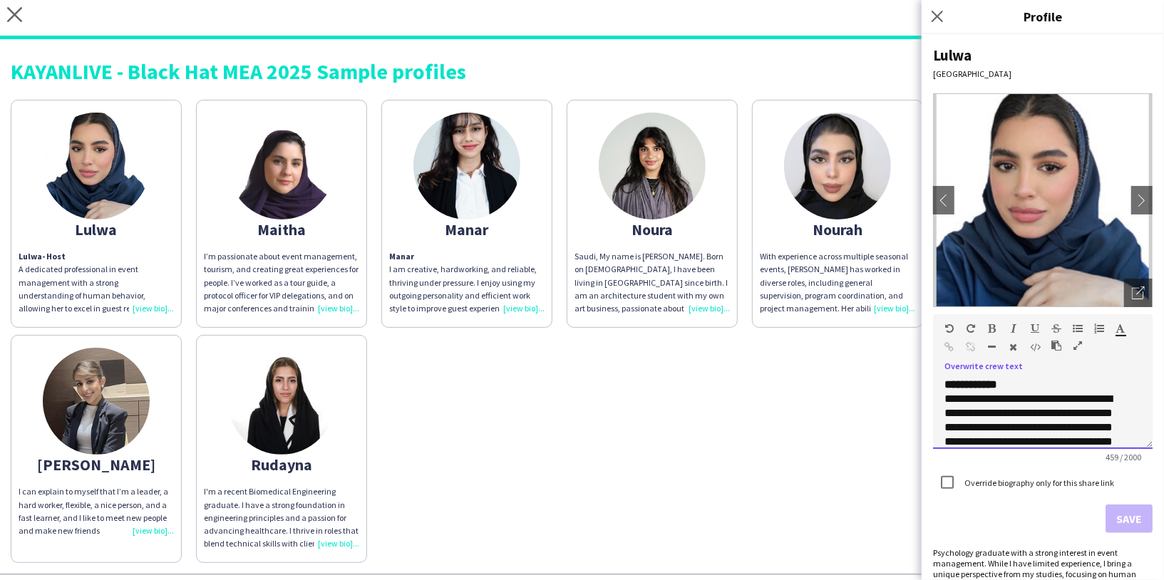
drag, startPoint x: 1012, startPoint y: 381, endPoint x: 978, endPoint y: 381, distance: 34.2
click at [978, 381] on div "***** ******" at bounding box center [1042, 385] width 197 height 14
click at [1113, 523] on button "Save" at bounding box center [1129, 519] width 47 height 29
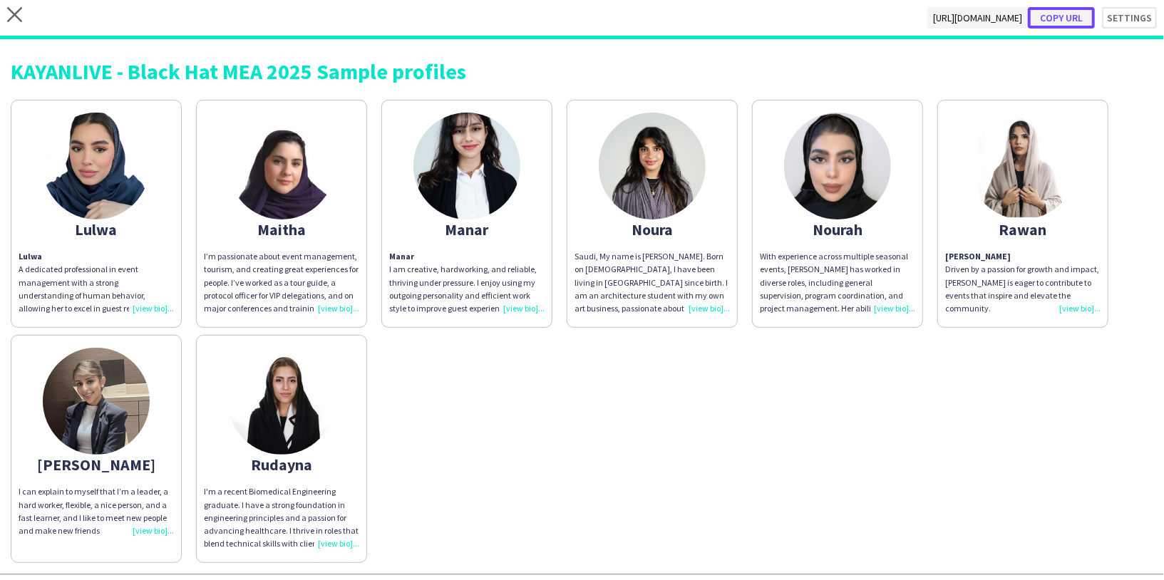
click at [1067, 16] on button "Copy url" at bounding box center [1061, 17] width 67 height 21
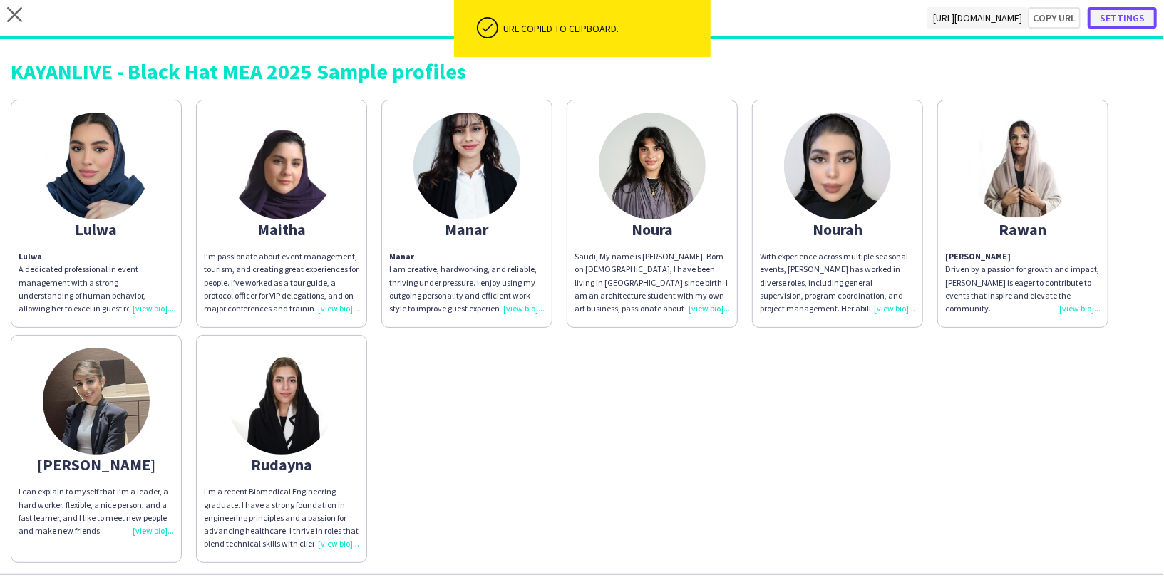
click at [1118, 16] on button "Settings" at bounding box center [1122, 17] width 69 height 21
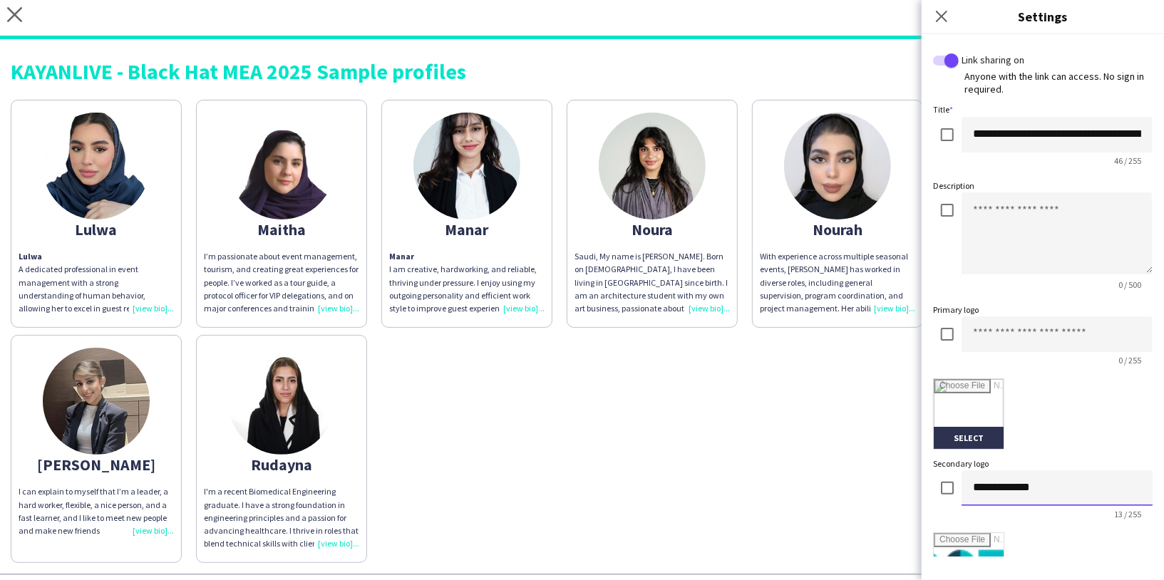
click at [1004, 490] on input "**********" at bounding box center [1057, 488] width 191 height 36
click at [1015, 231] on textarea at bounding box center [1057, 233] width 191 height 82
paste textarea "**********"
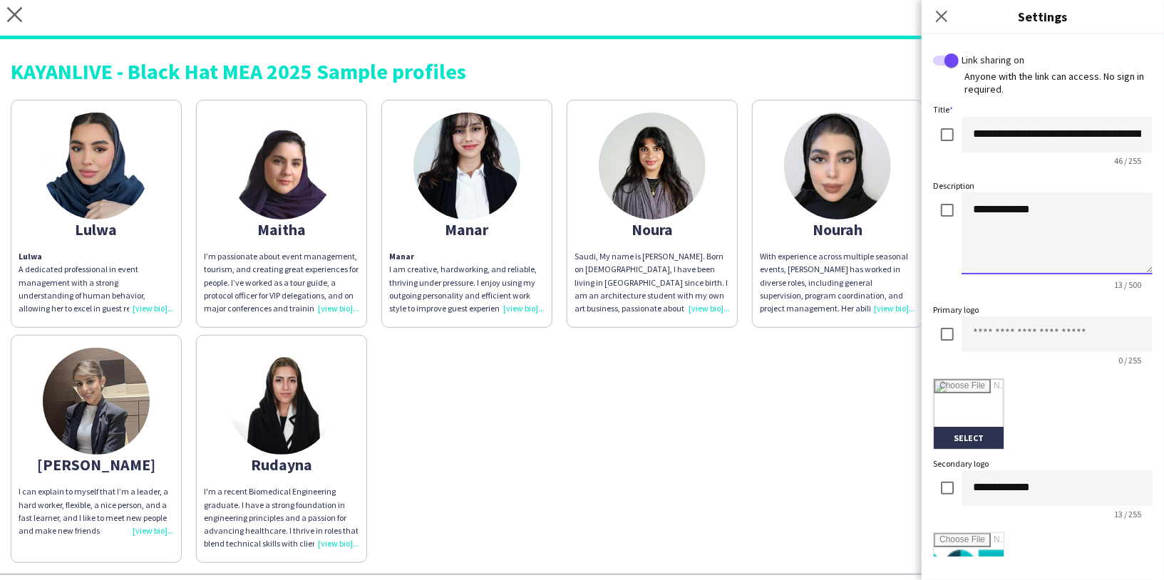
type textarea "**********"
click at [1021, 340] on input at bounding box center [1057, 334] width 191 height 36
click at [1019, 207] on textarea "**********" at bounding box center [1057, 233] width 191 height 82
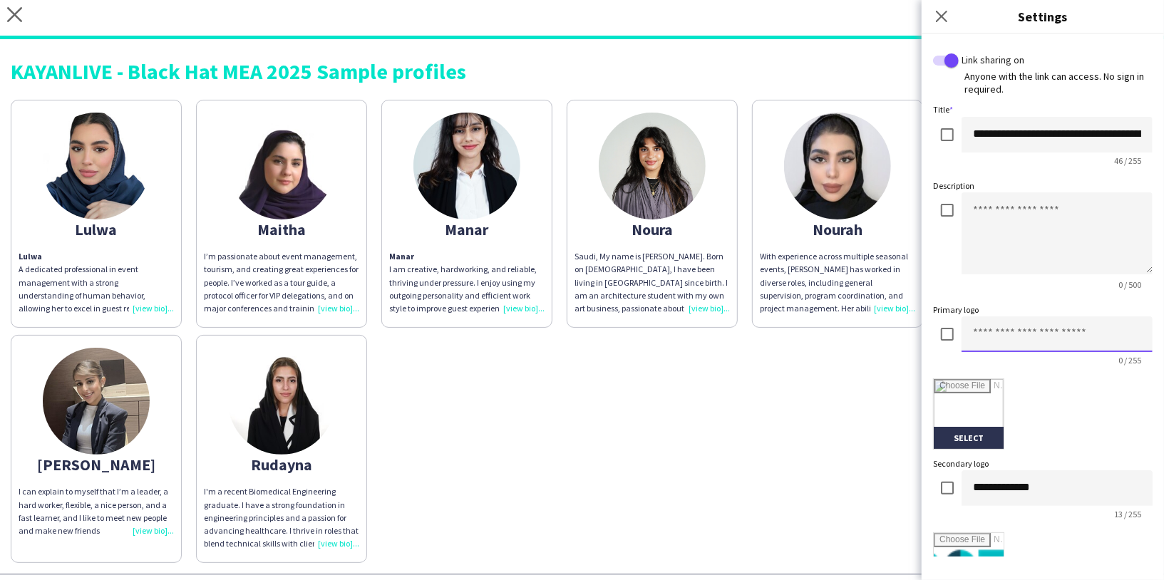
click at [998, 334] on input at bounding box center [1057, 334] width 191 height 36
paste input "**********"
type input "**********"
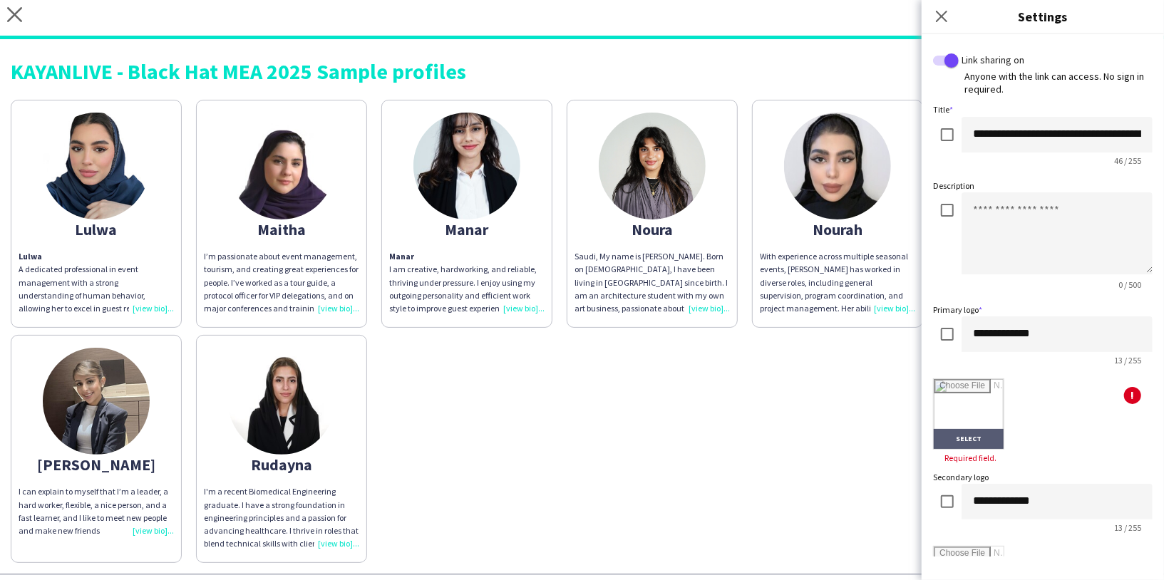
click at [959, 412] on input "file" at bounding box center [969, 414] width 70 height 70
type input "**********"
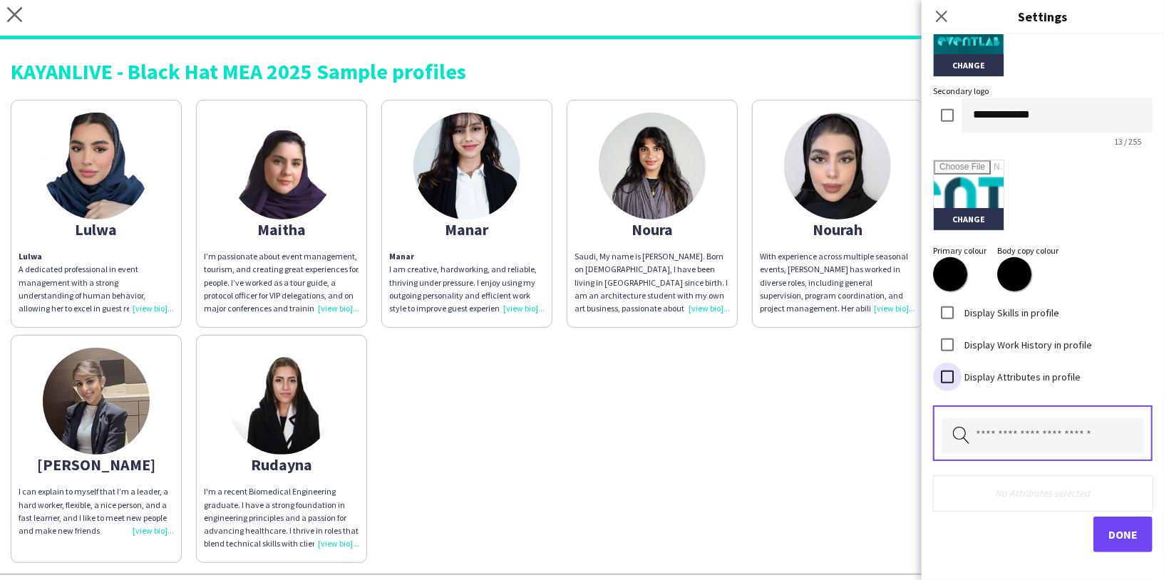
scroll to position [376, 0]
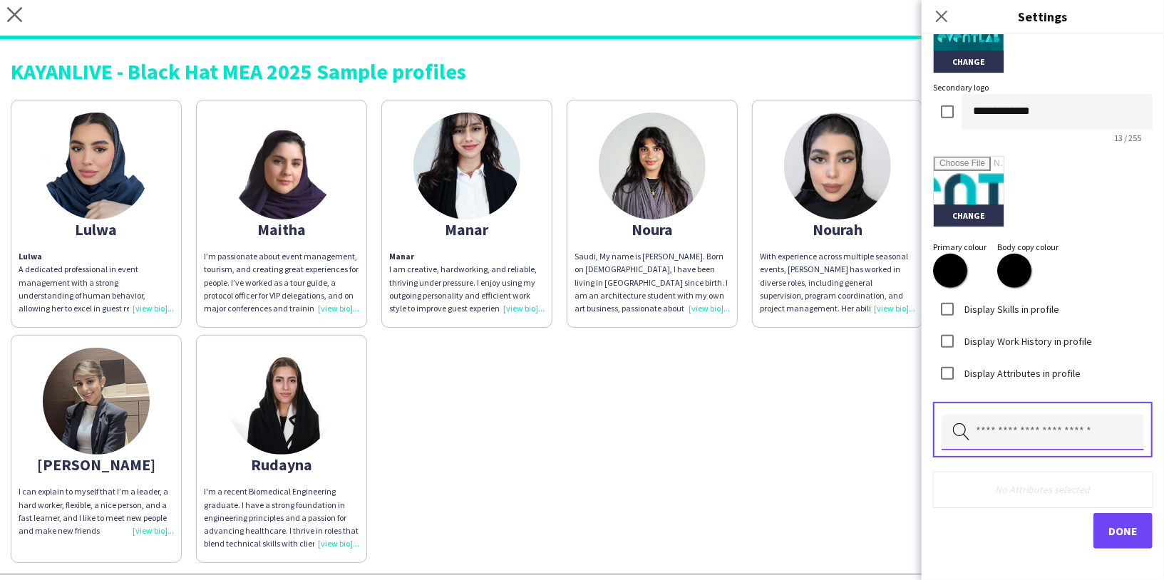
click at [1016, 442] on input "text" at bounding box center [1043, 433] width 202 height 36
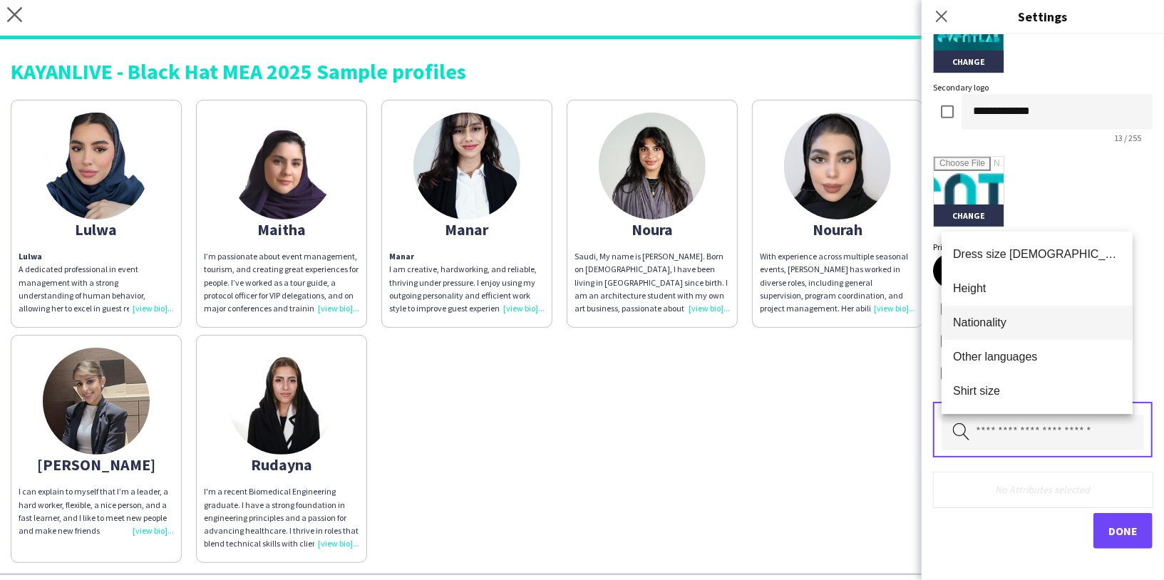
click at [993, 320] on span "Nationality" at bounding box center [1037, 323] width 168 height 14
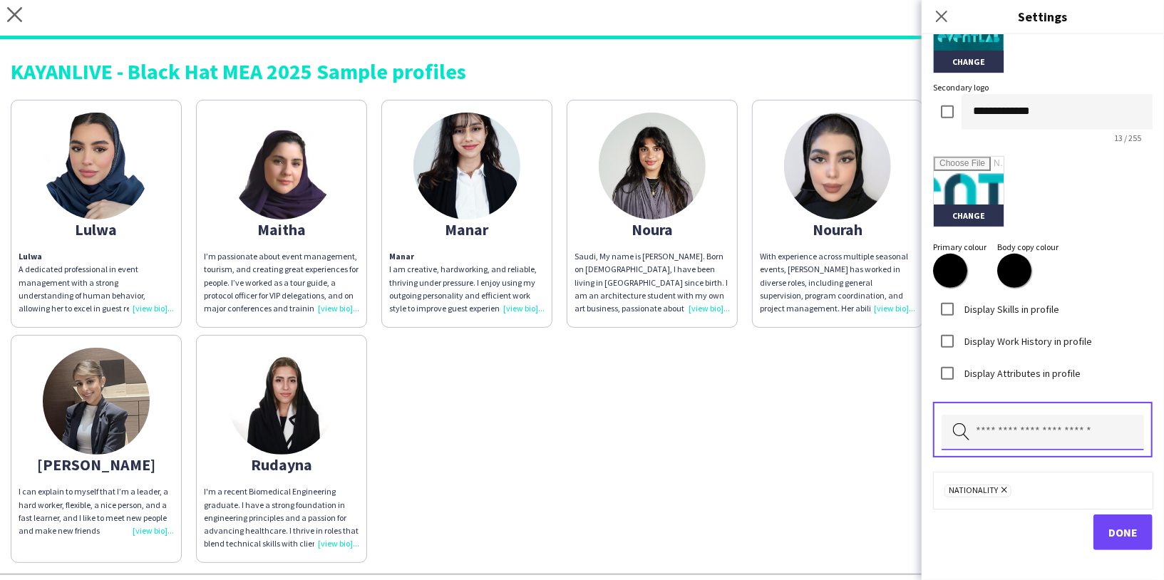
scroll to position [379, 0]
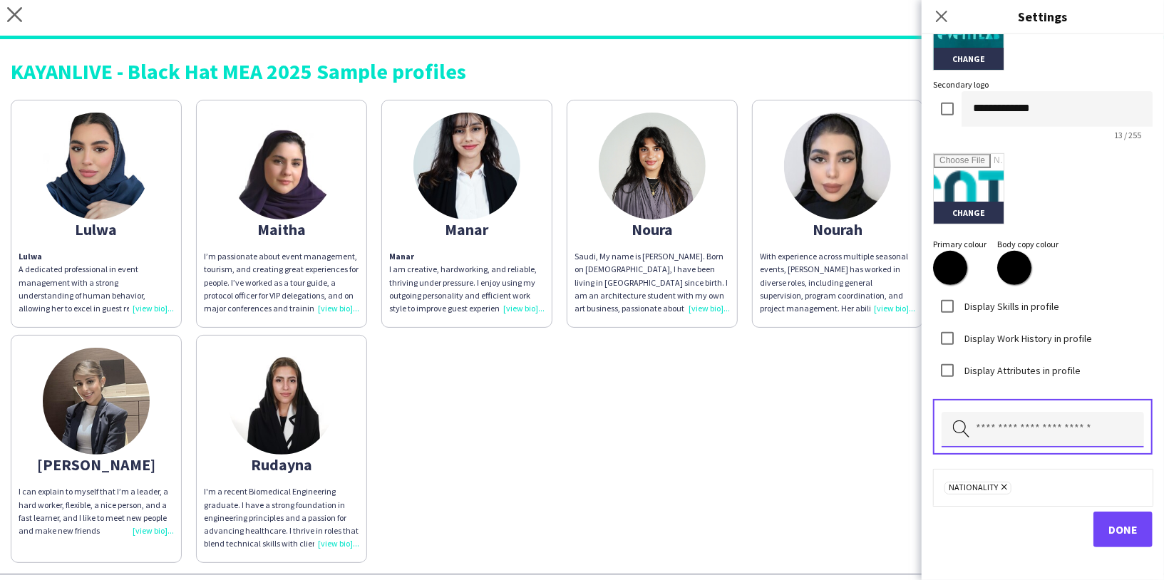
click at [1034, 436] on input "text" at bounding box center [1043, 430] width 202 height 36
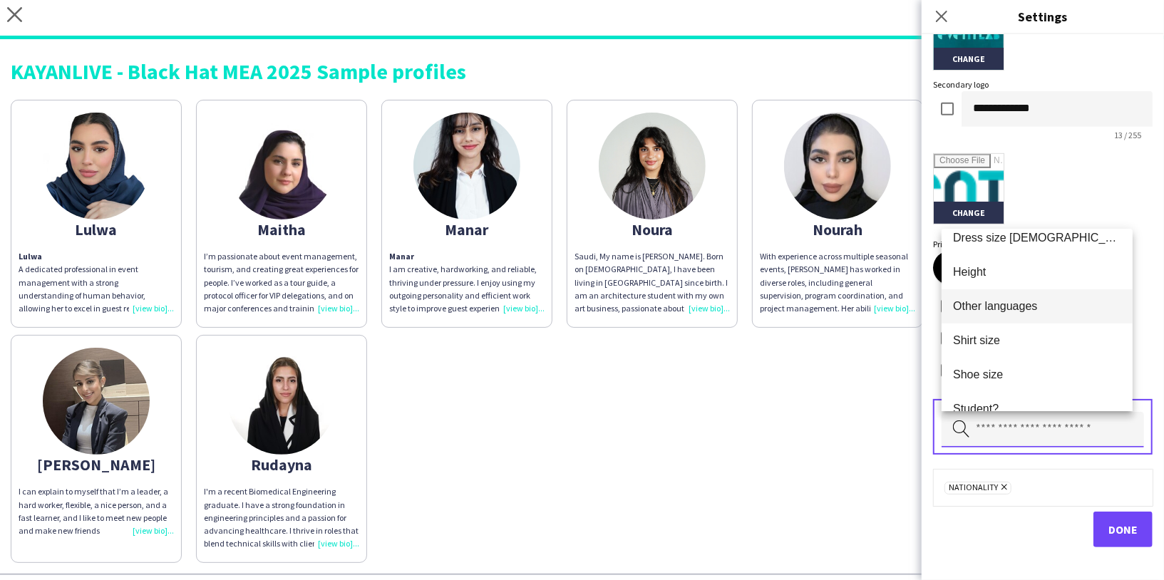
scroll to position [12, 0]
click at [1003, 272] on span "Height" at bounding box center [1037, 274] width 168 height 14
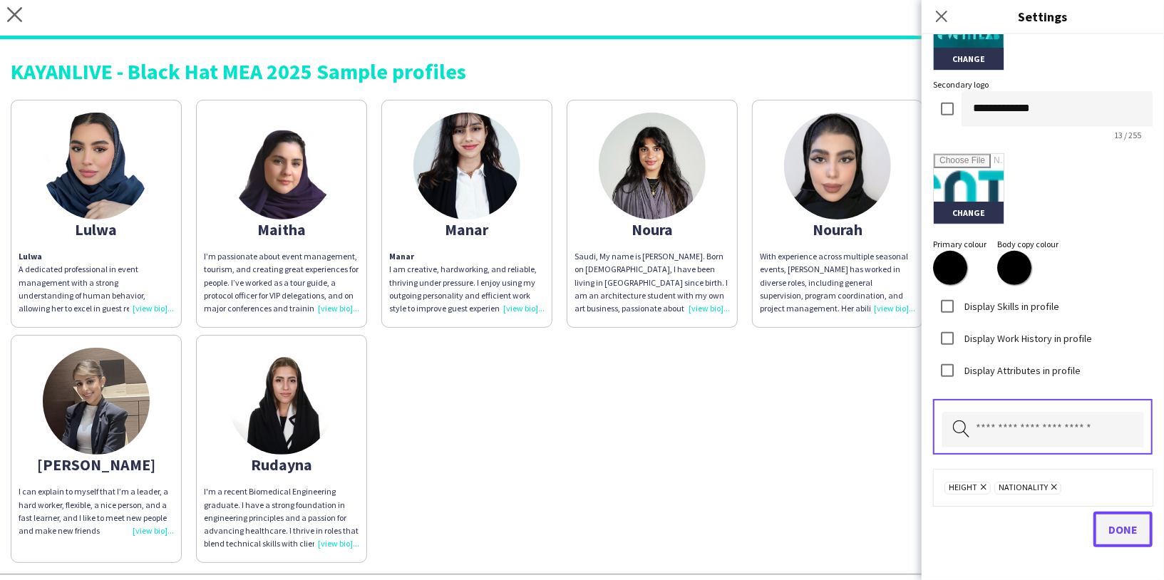
click at [1108, 528] on span "Done" at bounding box center [1122, 530] width 29 height 14
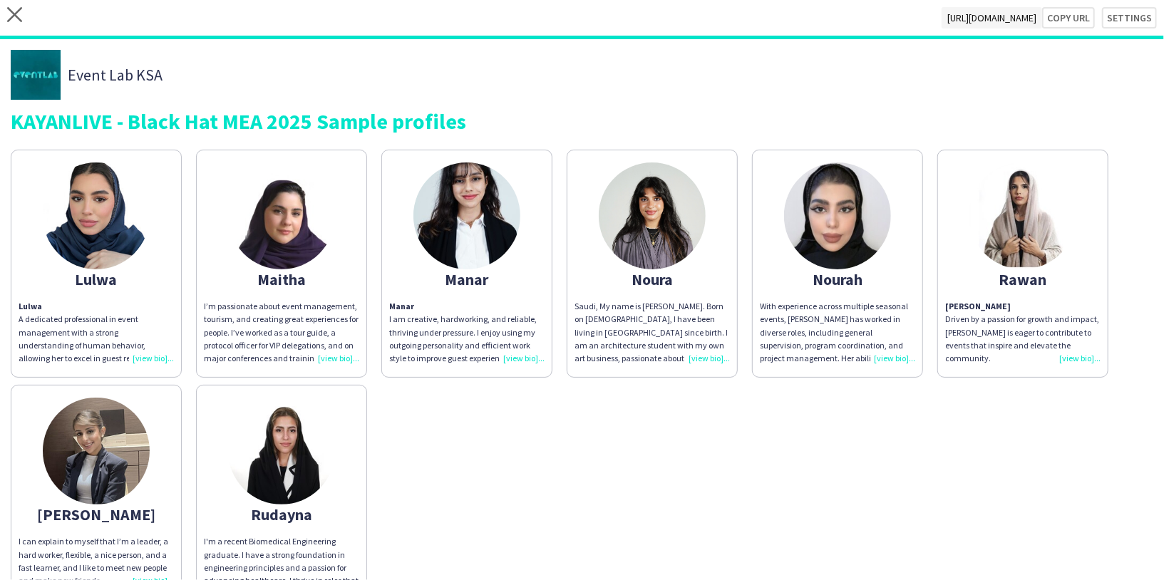
click at [989, 296] on app-share-pages-crew-card "[PERSON_NAME] Driven by a passion for growth and impact, [PERSON_NAME] is eager…" at bounding box center [1022, 264] width 171 height 228
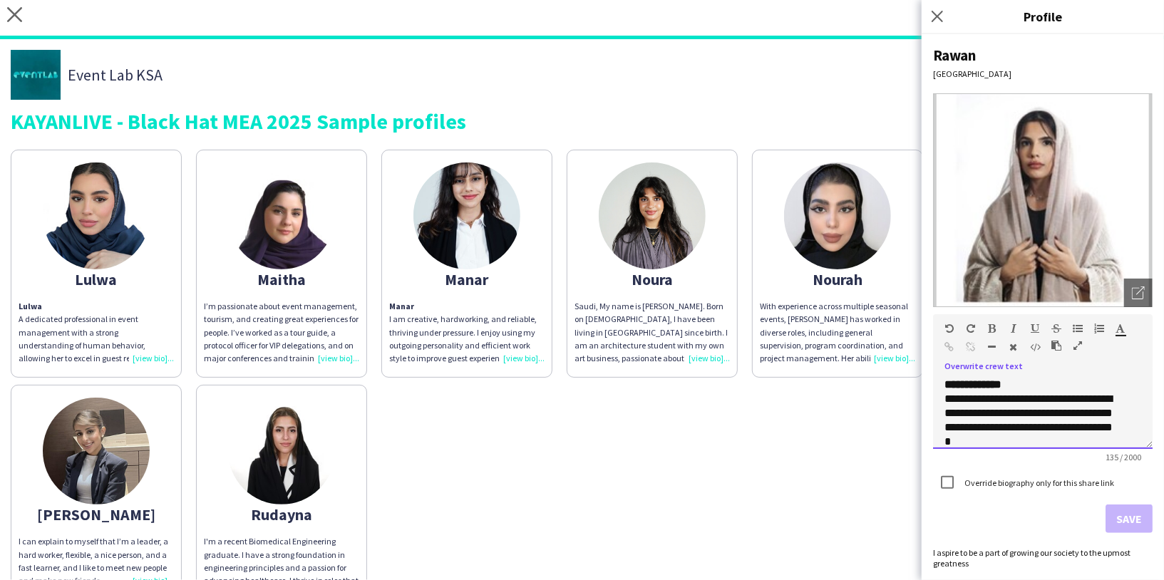
drag, startPoint x: 1026, startPoint y: 381, endPoint x: 982, endPoint y: 381, distance: 44.2
click at [982, 381] on div "**********" at bounding box center [1042, 385] width 197 height 14
click at [1126, 518] on button "Save" at bounding box center [1129, 519] width 47 height 29
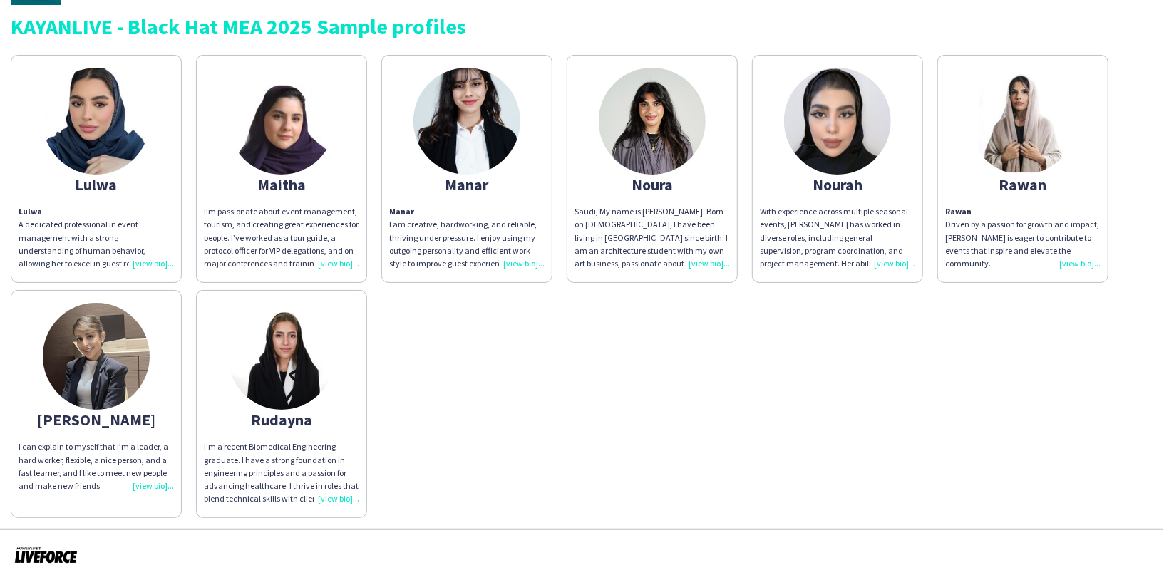
scroll to position [0, 0]
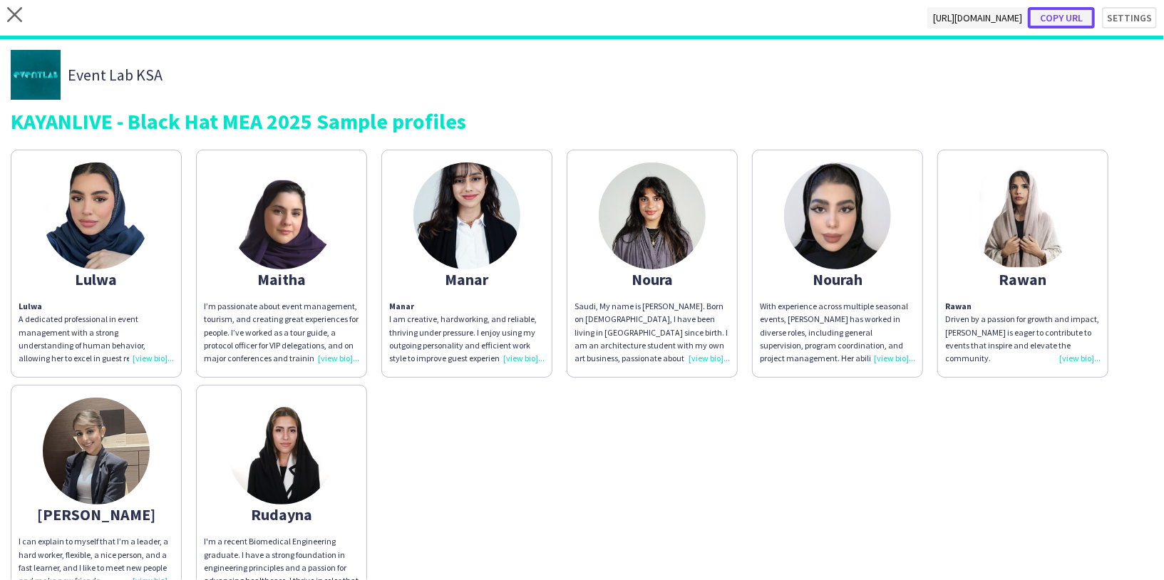
click at [1061, 19] on button "Copy url" at bounding box center [1061, 17] width 67 height 21
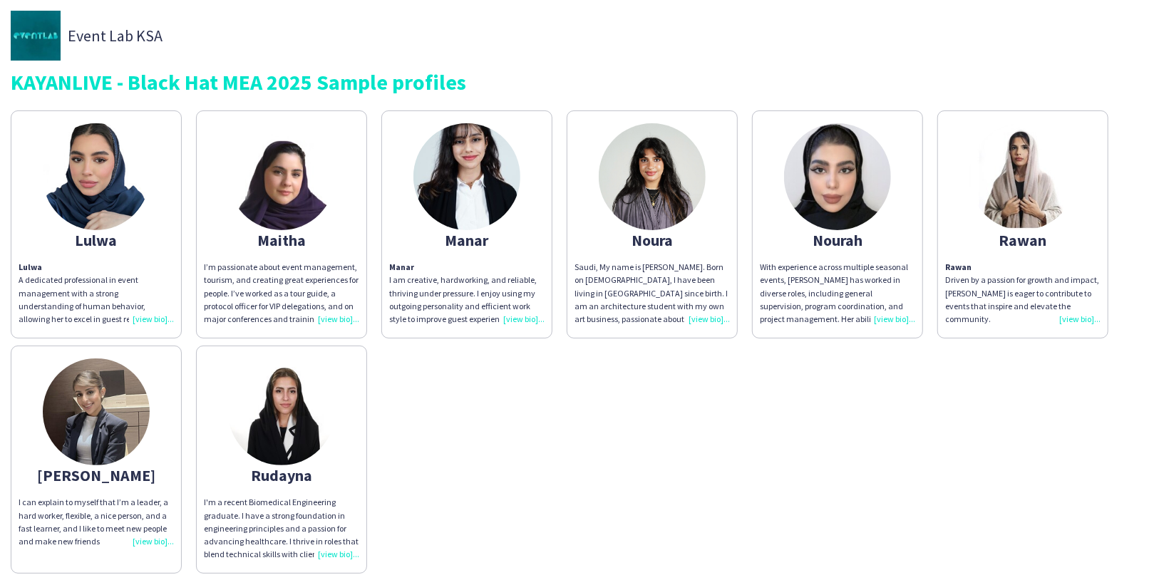
click at [632, 178] on img at bounding box center [652, 176] width 107 height 107
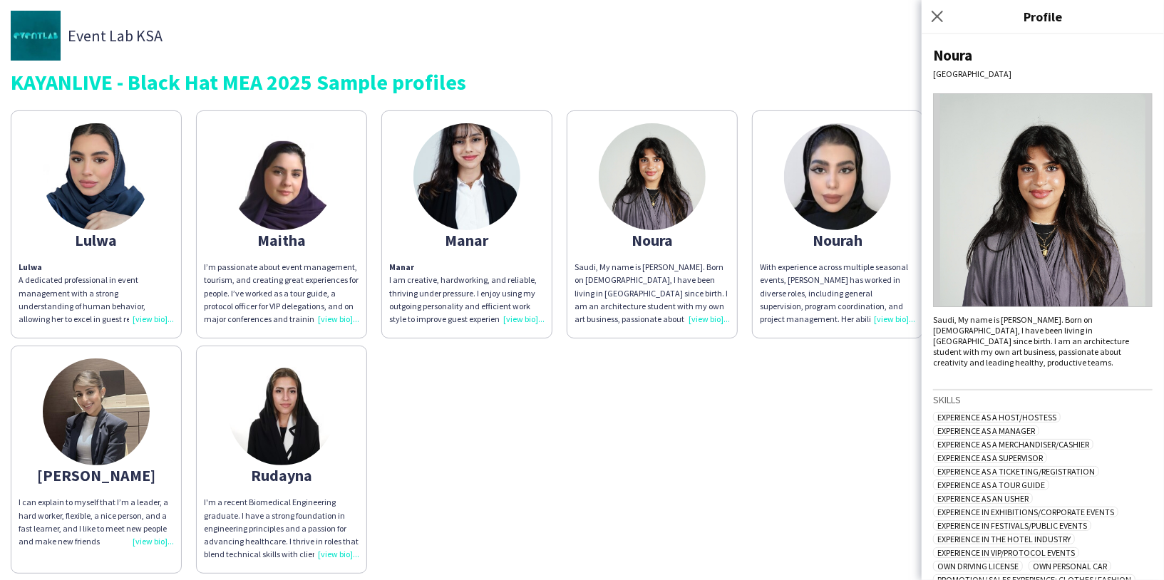
scroll to position [106, 0]
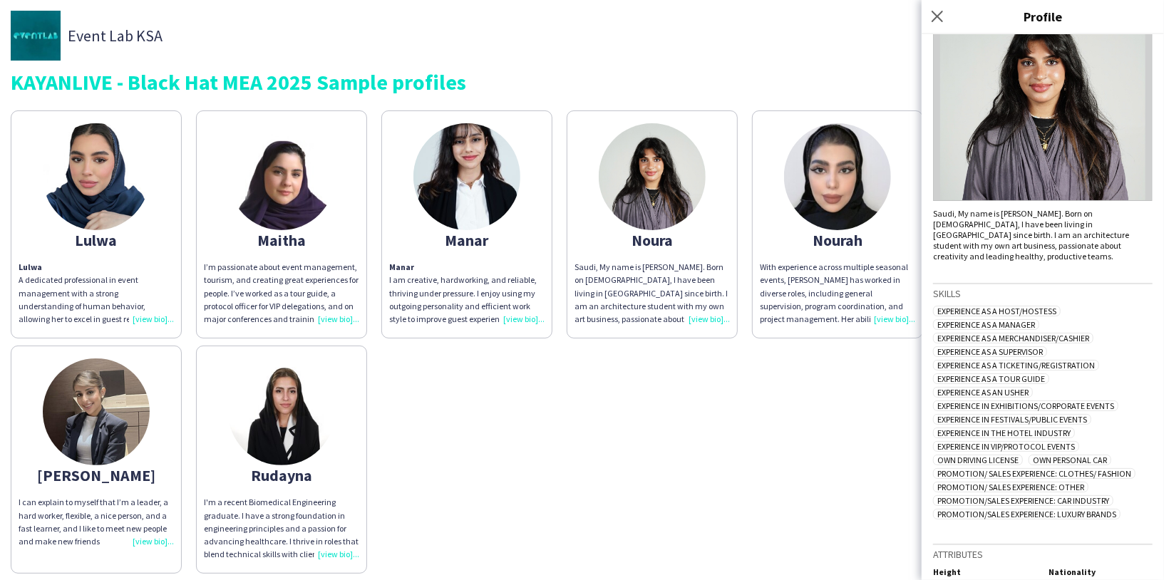
click at [67, 215] on img at bounding box center [96, 176] width 107 height 107
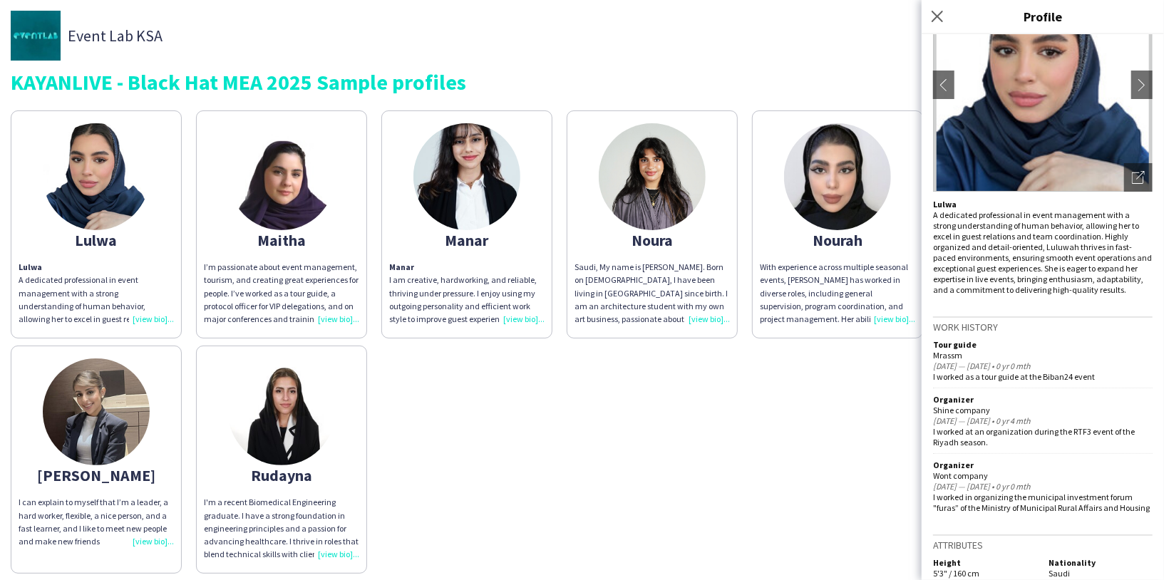
scroll to position [148, 0]
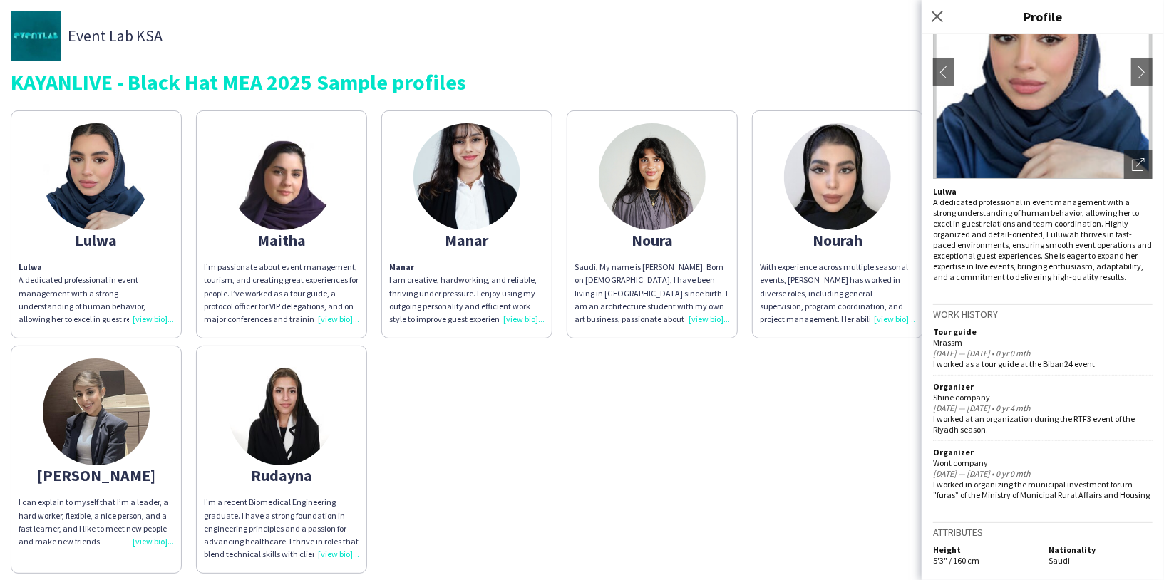
click at [285, 209] on img at bounding box center [281, 176] width 107 height 107
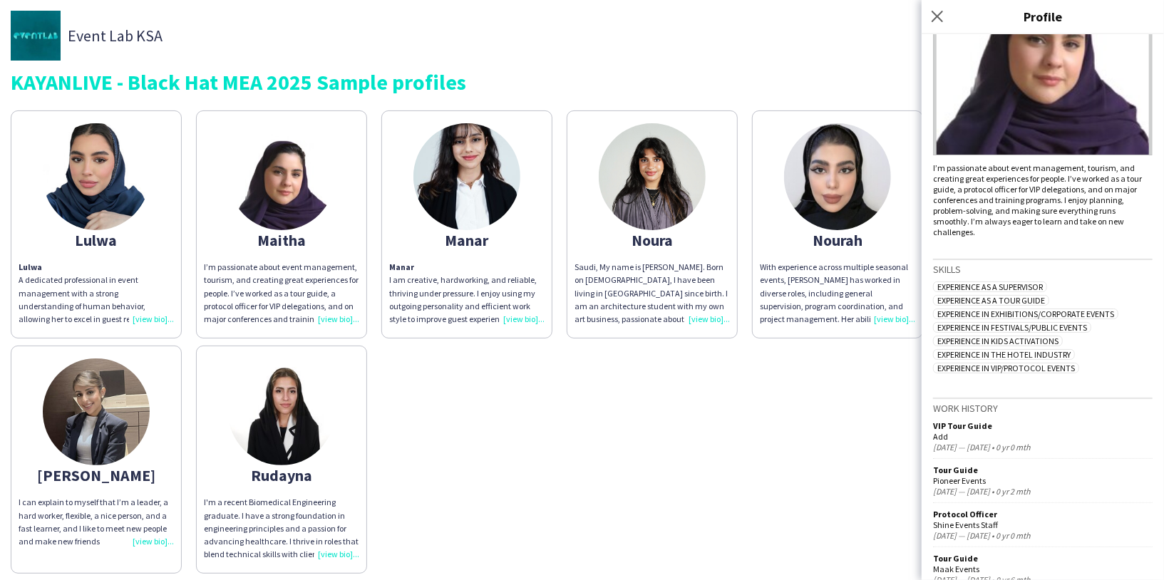
scroll to position [230, 0]
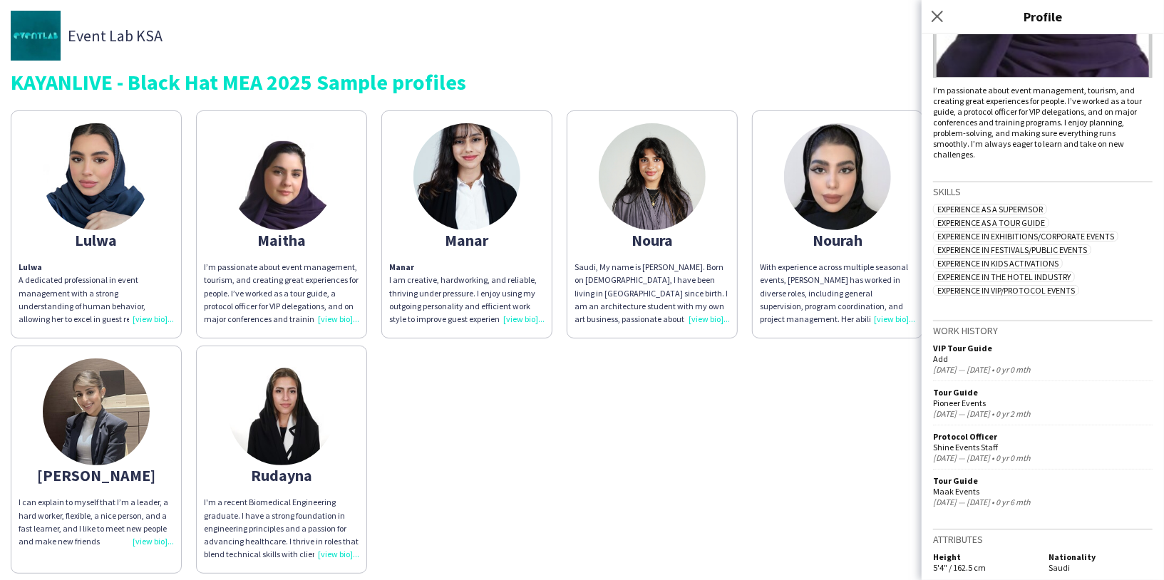
click at [505, 183] on img at bounding box center [466, 176] width 107 height 107
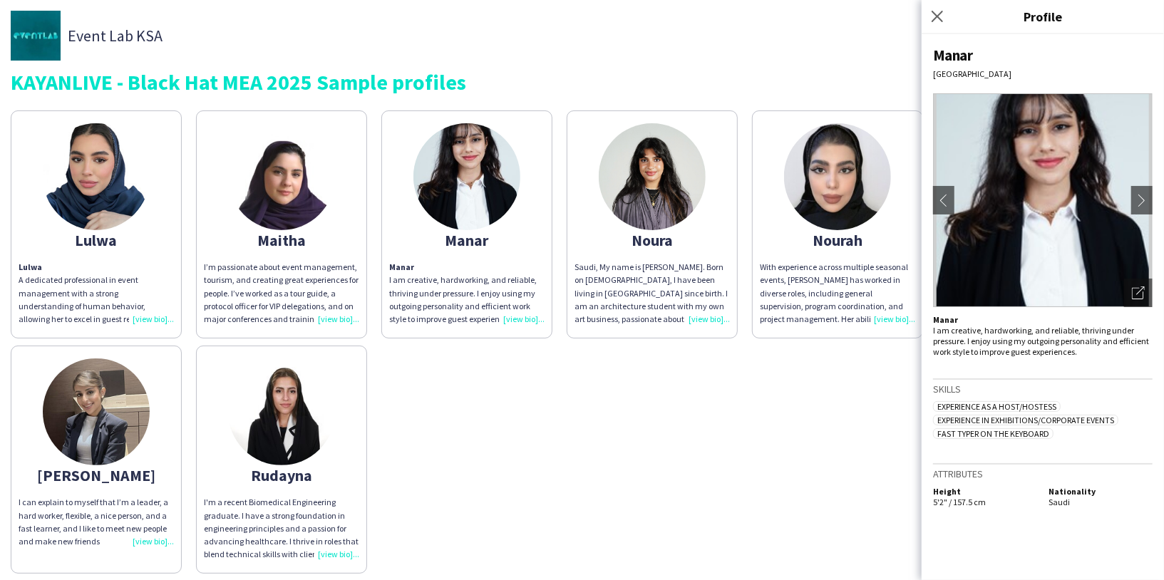
click at [809, 225] on app-share-pages-crew-card "Nourah With experience across multiple seasonal events, Noura has worked in div…" at bounding box center [837, 224] width 171 height 228
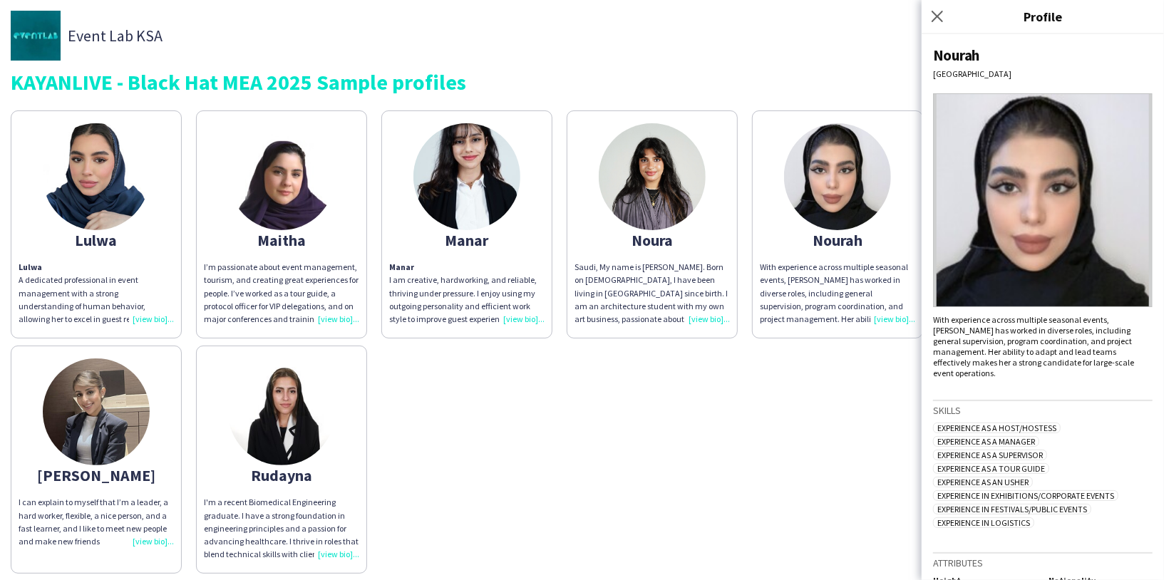
scroll to position [14, 0]
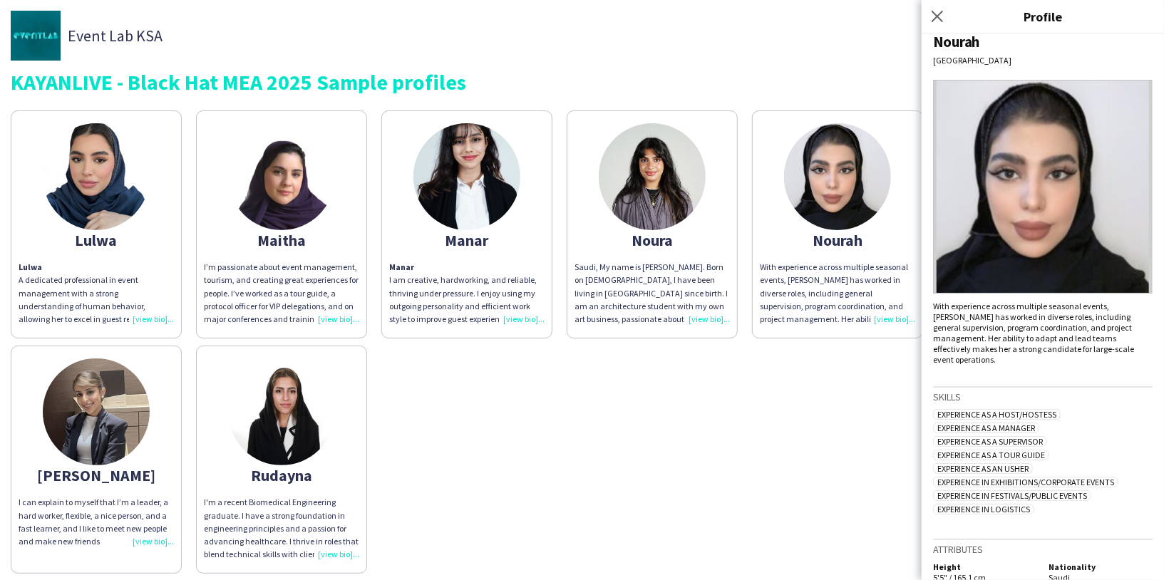
click at [840, 428] on div "Lulwa Lulwa A dedicated professional in event management with a strong understa…" at bounding box center [582, 338] width 1143 height 470
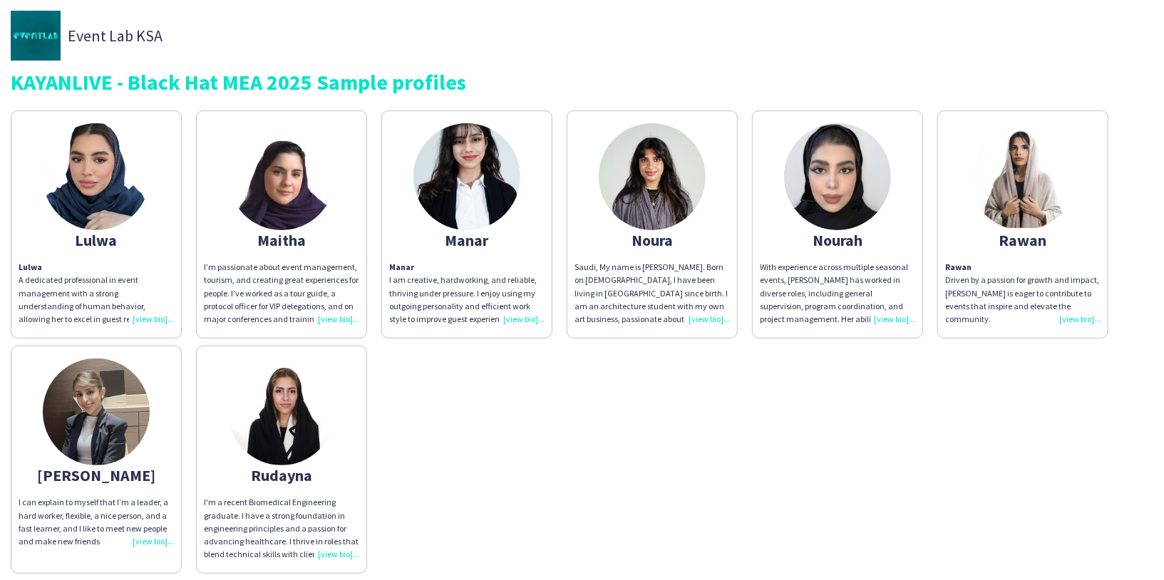
click at [1030, 234] on div "Rawan" at bounding box center [1022, 240] width 155 height 13
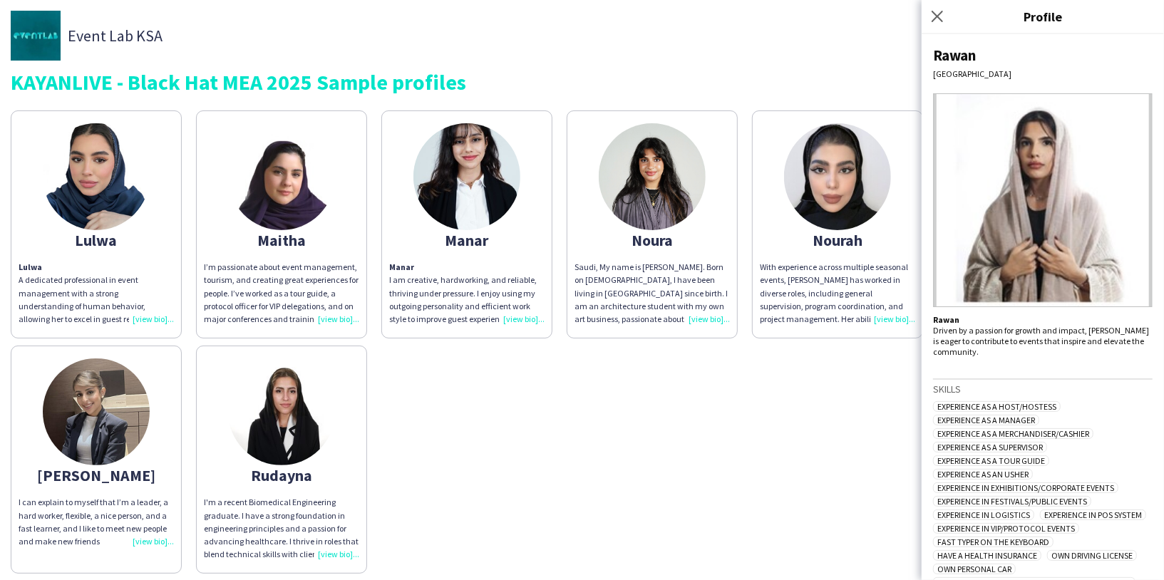
scroll to position [119, 0]
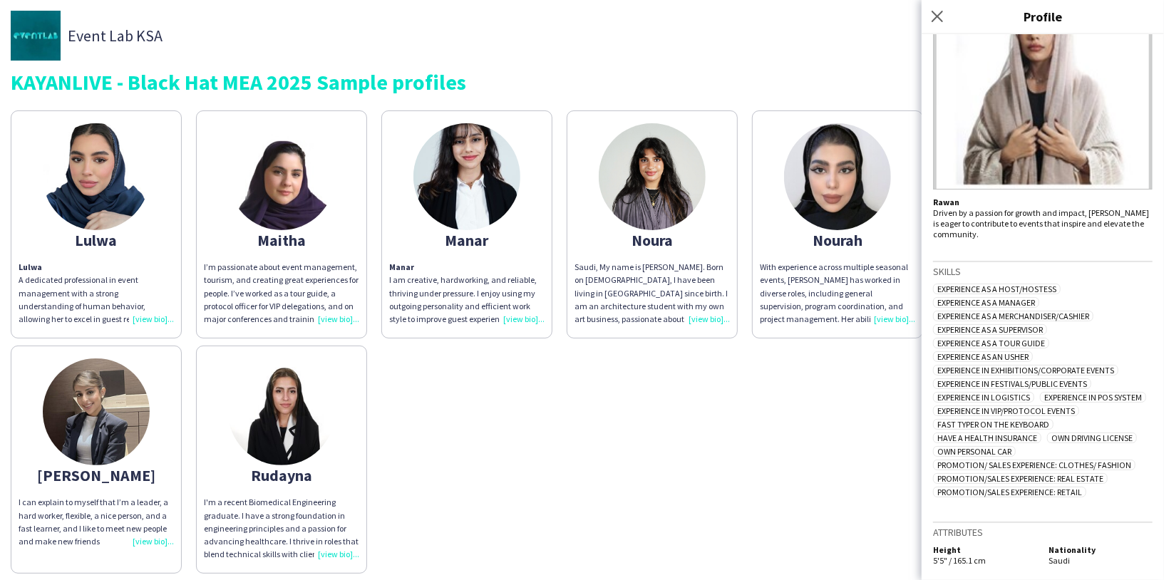
click at [72, 433] on img at bounding box center [96, 412] width 107 height 107
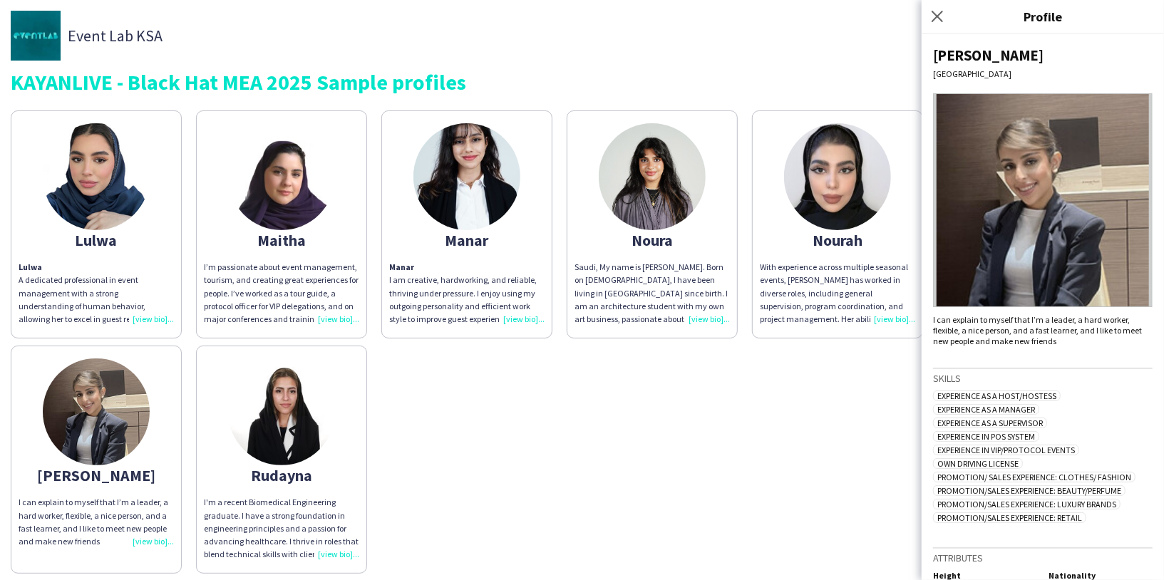
scroll to position [18, 0]
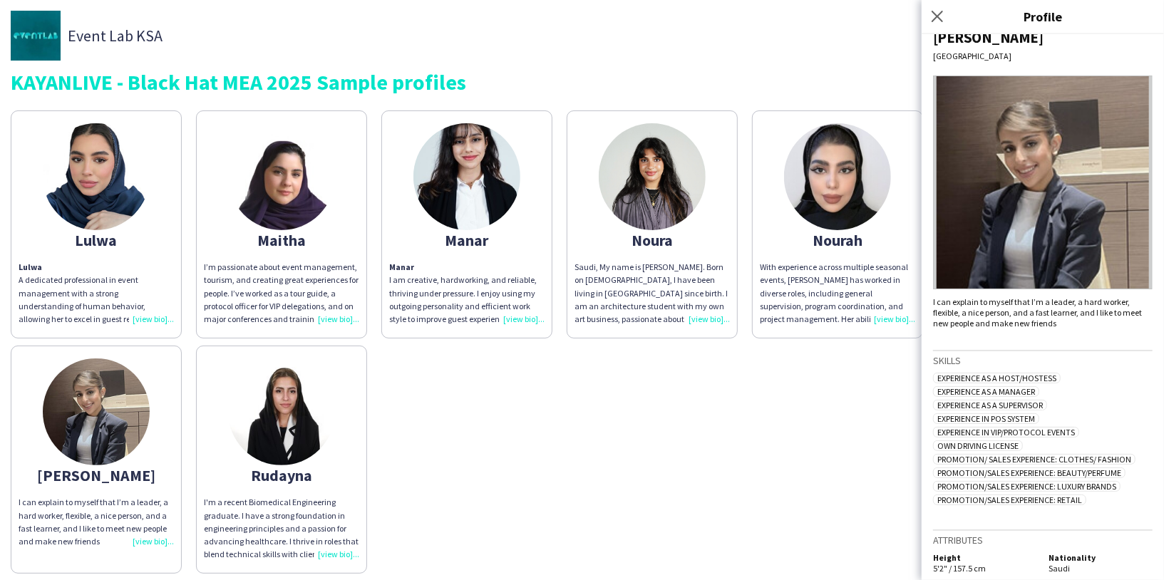
click at [262, 410] on img at bounding box center [281, 412] width 107 height 107
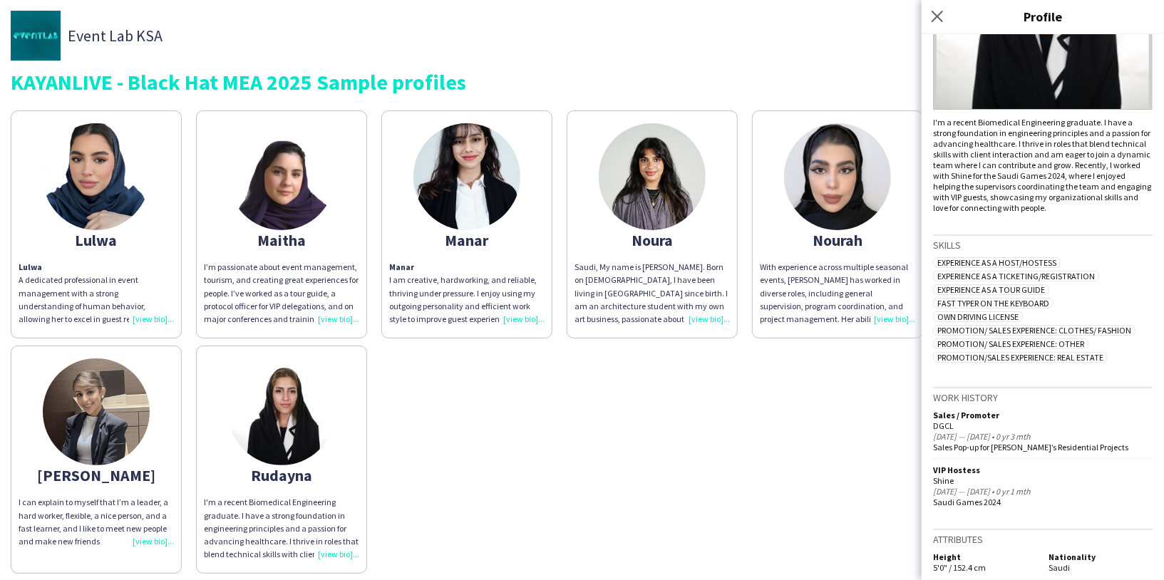
scroll to position [0, 0]
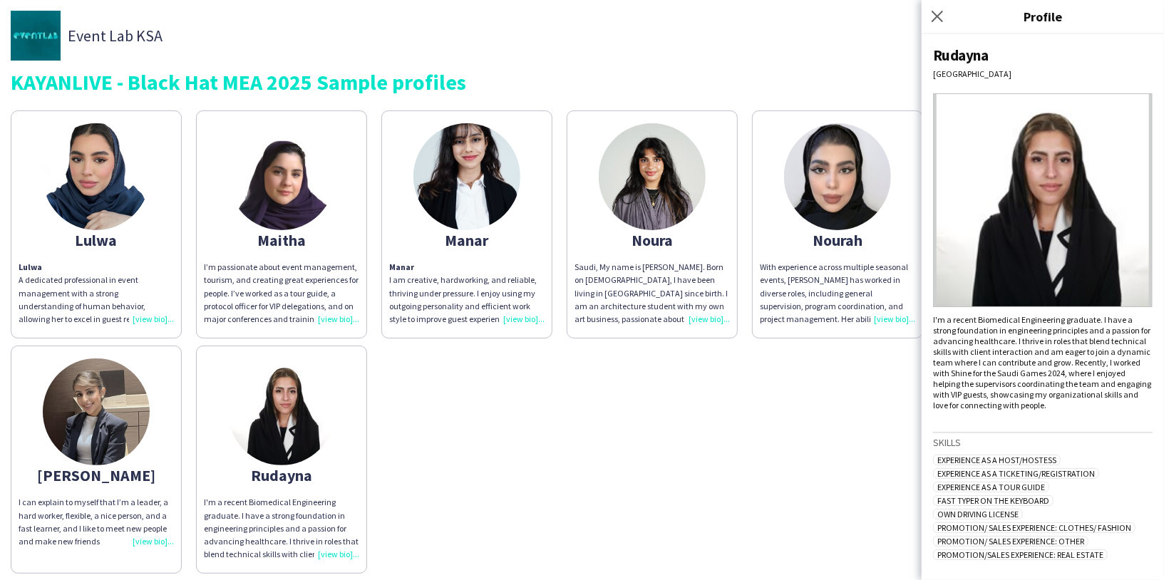
click at [642, 403] on div "Lulwa Lulwa A dedicated professional in event management with a strong understa…" at bounding box center [582, 338] width 1143 height 470
